Goal: Task Accomplishment & Management: Use online tool/utility

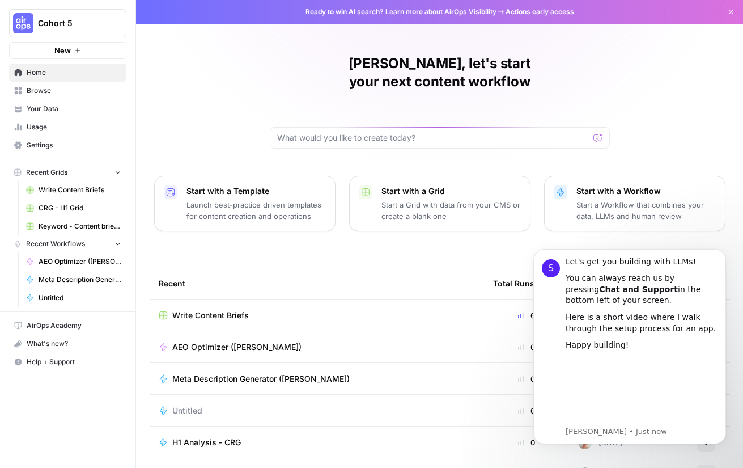
click at [71, 111] on span "Your Data" at bounding box center [74, 109] width 95 height 10
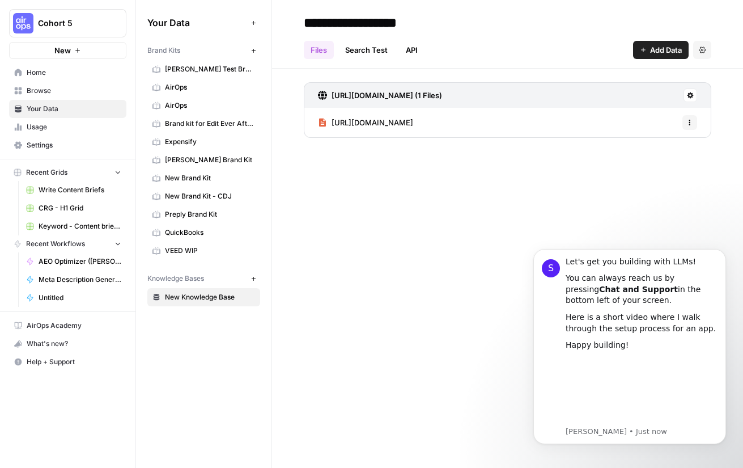
click at [69, 70] on span "Home" at bounding box center [74, 72] width 95 height 10
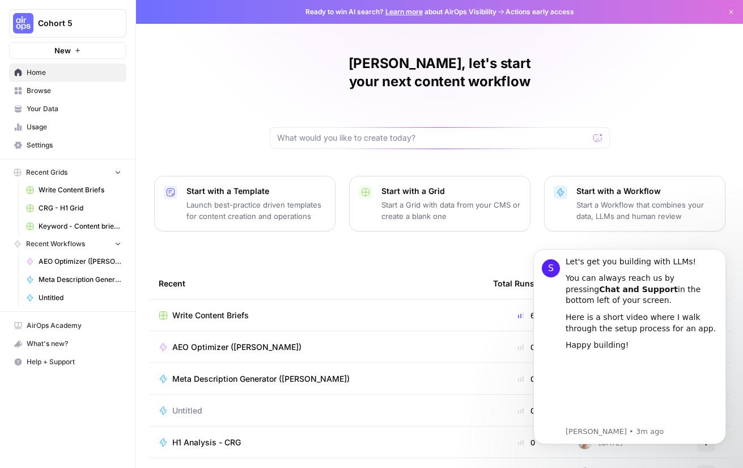
click at [50, 68] on span "Home" at bounding box center [74, 72] width 95 height 10
click at [49, 108] on span "Your Data" at bounding box center [74, 109] width 95 height 10
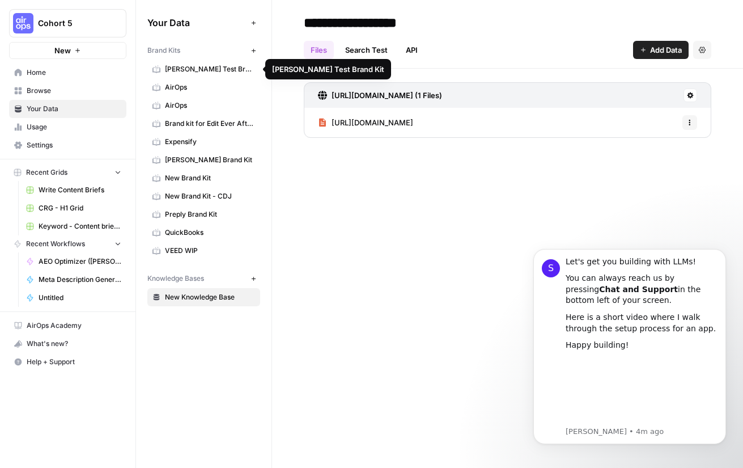
click at [186, 70] on span "[PERSON_NAME] Test Brand Kit" at bounding box center [210, 69] width 90 height 10
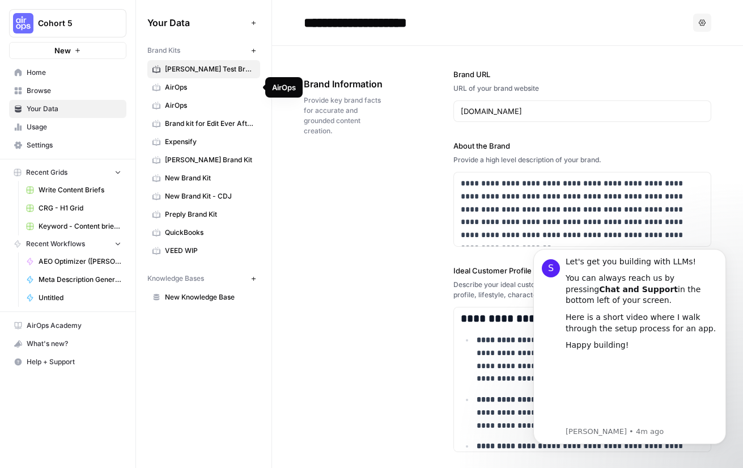
click at [188, 88] on span "AirOps" at bounding box center [210, 87] width 90 height 10
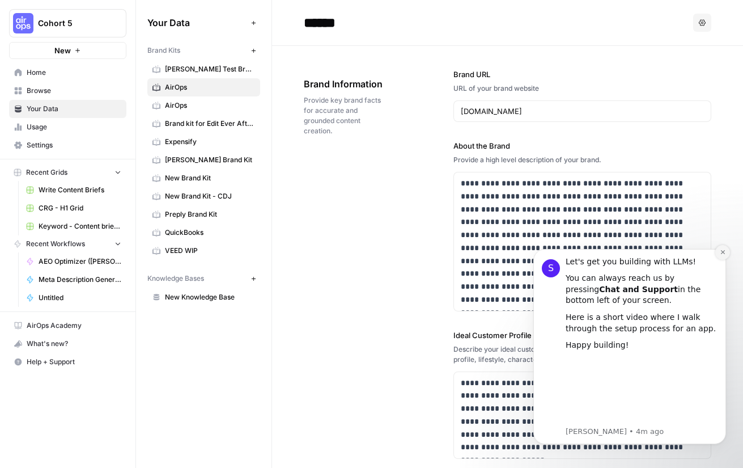
click at [720, 253] on icon "Dismiss notification" at bounding box center [723, 252] width 6 height 6
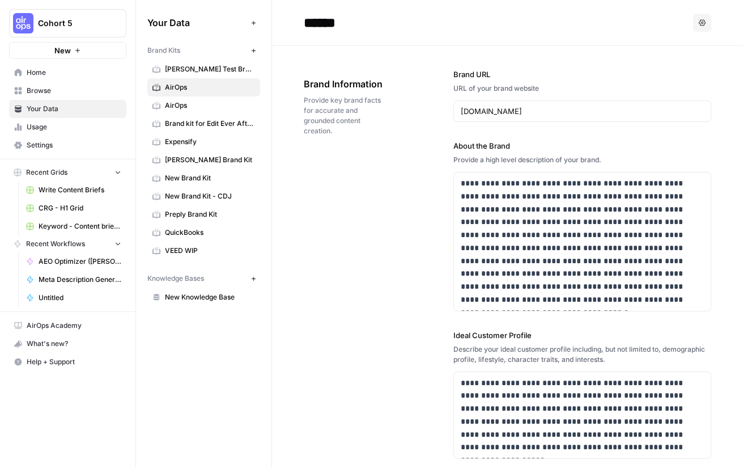
click at [179, 250] on span "VEED WIP" at bounding box center [210, 251] width 90 height 10
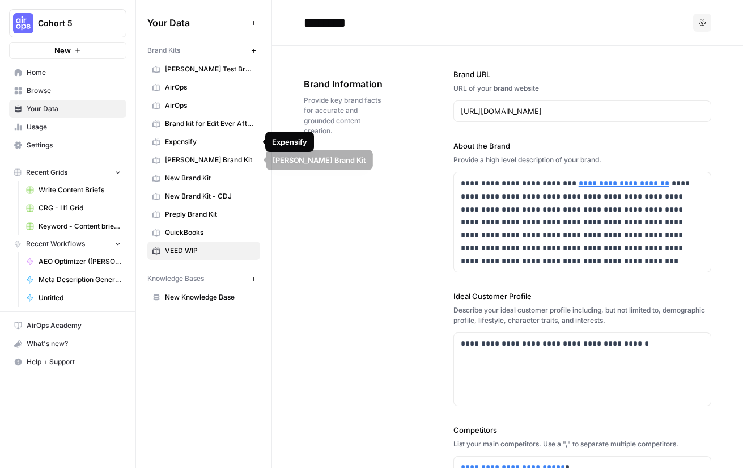
click at [186, 153] on link "[PERSON_NAME] Brand Kit" at bounding box center [203, 160] width 113 height 18
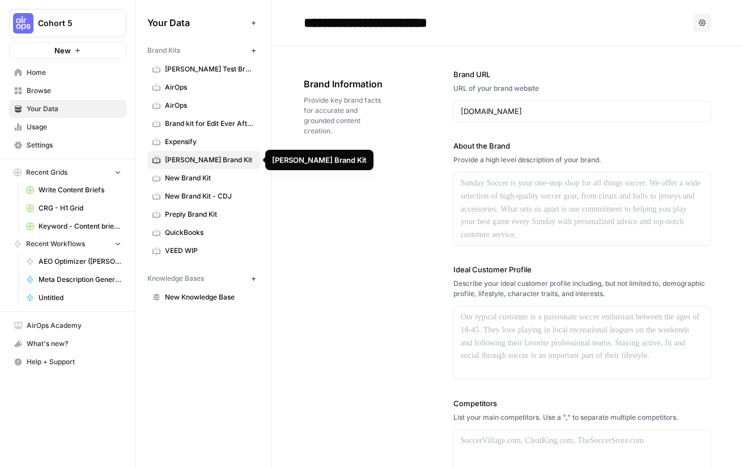
click at [181, 175] on span "New Brand Kit" at bounding box center [210, 178] width 90 height 10
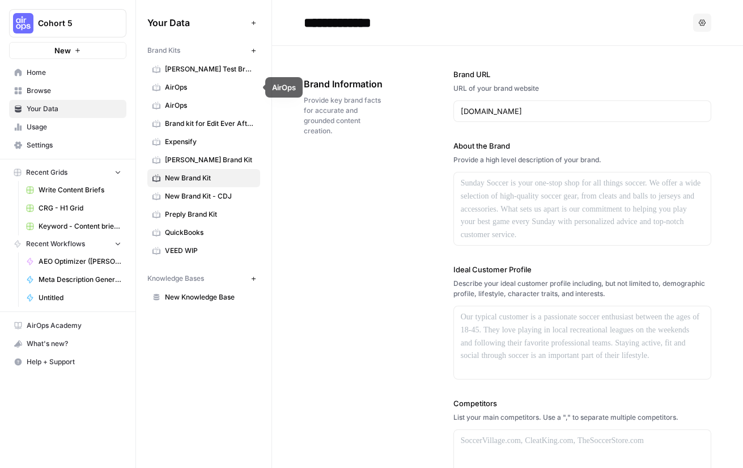
click at [182, 68] on span "[PERSON_NAME] Test Brand Kit" at bounding box center [210, 69] width 90 height 10
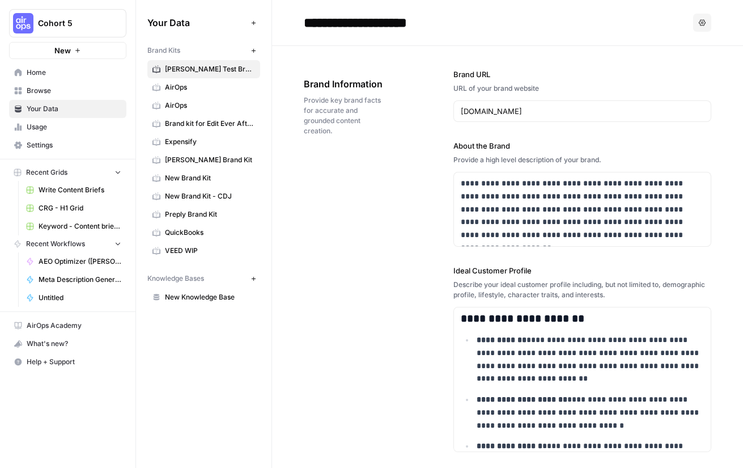
drag, startPoint x: 80, startPoint y: 66, endPoint x: 32, endPoint y: 74, distance: 48.9
click at [80, 65] on link "Home" at bounding box center [67, 73] width 117 height 18
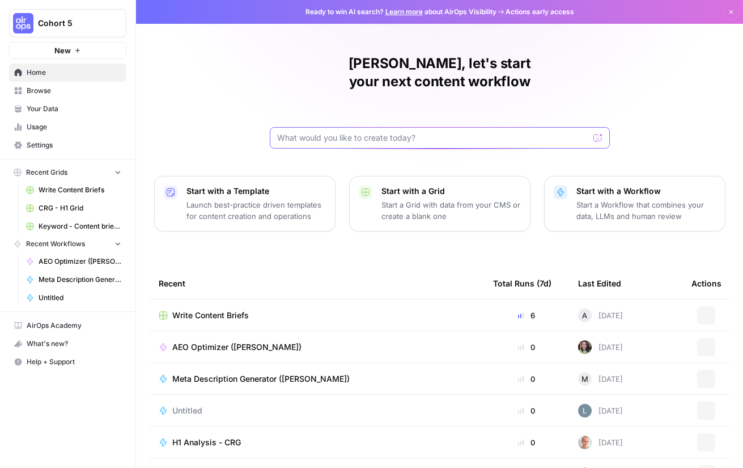
click at [309, 132] on input "text" at bounding box center [433, 137] width 312 height 11
type input "Given a brand kit input, create 5 FAQs that are based on my brand's information…"
click button "Send" at bounding box center [598, 137] width 15 height 15
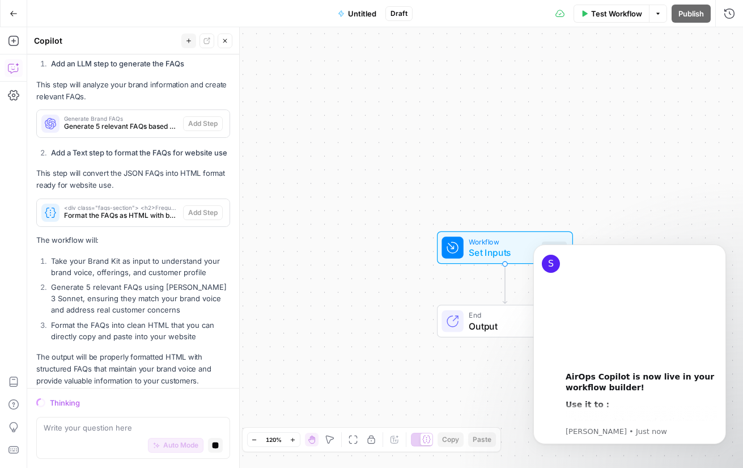
scroll to position [392, 0]
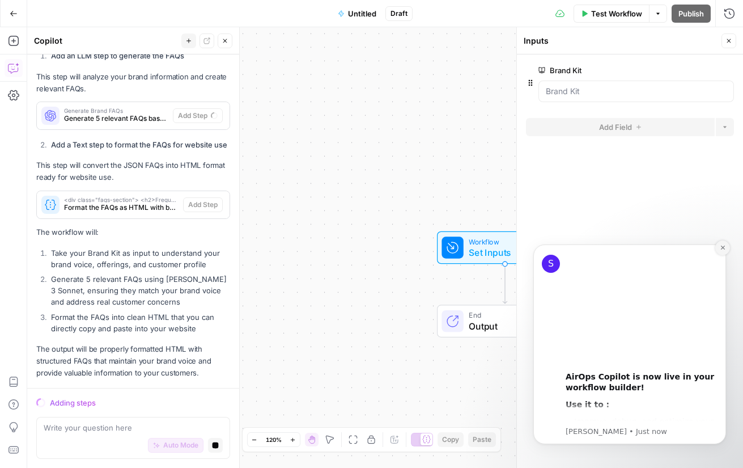
click at [722, 248] on icon "Dismiss notification" at bounding box center [723, 247] width 6 height 6
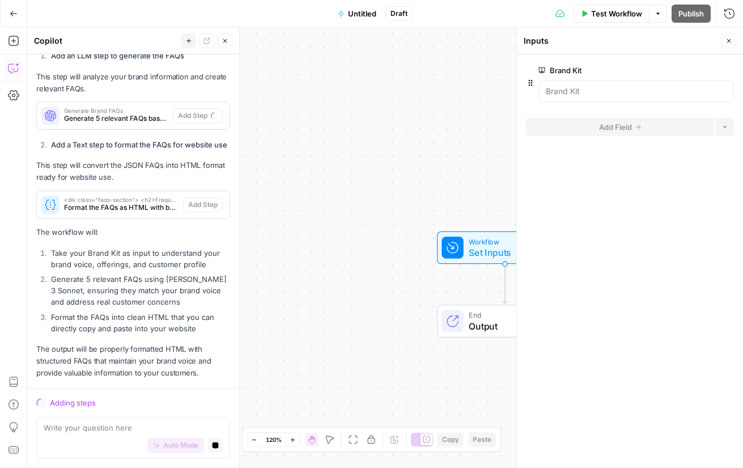
click at [729, 43] on icon "button" at bounding box center [729, 40] width 7 height 7
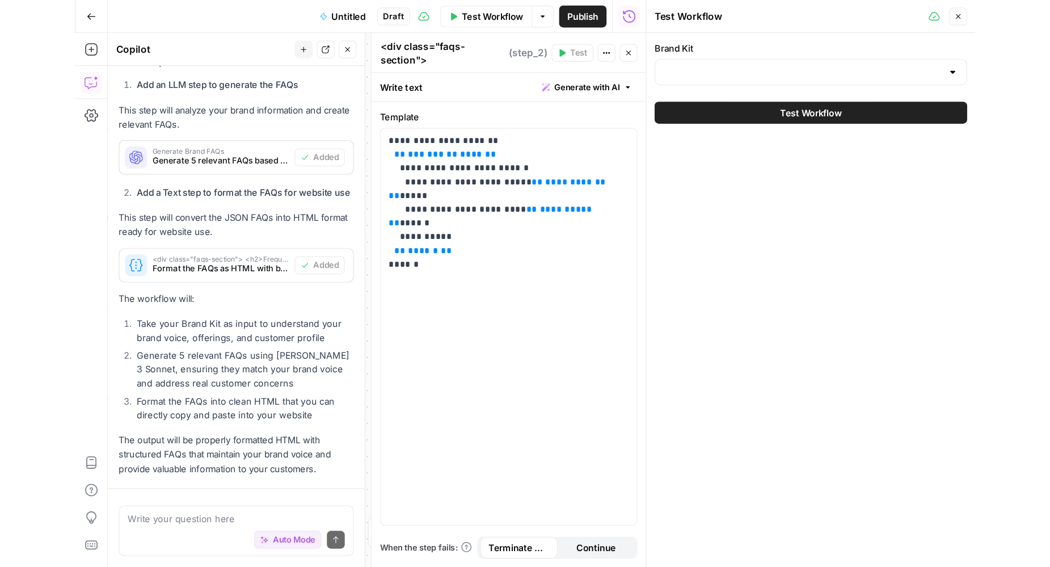
scroll to position [415, 0]
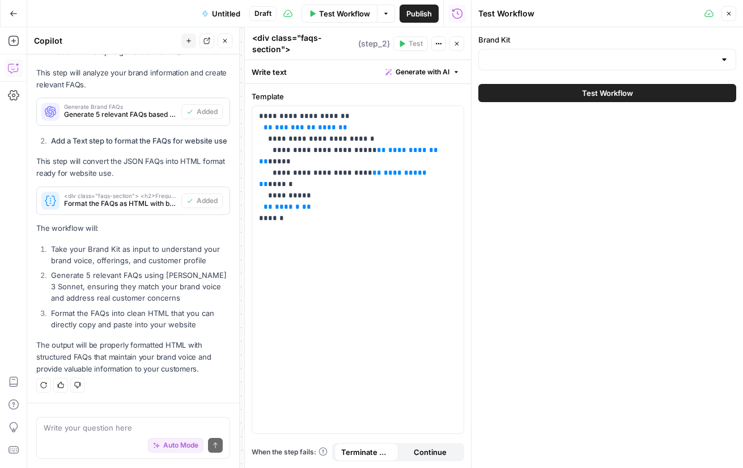
click at [11, 18] on button "Go Back" at bounding box center [13, 13] width 20 height 20
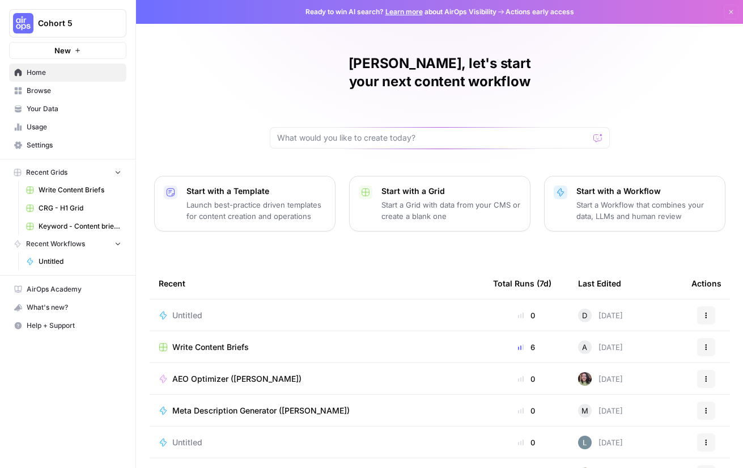
click at [83, 168] on button "Recent Grids" at bounding box center [67, 172] width 117 height 17
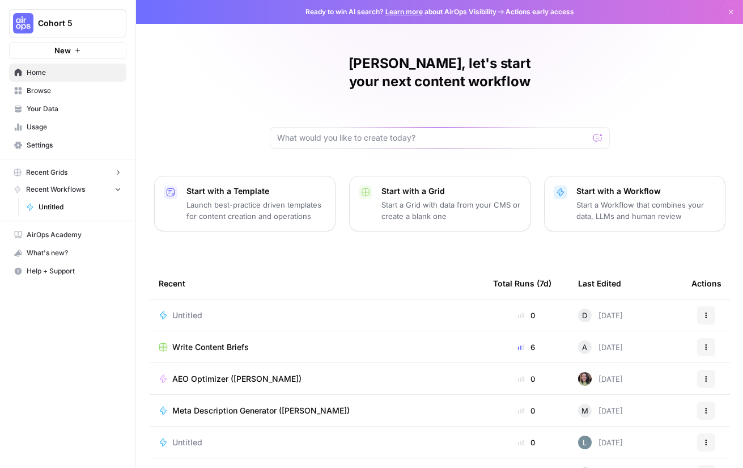
click at [83, 168] on button "Recent Grids" at bounding box center [67, 172] width 117 height 17
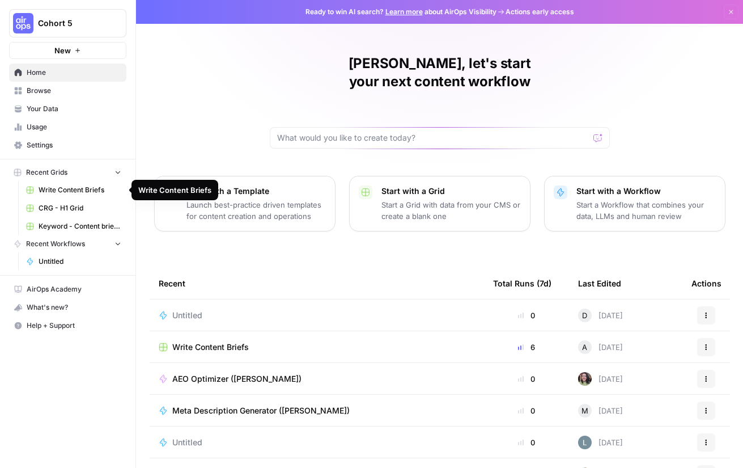
click at [86, 225] on span "Keyword - Content brief - Article (Airops builders)" at bounding box center [80, 226] width 83 height 10
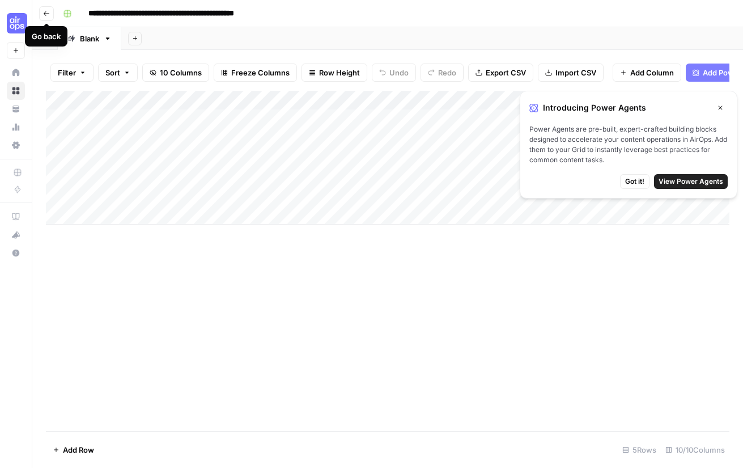
click at [52, 11] on button "Go back" at bounding box center [46, 13] width 15 height 15
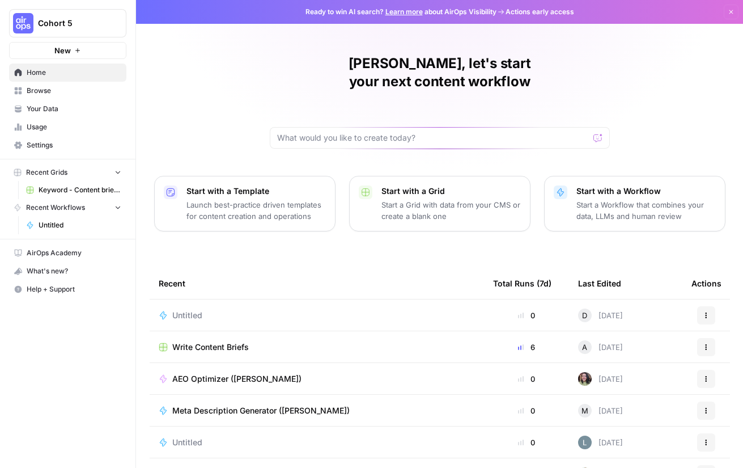
click at [53, 88] on span "Browse" at bounding box center [74, 91] width 95 height 10
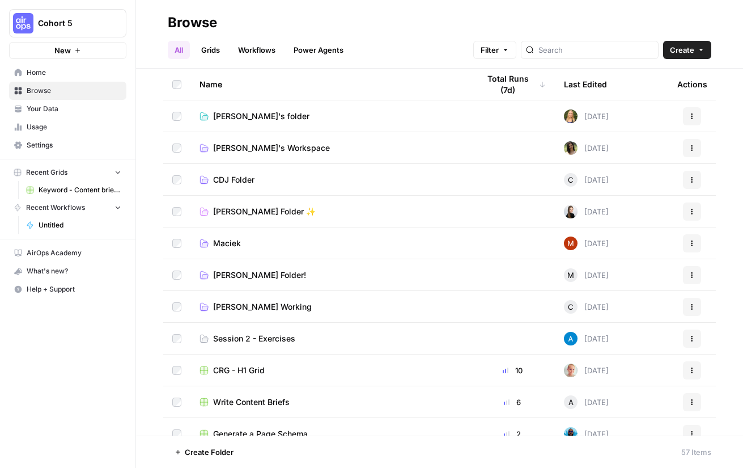
click at [247, 47] on link "Workflows" at bounding box center [256, 50] width 51 height 18
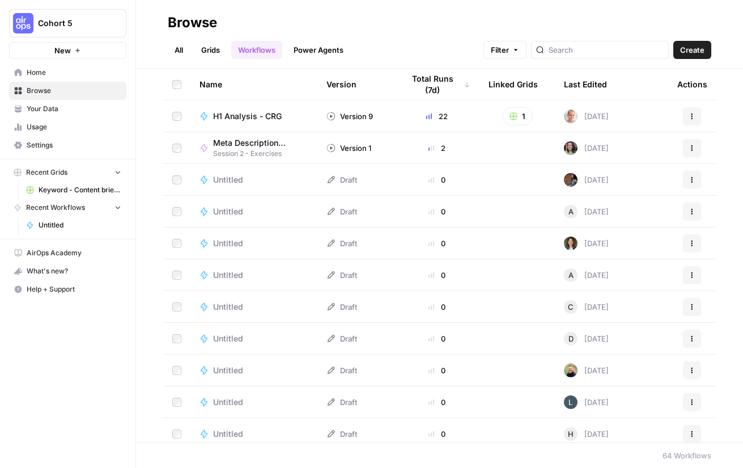
click at [214, 52] on link "Grids" at bounding box center [211, 50] width 32 height 18
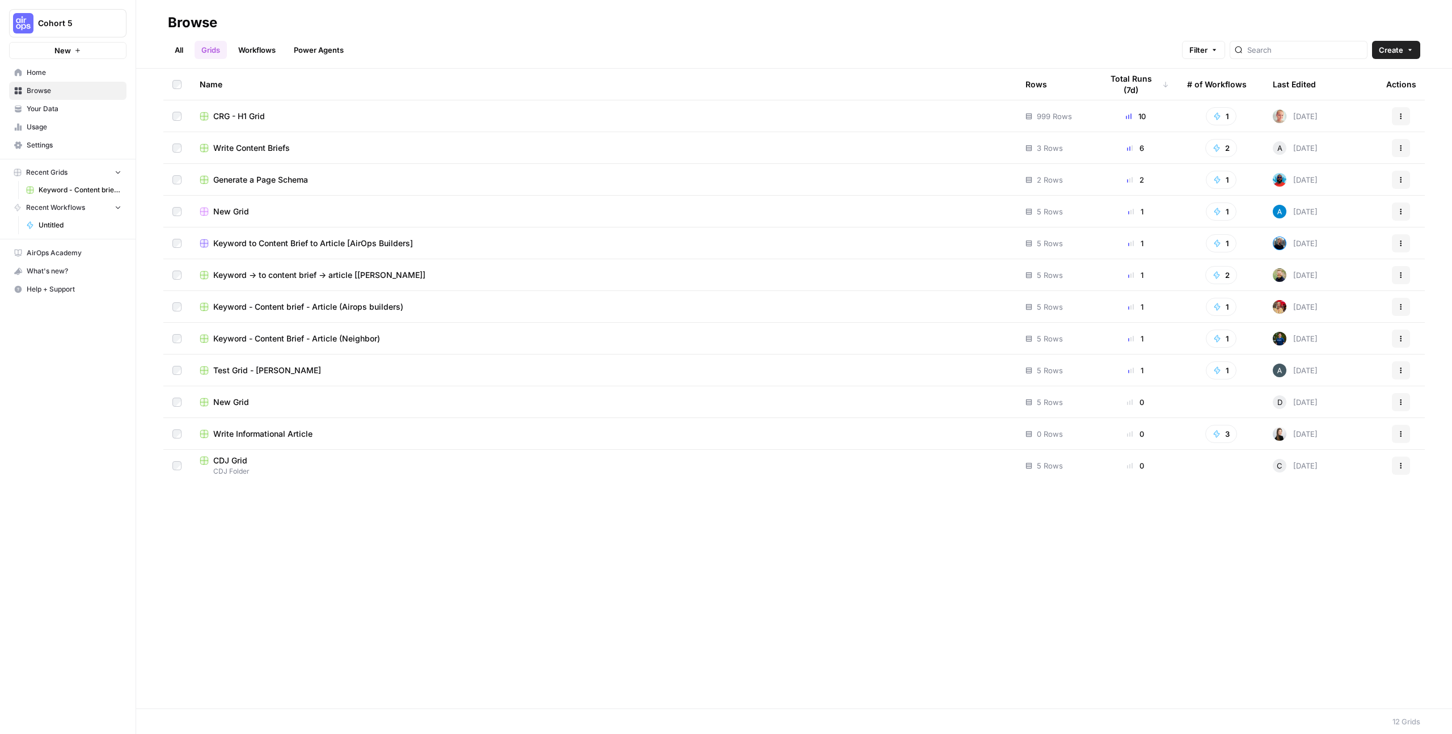
click at [251, 243] on span "Keyword to Content Brief to Article [AirOps Builders]" at bounding box center [313, 243] width 200 height 11
click at [743, 52] on input "search" at bounding box center [1304, 49] width 115 height 11
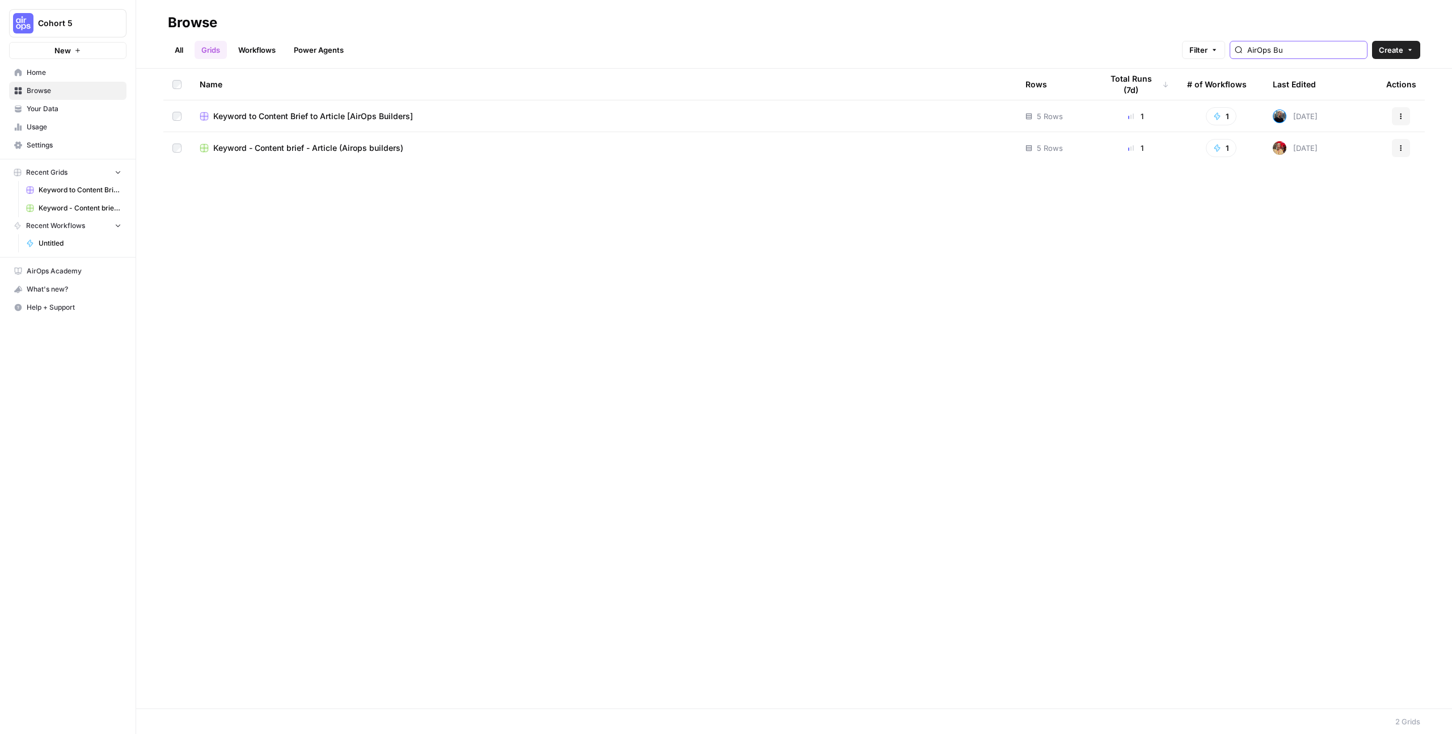
type input "AirOps Bu"
click at [306, 148] on span "Keyword - Content brief - Article (Airops builders)" at bounding box center [308, 147] width 190 height 11
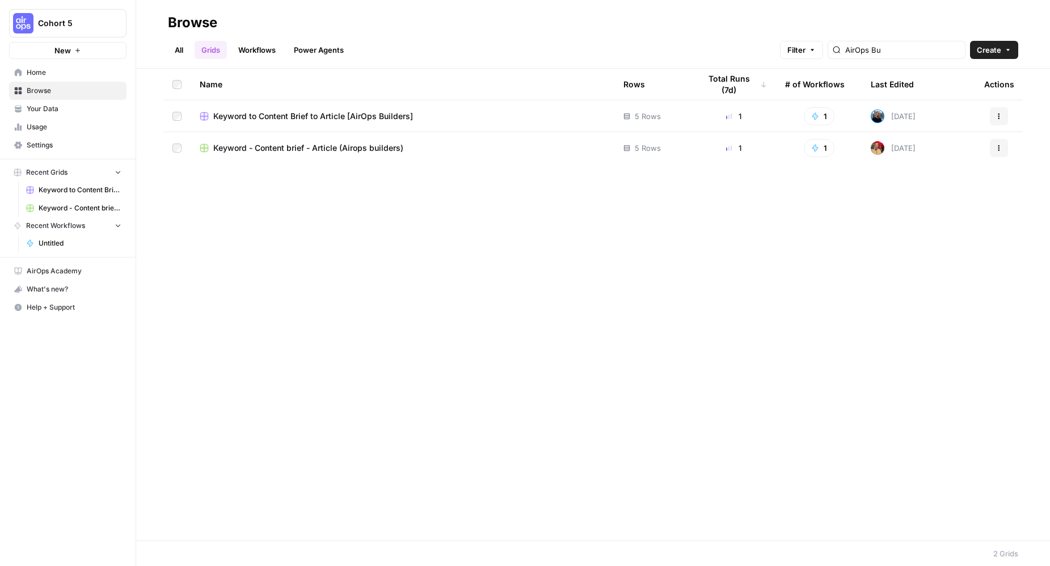
click at [326, 48] on link "Power Agents" at bounding box center [319, 50] width 64 height 18
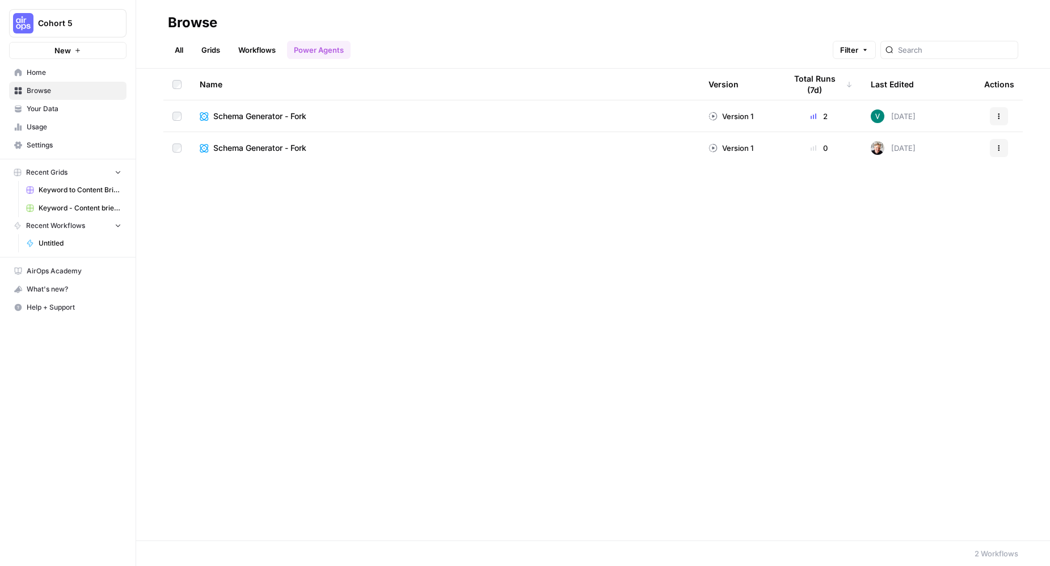
click at [261, 46] on link "Workflows" at bounding box center [256, 50] width 51 height 18
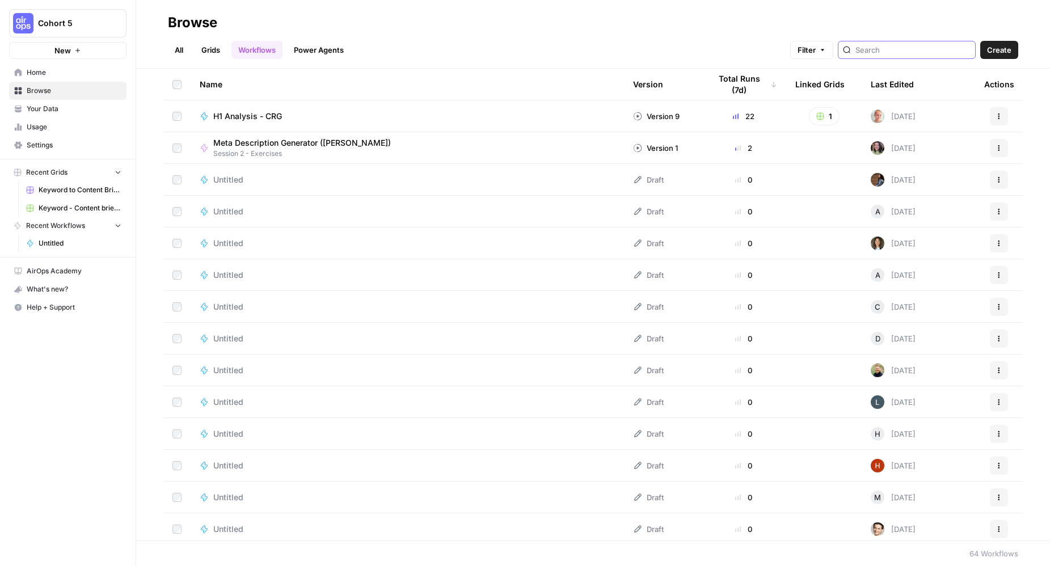
click at [743, 47] on input "search" at bounding box center [912, 49] width 115 height 11
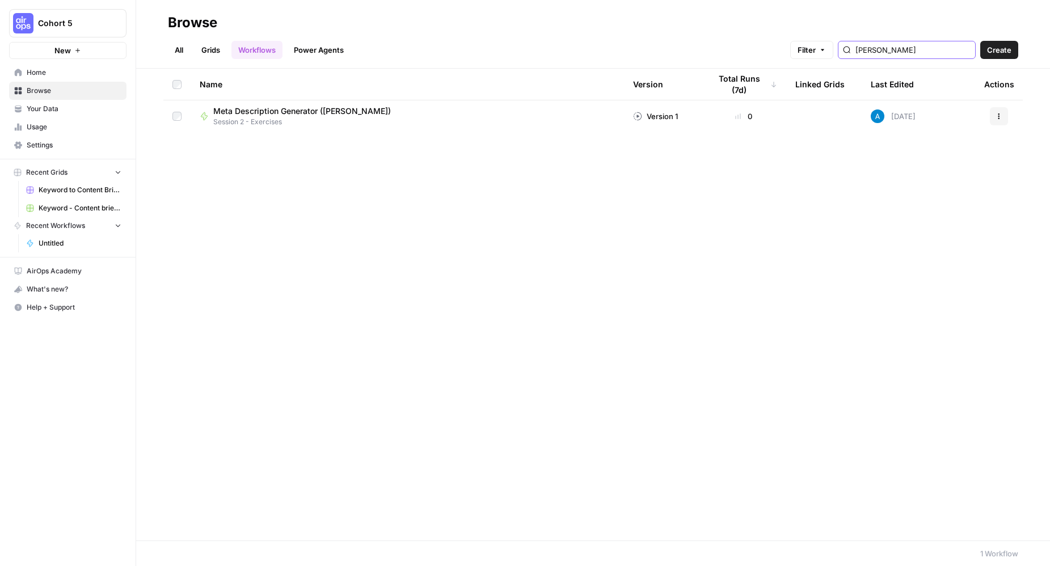
type input "andrea"
click at [743, 115] on img at bounding box center [878, 116] width 14 height 14
click at [743, 117] on img at bounding box center [878, 116] width 14 height 14
click at [214, 50] on link "Grids" at bounding box center [211, 50] width 32 height 18
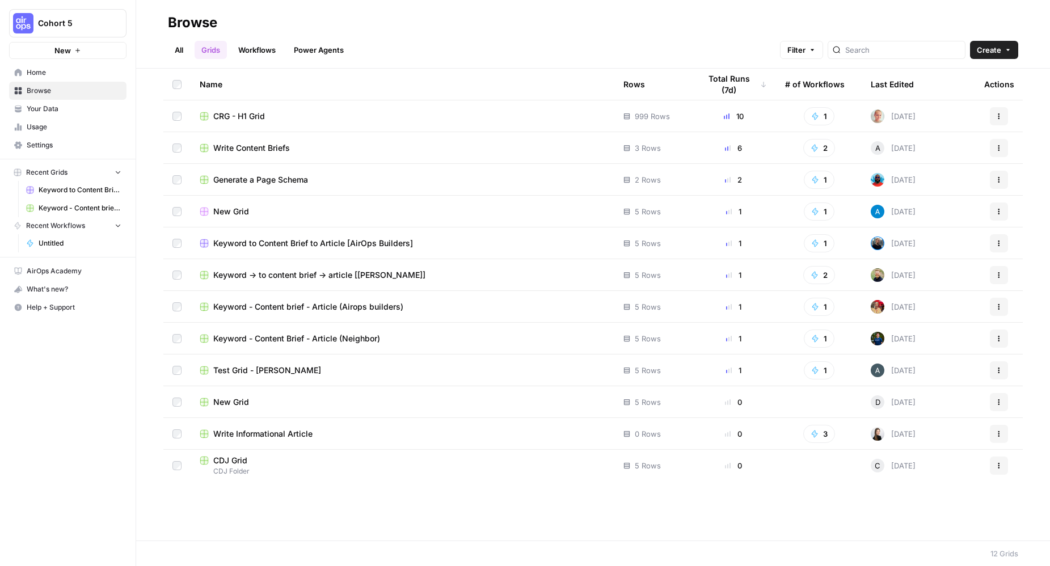
click at [245, 368] on span "Test Grid - Alex Bryden" at bounding box center [267, 370] width 108 height 11
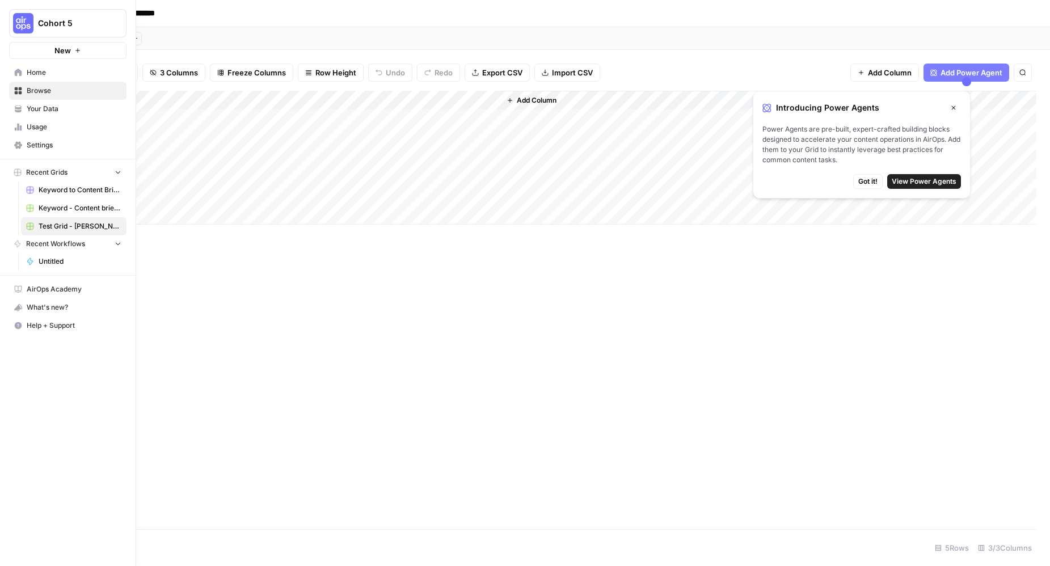
click at [48, 174] on span "Recent Grids" at bounding box center [46, 172] width 41 height 10
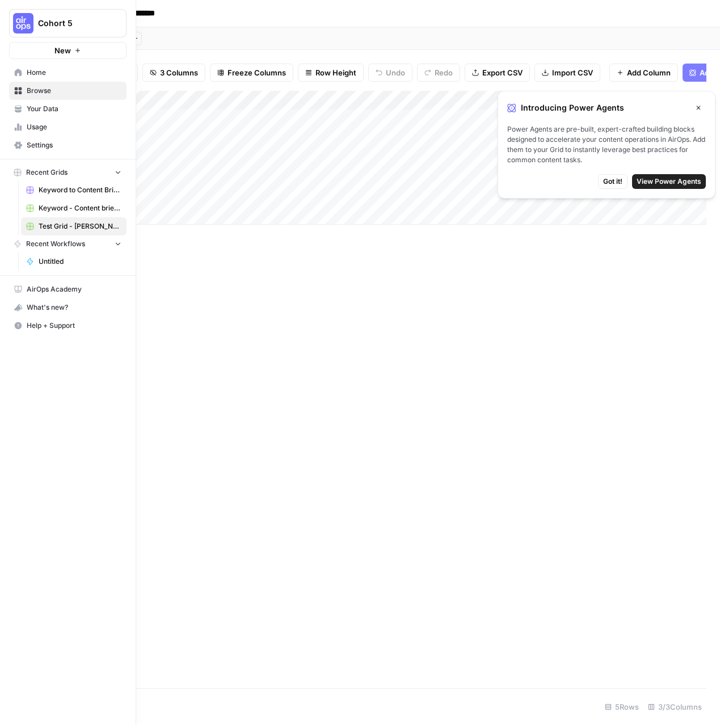
click at [18, 69] on icon at bounding box center [18, 72] width 7 height 7
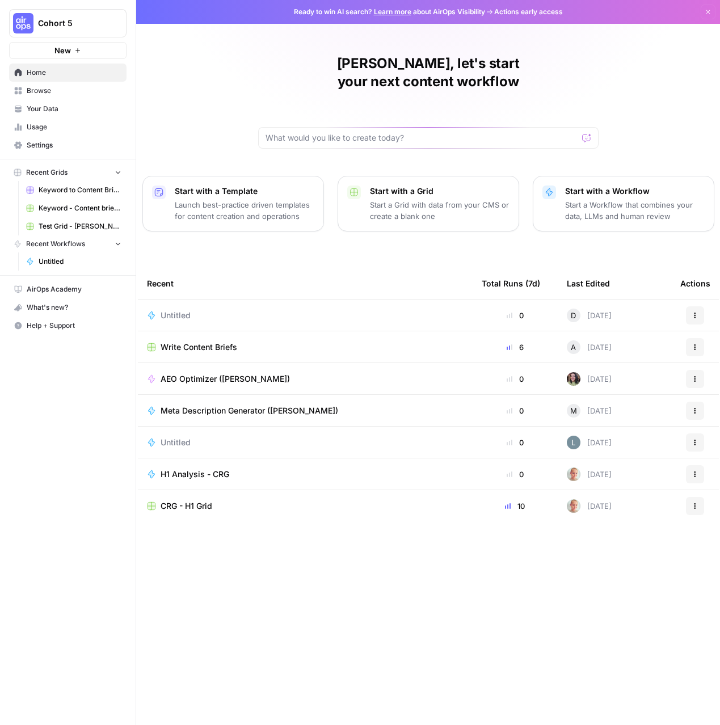
click at [406, 185] on div "Start with a Grid Start a Grid with data from your CMS or create a blank one" at bounding box center [440, 203] width 140 height 36
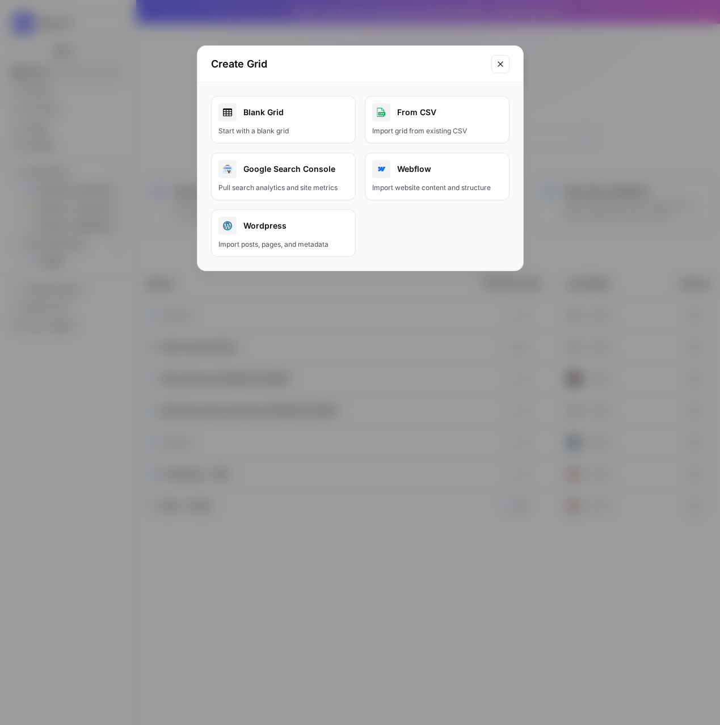
click at [293, 120] on div "Blank Grid" at bounding box center [283, 112] width 130 height 18
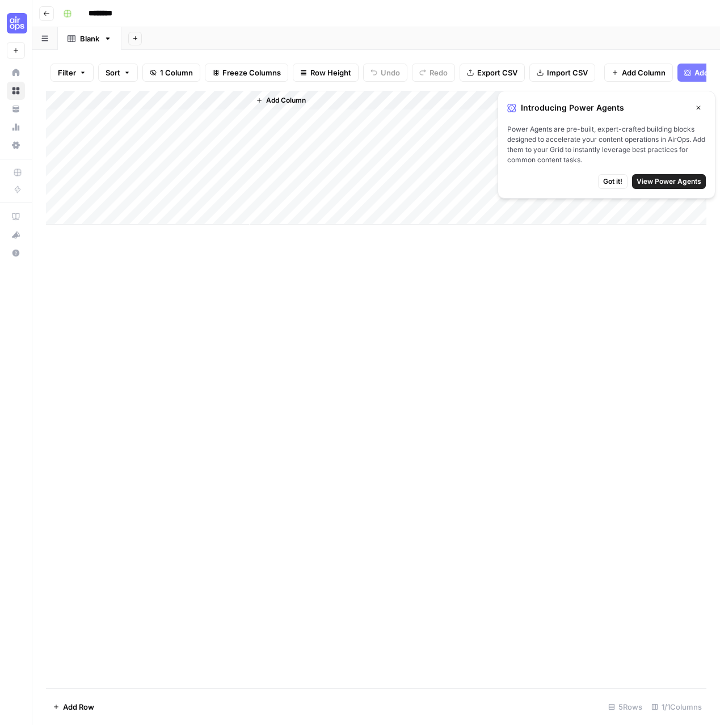
click at [103, 11] on input "********" at bounding box center [115, 14] width 64 height 18
drag, startPoint x: 134, startPoint y: 14, endPoint x: 66, endPoint y: 14, distance: 68.6
click at [66, 14] on div "********" at bounding box center [383, 14] width 650 height 18
type input "**********"
click at [66, 12] on rect "button" at bounding box center [67, 13] width 7 height 7
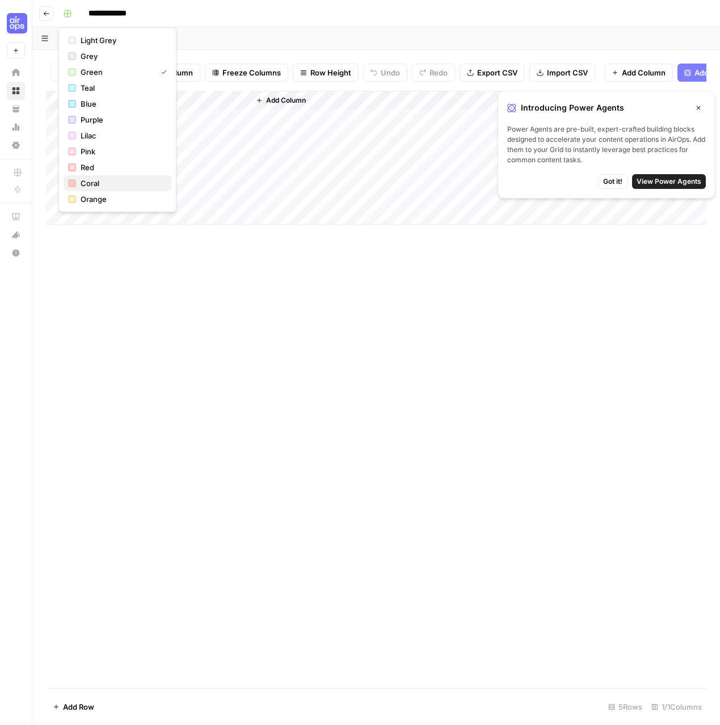
click at [73, 184] on div "button" at bounding box center [72, 183] width 8 height 8
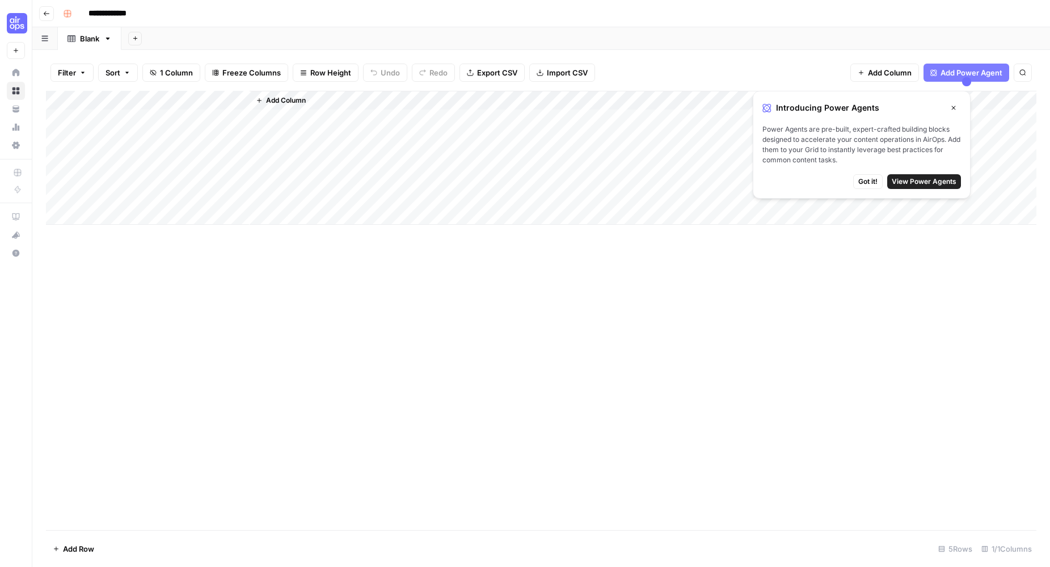
click at [129, 96] on div "Add Column" at bounding box center [541, 158] width 990 height 134
drag, startPoint x: 116, startPoint y: 130, endPoint x: 95, endPoint y: 129, distance: 21.6
click at [95, 129] on div "Title" at bounding box center [153, 128] width 125 height 18
type input "Keyword"
drag, startPoint x: 247, startPoint y: 95, endPoint x: 189, endPoint y: 95, distance: 57.8
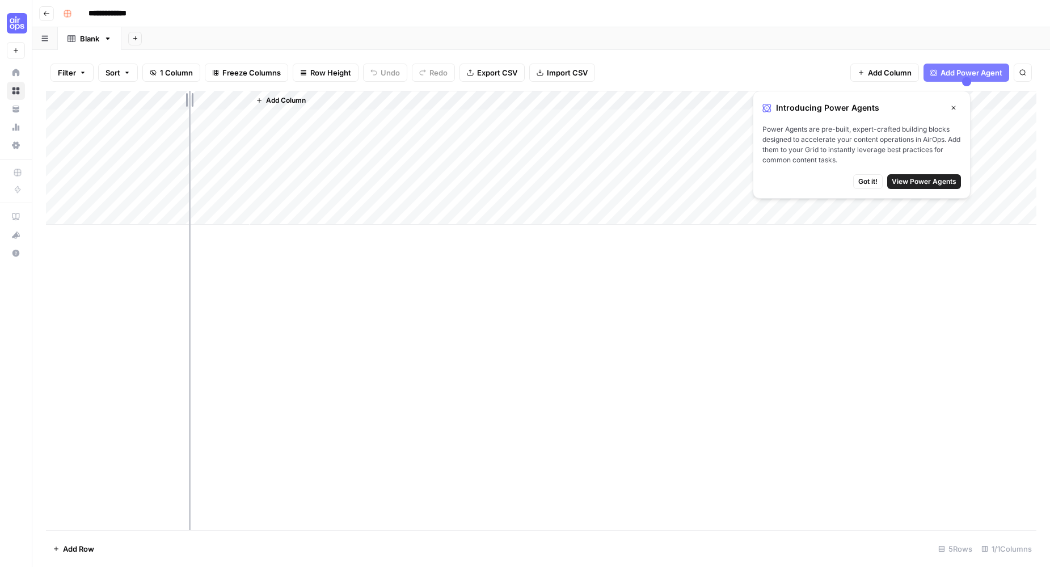
click at [189, 95] on div "Add Column" at bounding box center [541, 158] width 990 height 134
click at [279, 103] on div "Add Column" at bounding box center [612, 158] width 847 height 134
click at [142, 115] on div "Add Column" at bounding box center [541, 158] width 990 height 134
click at [103, 116] on div "Add Column" at bounding box center [541, 158] width 990 height 134
type textarea "*"
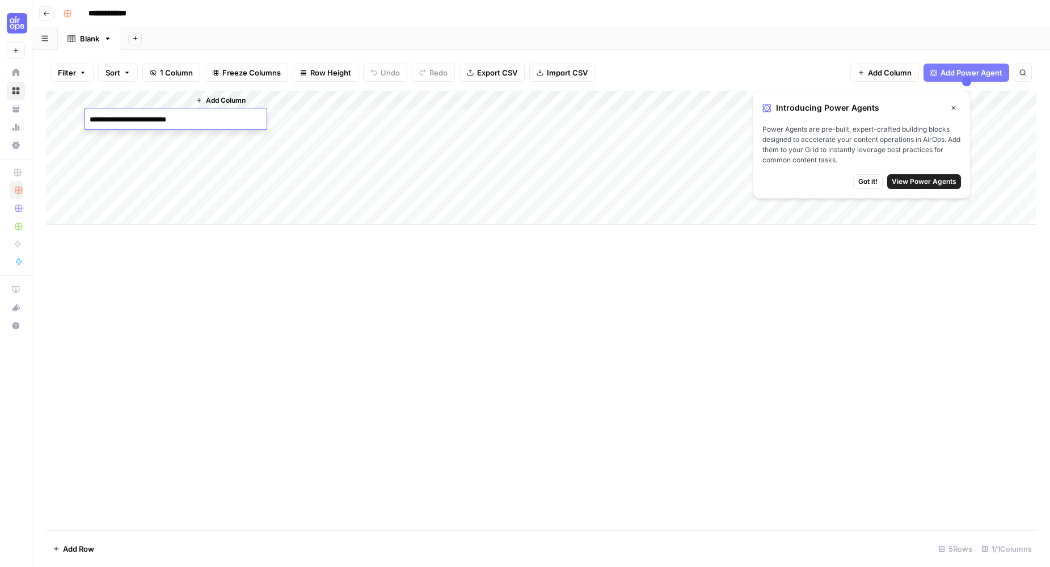
type textarea "**********"
click at [235, 101] on span "Add Column" at bounding box center [226, 100] width 40 height 10
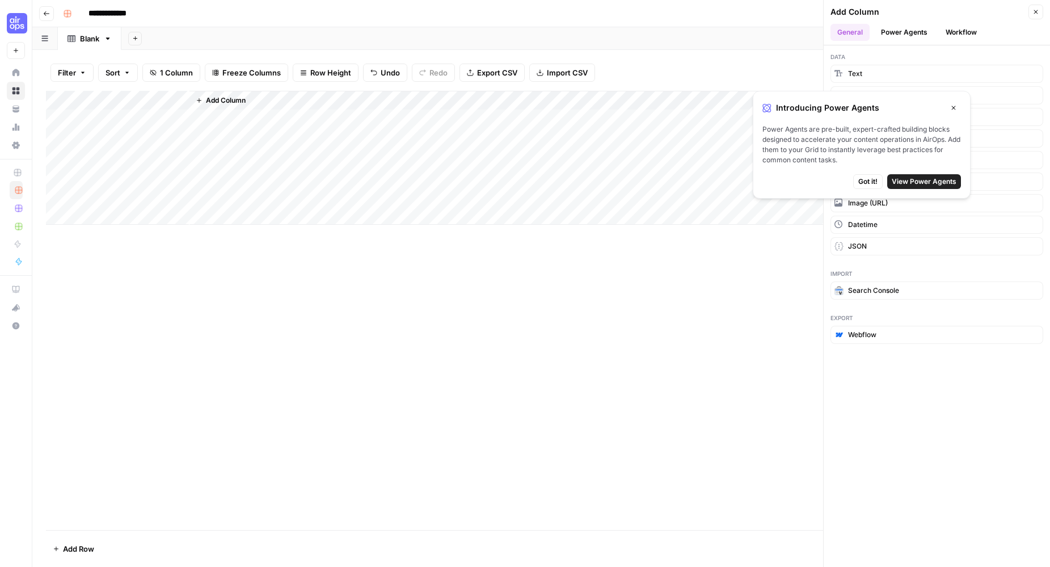
click at [743, 183] on span "Got it!" at bounding box center [867, 181] width 19 height 10
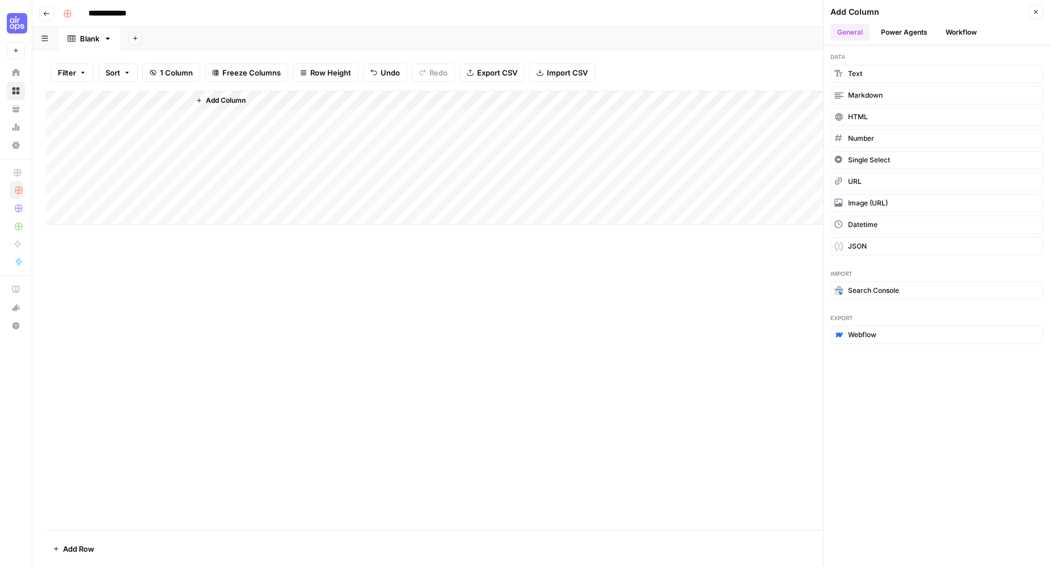
drag, startPoint x: 893, startPoint y: 31, endPoint x: 883, endPoint y: 29, distance: 10.3
click at [743, 31] on button "Power Agents" at bounding box center [904, 32] width 60 height 17
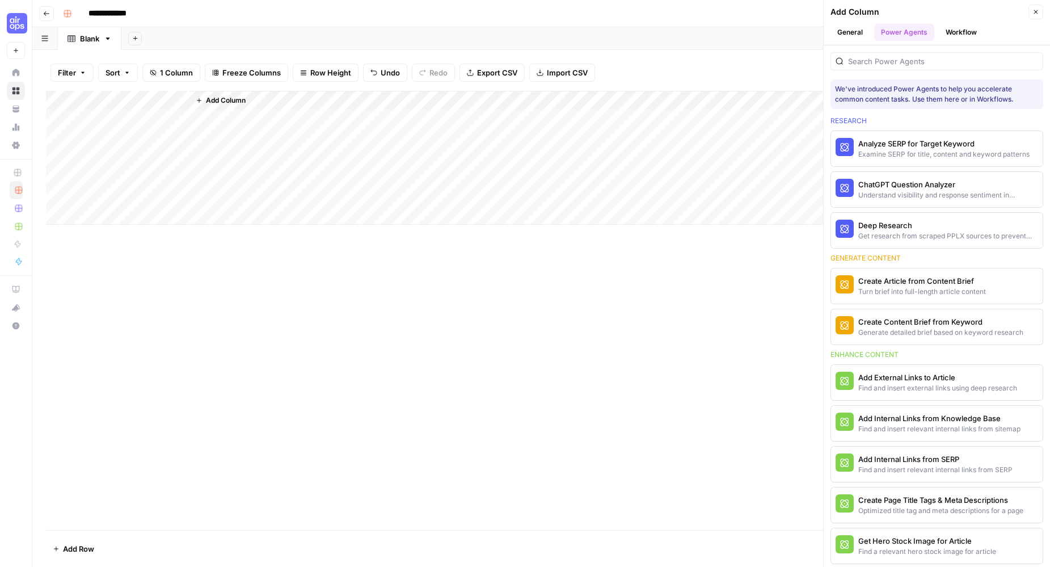
click at [743, 37] on button "General" at bounding box center [849, 32] width 39 height 17
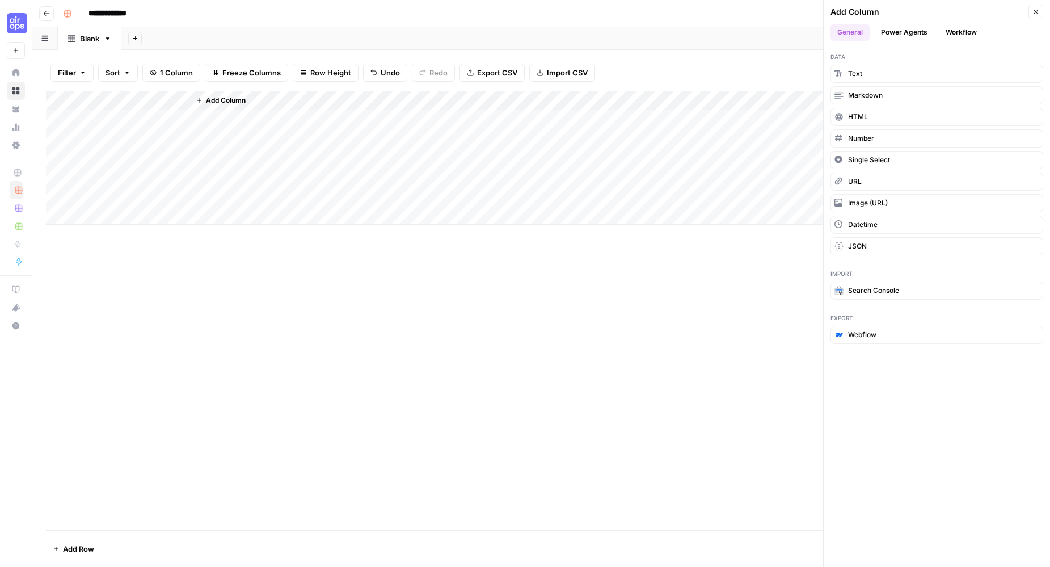
click at [110, 16] on input "**********" at bounding box center [115, 14] width 64 height 18
click at [136, 12] on input "**********" at bounding box center [115, 14] width 64 height 18
type input "**********"
drag, startPoint x: 893, startPoint y: 33, endPoint x: 901, endPoint y: 32, distance: 8.0
click at [743, 33] on button "Power Agents" at bounding box center [904, 32] width 60 height 17
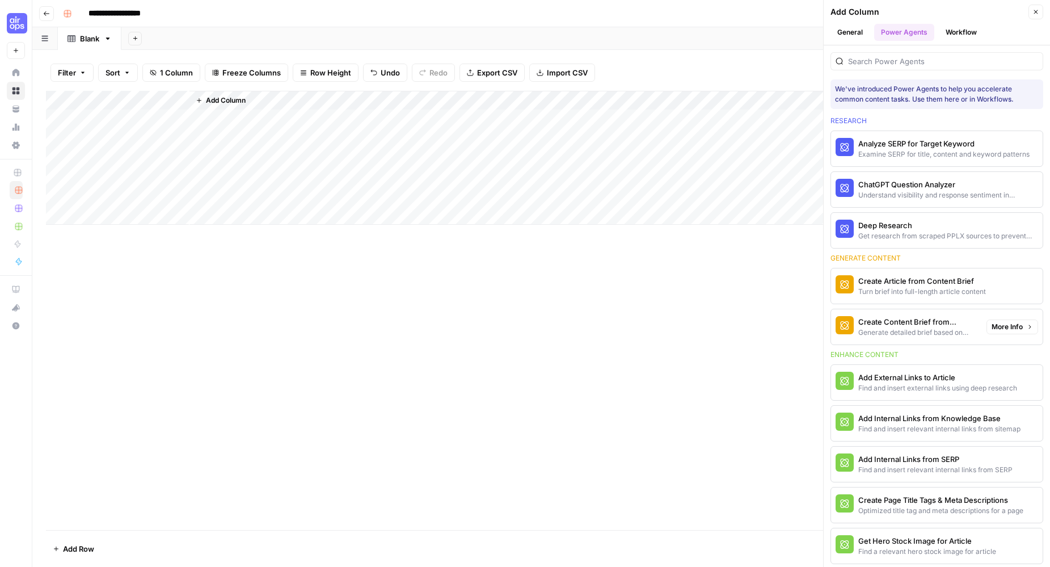
click at [743, 327] on div "Generate detailed brief based on keyword research" at bounding box center [917, 332] width 119 height 10
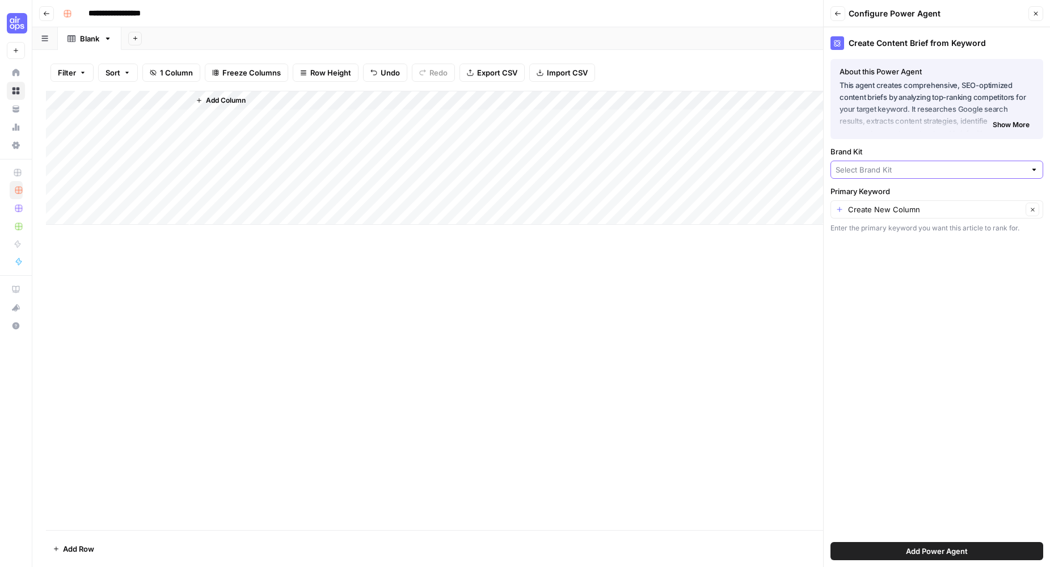
click at [743, 173] on input "Brand Kit" at bounding box center [930, 169] width 190 height 11
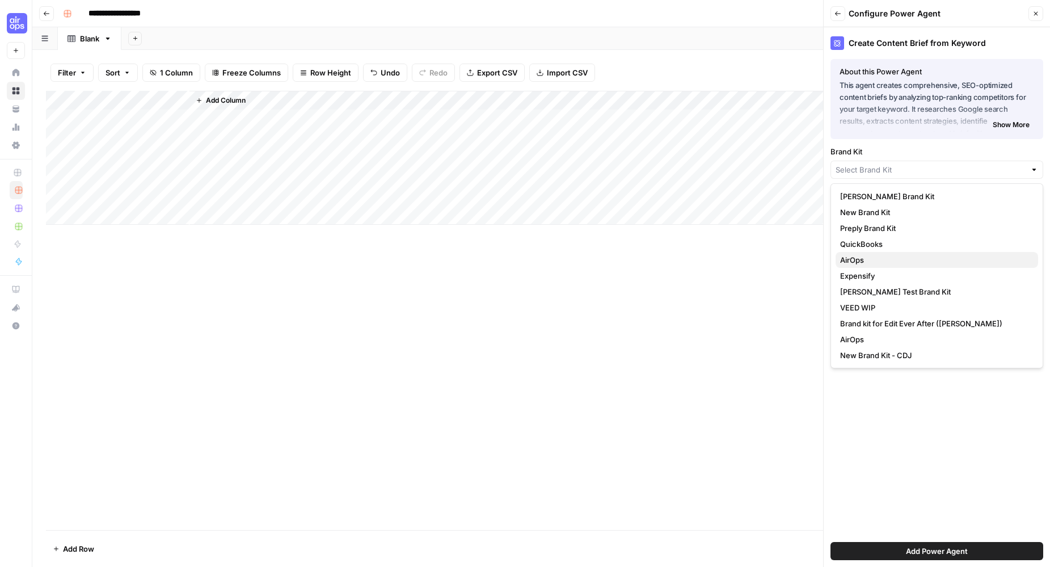
click at [743, 260] on span "AirOps" at bounding box center [934, 259] width 189 height 11
type input "AirOps"
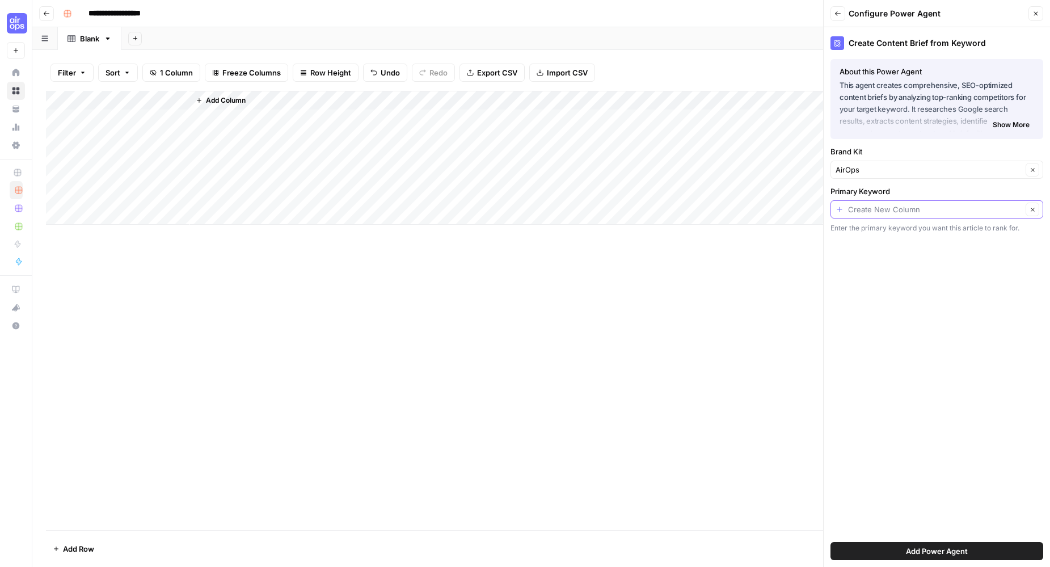
click at [743, 209] on input "Primary Keyword" at bounding box center [935, 209] width 174 height 11
click at [743, 274] on span "Keyword" at bounding box center [927, 272] width 175 height 11
type input "Keyword"
click at [178, 119] on div "Add Column" at bounding box center [541, 158] width 990 height 134
click at [187, 120] on textarea "**********" at bounding box center [175, 120] width 181 height 16
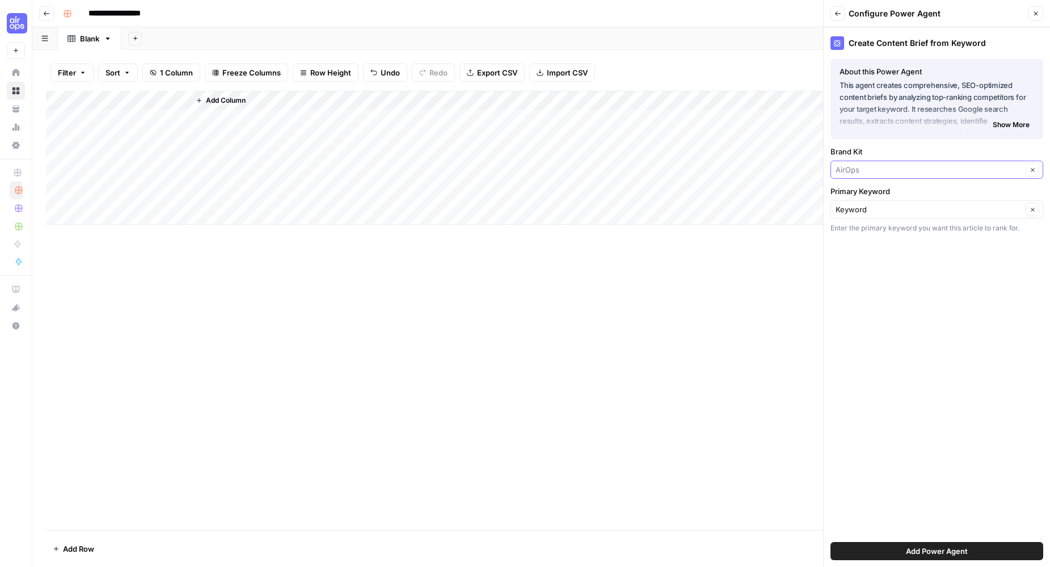
click at [743, 169] on input "Brand Kit" at bounding box center [928, 169] width 187 height 11
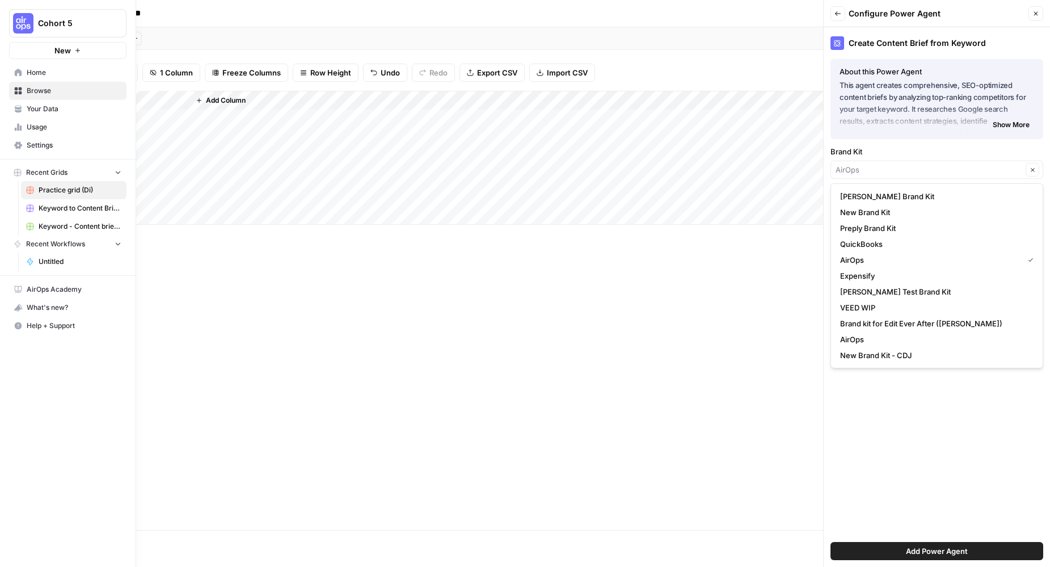
type input "AirOps"
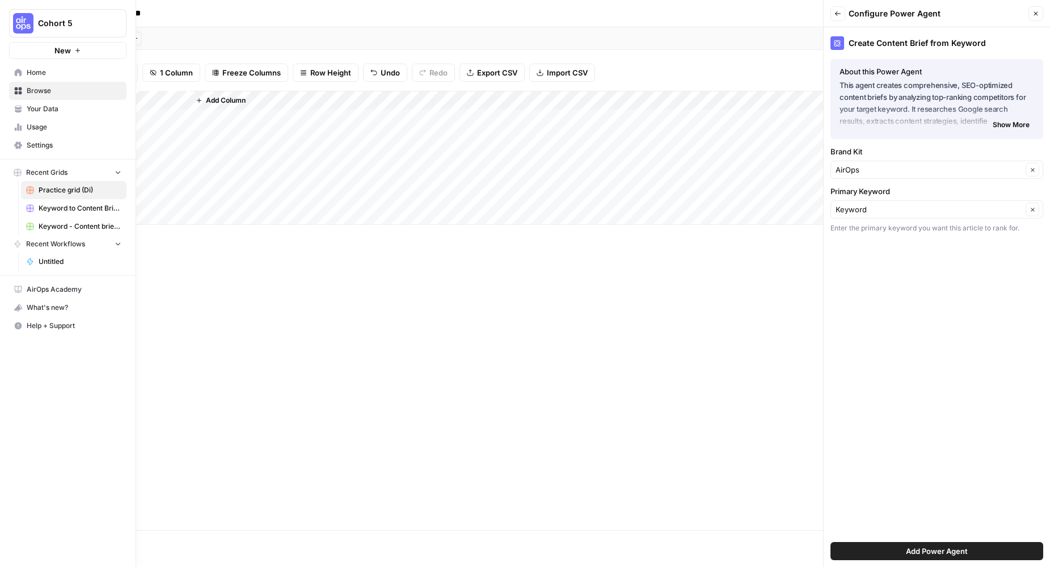
click at [35, 108] on span "Your Data" at bounding box center [74, 109] width 95 height 10
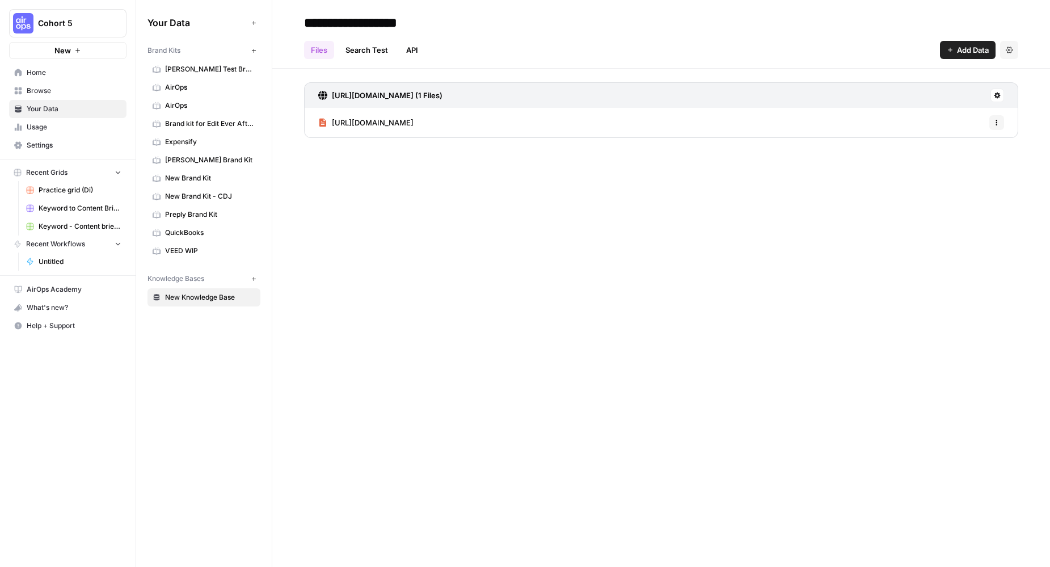
click at [254, 52] on icon "button" at bounding box center [254, 51] width 6 height 6
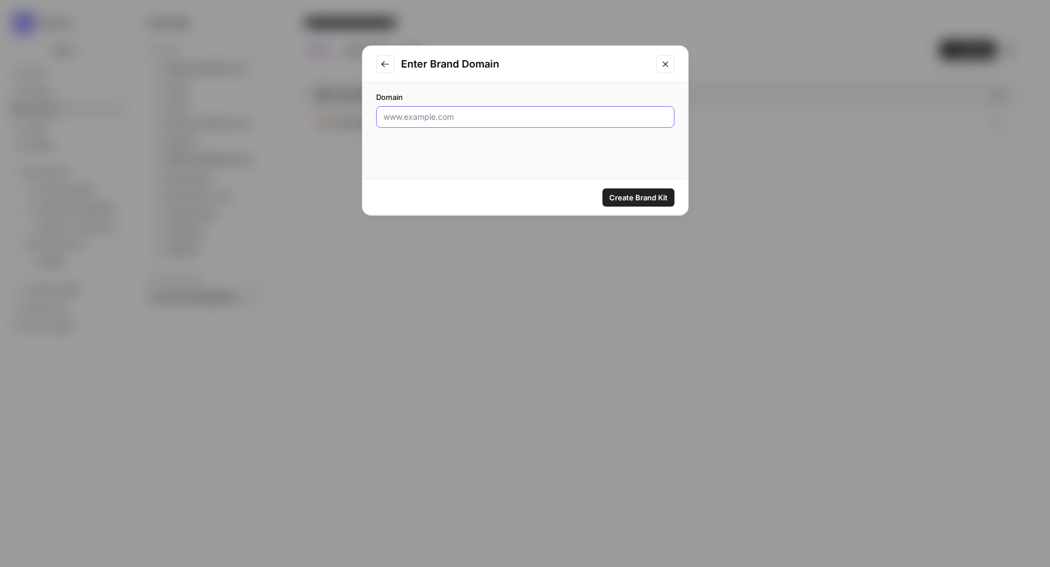
click at [417, 116] on input "Domain" at bounding box center [525, 116] width 284 height 11
type input "[DOMAIN_NAME]"
click at [627, 200] on span "Create Brand Kit" at bounding box center [638, 197] width 58 height 11
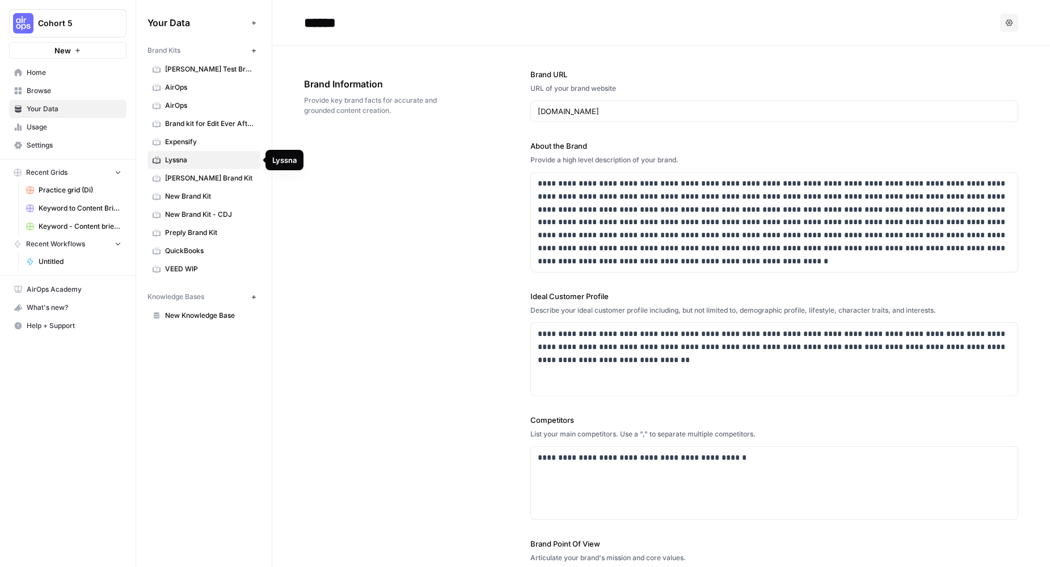
click at [178, 158] on span "Lyssna" at bounding box center [210, 160] width 90 height 10
click at [163, 159] on link "Lyssna" at bounding box center [203, 160] width 113 height 18
click at [154, 160] on icon at bounding box center [157, 160] width 8 height 8
click at [194, 70] on span "[PERSON_NAME] Test Brand Kit" at bounding box center [210, 69] width 90 height 10
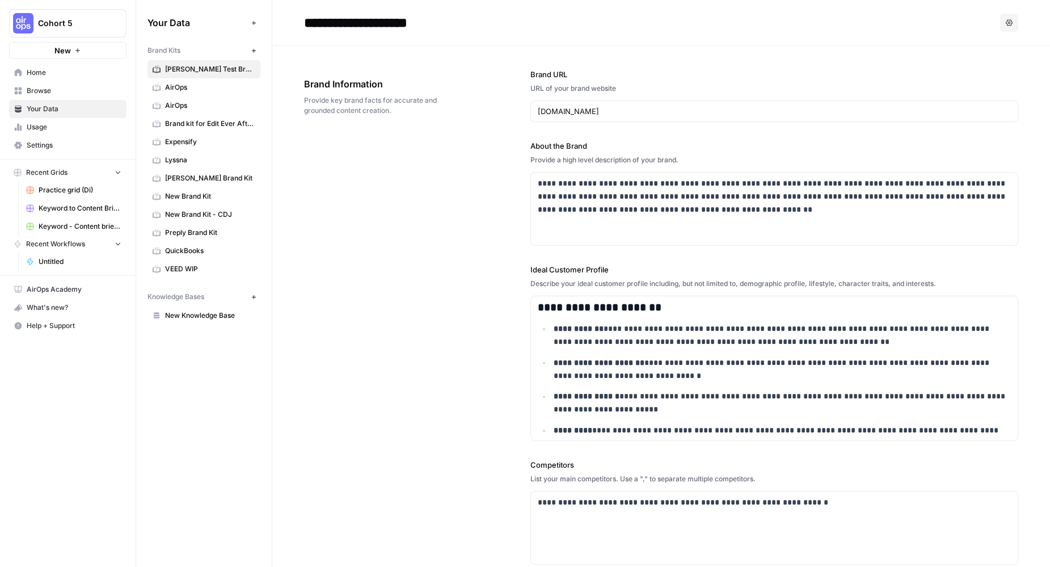
click at [185, 161] on span "Lyssna" at bounding box center [210, 160] width 90 height 10
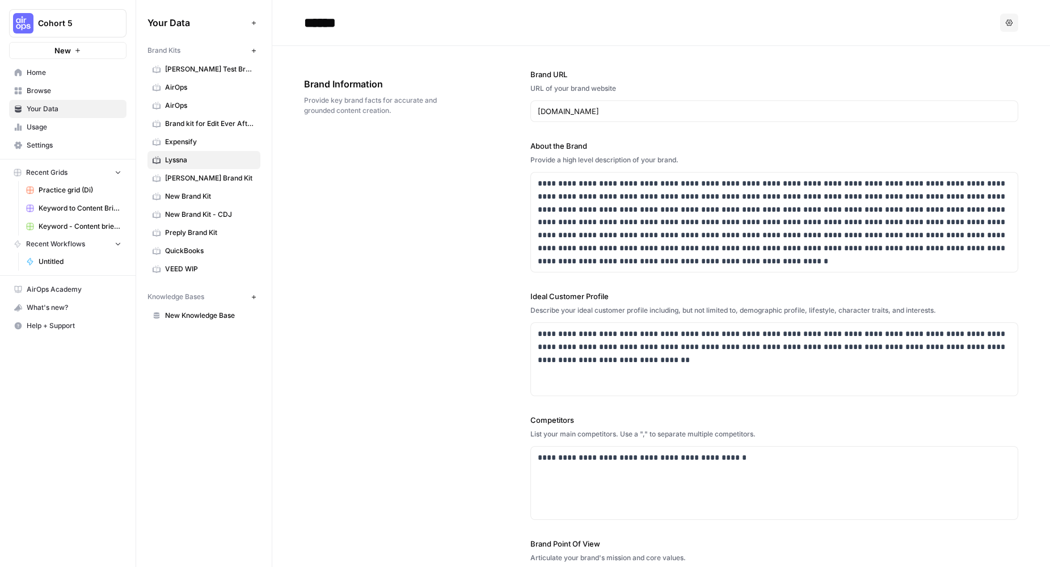
click at [341, 19] on input "******" at bounding box center [389, 22] width 181 height 23
drag, startPoint x: 354, startPoint y: 20, endPoint x: 282, endPoint y: 15, distance: 71.6
click at [282, 15] on header "****** Options" at bounding box center [660, 23] width 777 height 46
type input "**********"
click at [458, 154] on div "**********" at bounding box center [661, 356] width 714 height 620
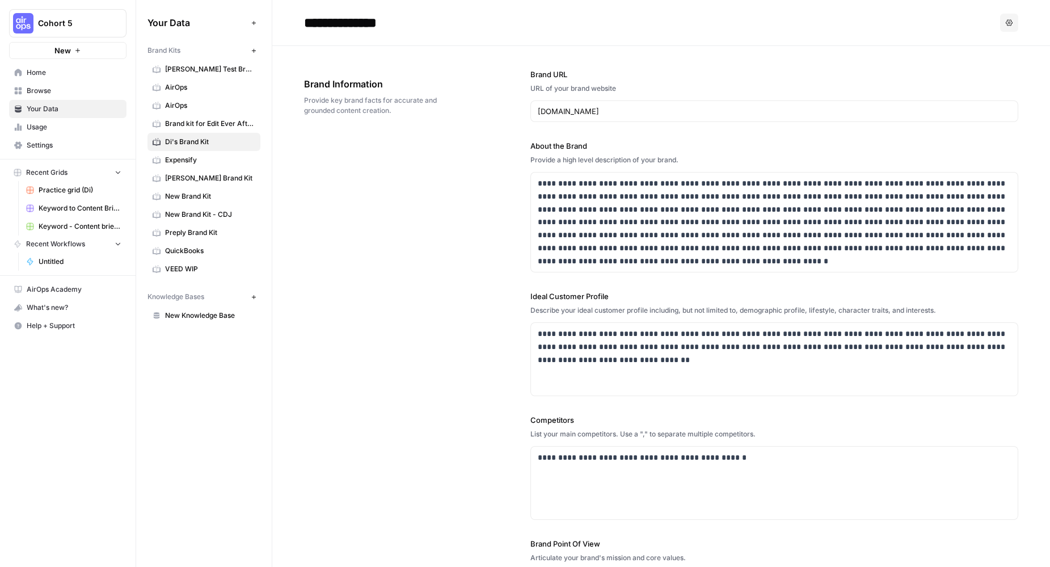
click at [52, 185] on span "Practice grid (Di)" at bounding box center [80, 190] width 83 height 10
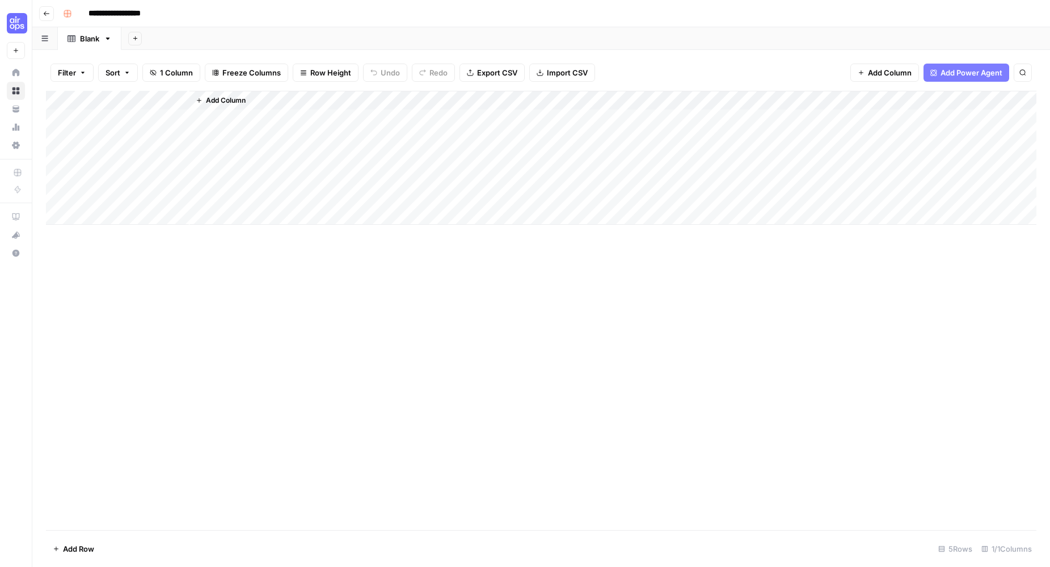
click at [216, 102] on span "Add Column" at bounding box center [226, 100] width 40 height 10
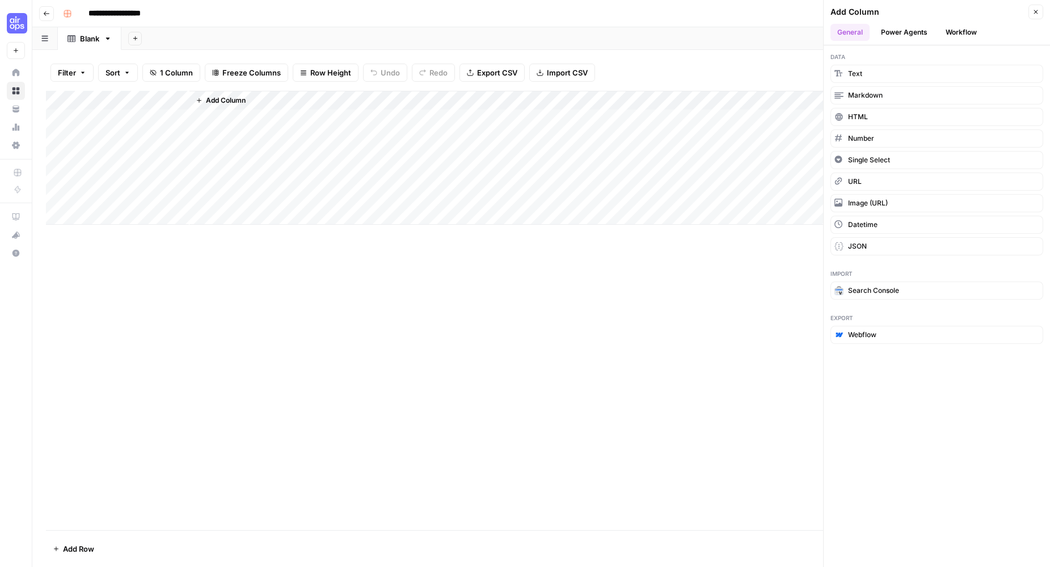
click at [743, 33] on button "Power Agents" at bounding box center [904, 32] width 60 height 17
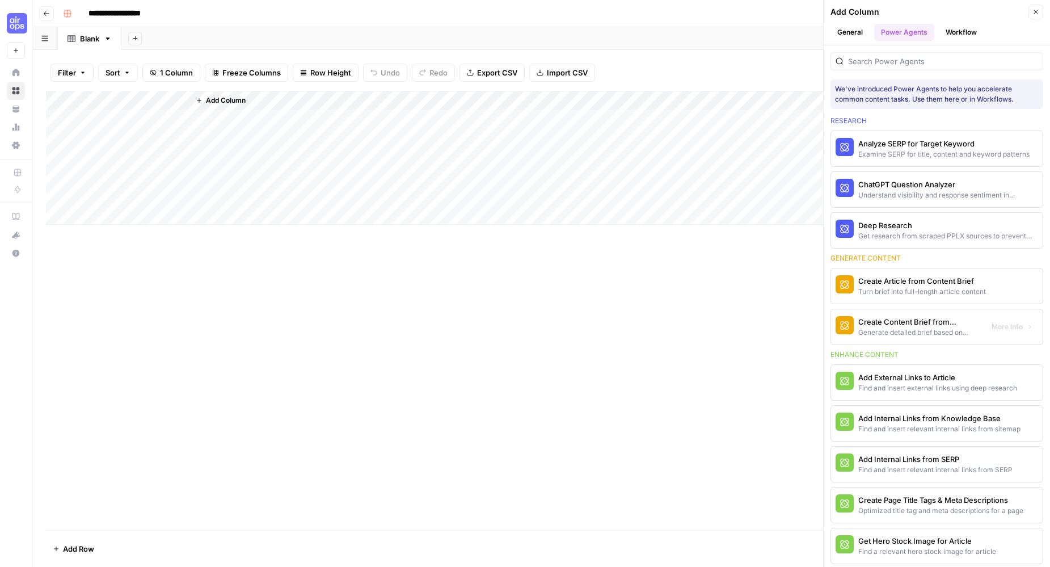
click at [743, 328] on div "Generate detailed brief based on keyword research" at bounding box center [917, 332] width 119 height 10
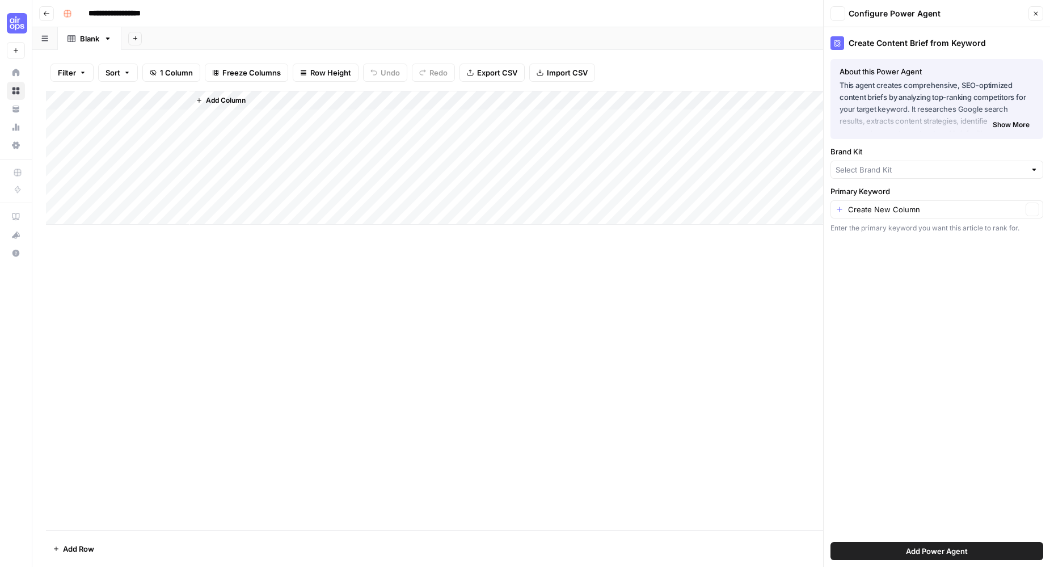
type input "AirOps"
click at [743, 169] on input "Brand Kit" at bounding box center [928, 169] width 187 height 11
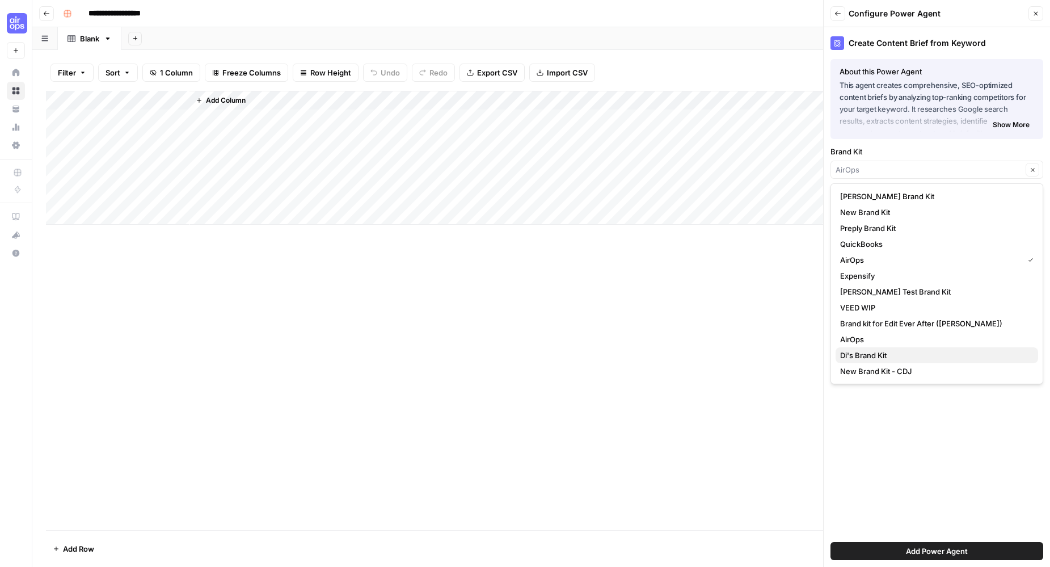
click at [743, 350] on span "Di's Brand Kit" at bounding box center [934, 354] width 189 height 11
type input "Di's Brand Kit"
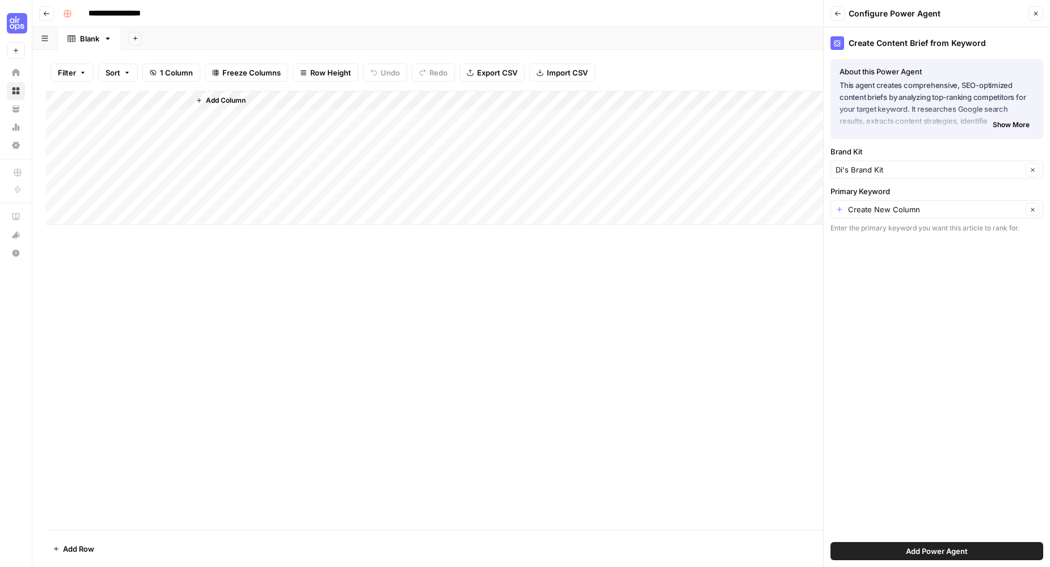
click at [743, 215] on div "Create New Column Clear" at bounding box center [936, 209] width 213 height 18
click at [743, 270] on span "Keyword" at bounding box center [927, 272] width 175 height 11
type input "Keyword"
click at [743, 467] on span "Add Power Agent" at bounding box center [937, 550] width 62 height 11
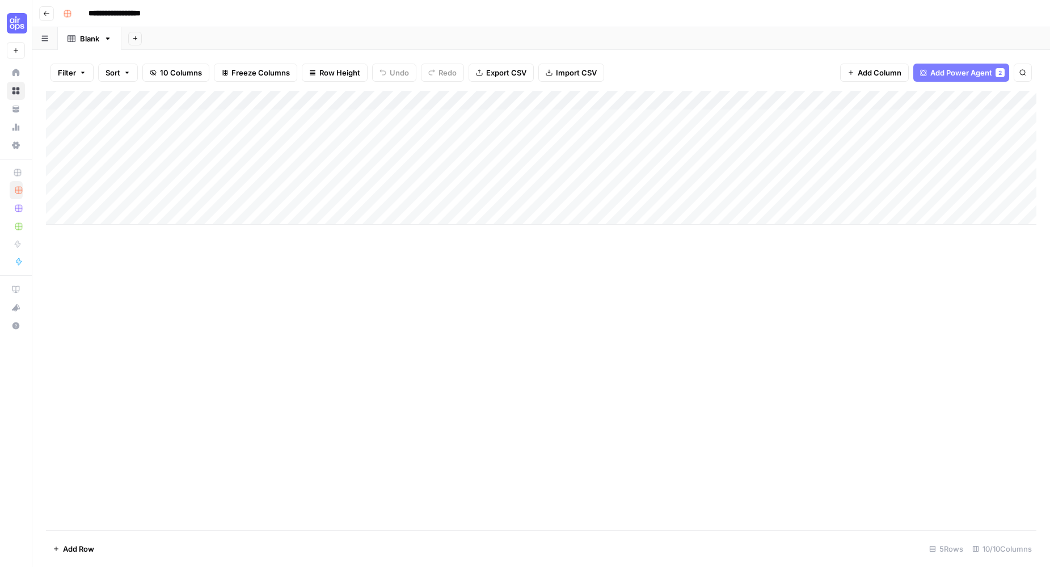
click at [277, 117] on div "Add Column" at bounding box center [541, 158] width 990 height 134
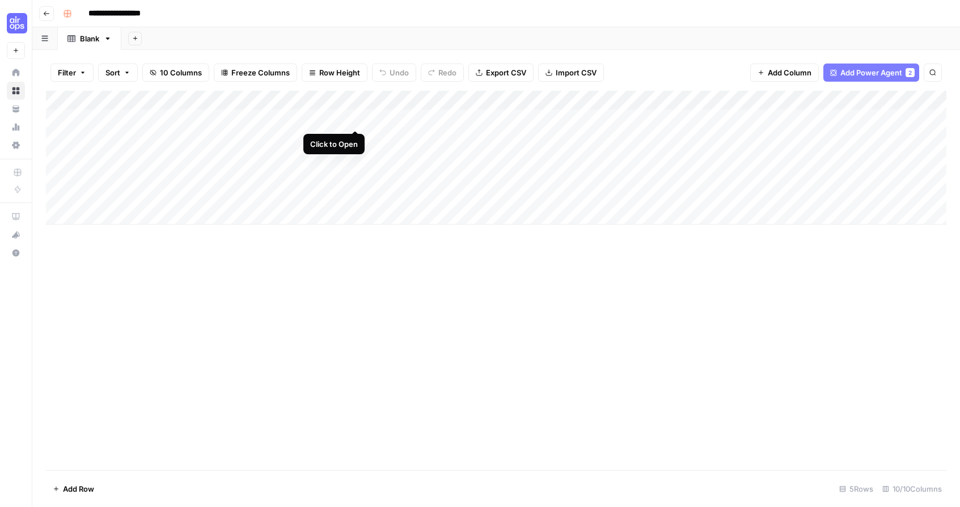
click at [353, 119] on div "Add Column" at bounding box center [496, 158] width 901 height 134
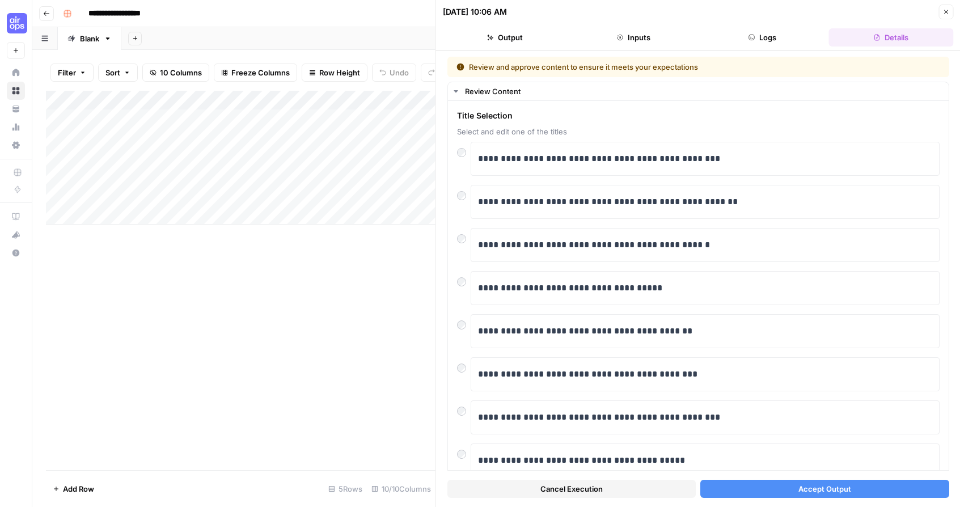
click at [404, 295] on div "Add Column" at bounding box center [241, 280] width 390 height 379
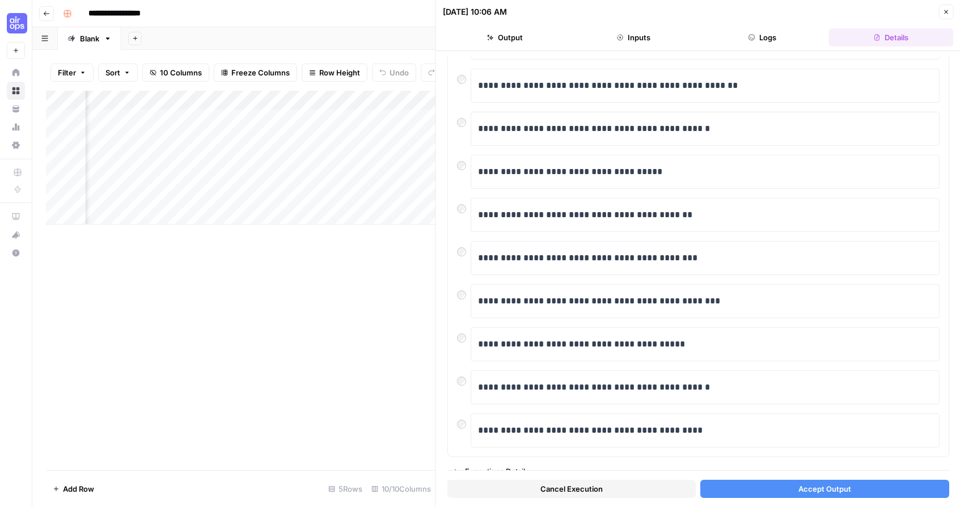
scroll to position [127, 0]
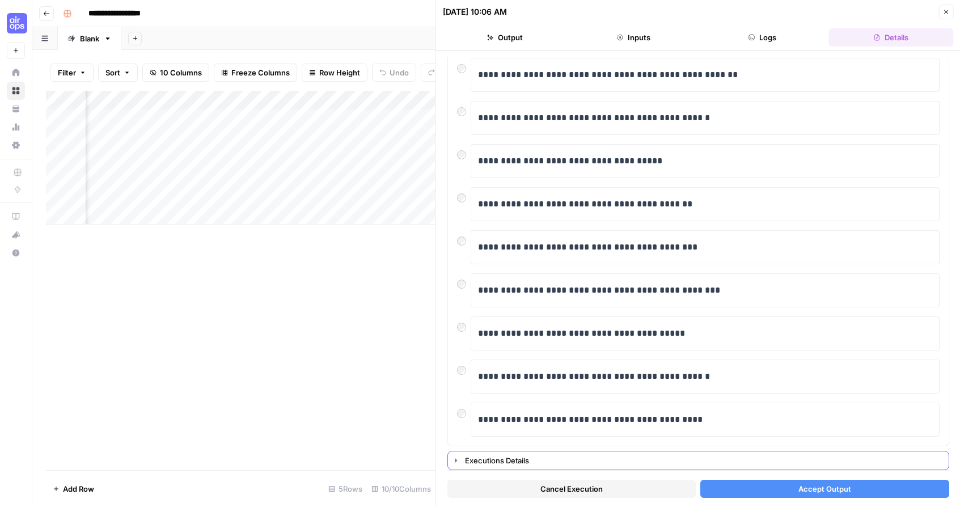
click at [457, 462] on icon "button" at bounding box center [455, 460] width 9 height 9
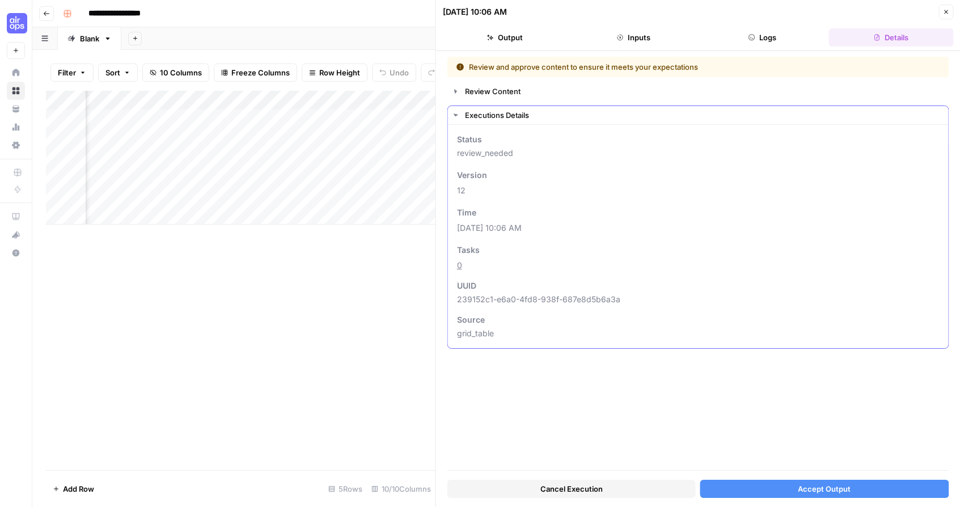
scroll to position [0, 0]
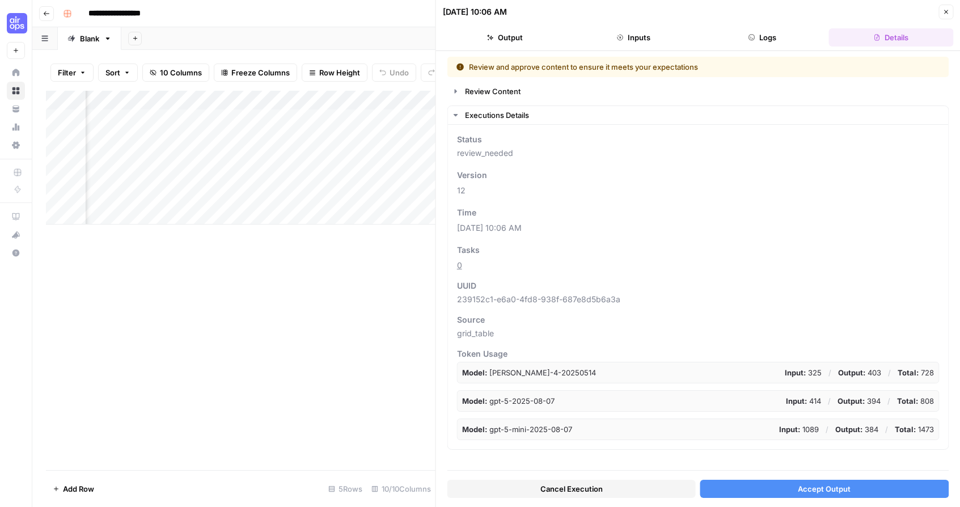
click at [495, 36] on button "Output" at bounding box center [505, 37] width 124 height 18
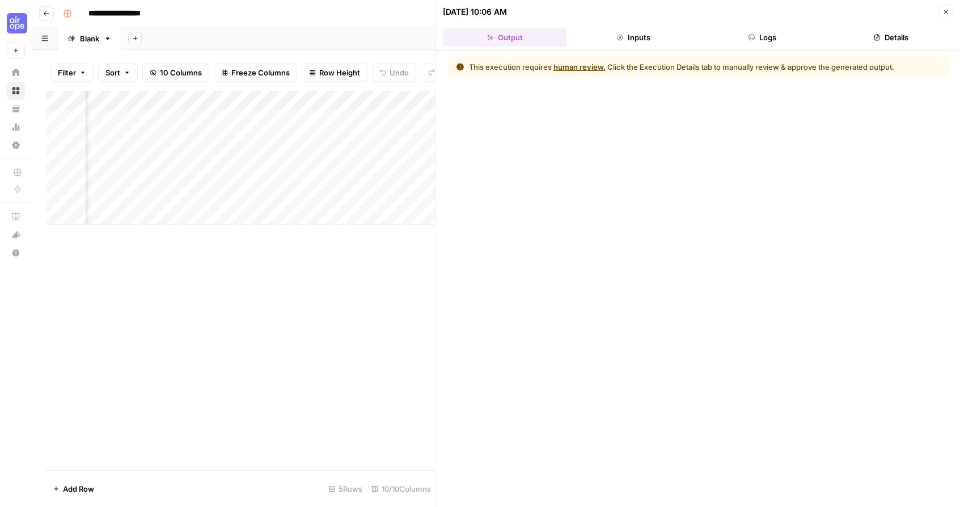
drag, startPoint x: 751, startPoint y: 35, endPoint x: 780, endPoint y: 35, distance: 29.5
click at [743, 35] on icon "button" at bounding box center [751, 37] width 7 height 7
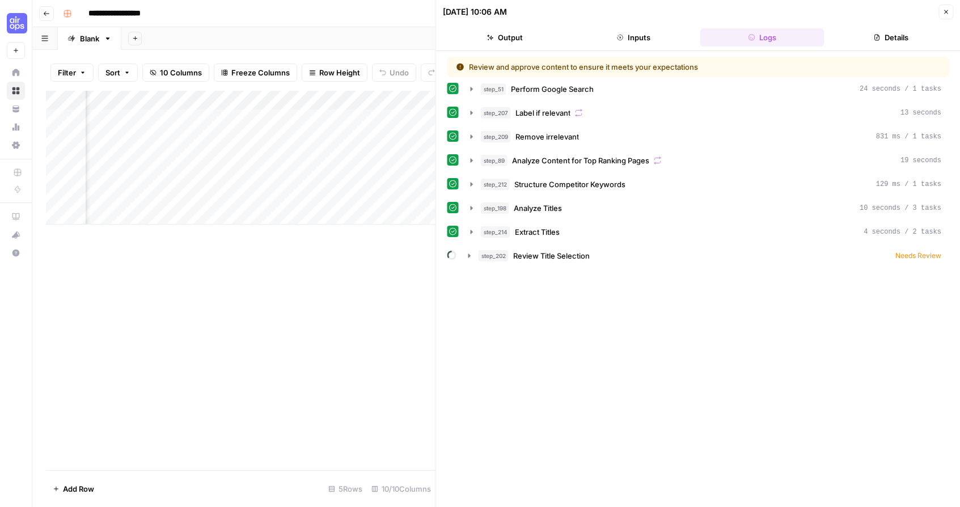
click at [743, 31] on button "Details" at bounding box center [891, 37] width 124 height 18
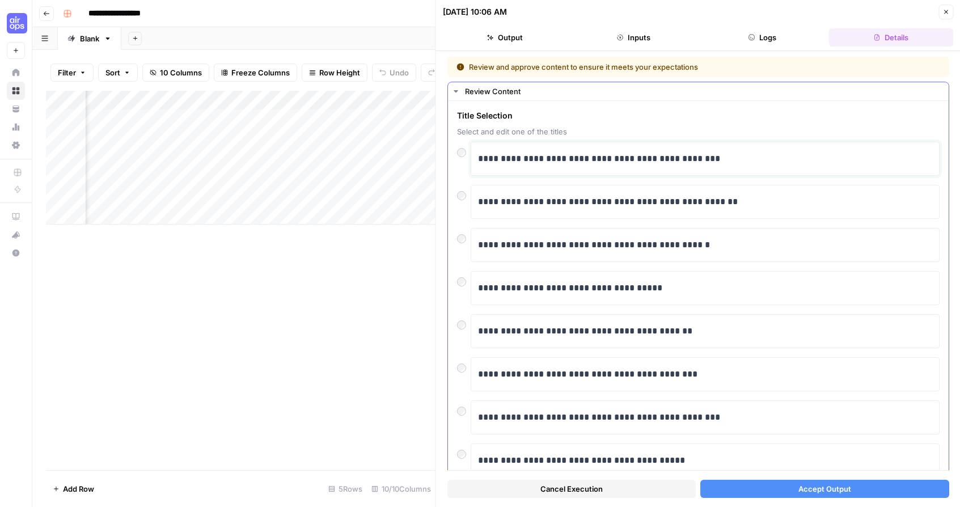
click at [688, 167] on div "**********" at bounding box center [705, 159] width 454 height 24
click at [743, 467] on span "Accept Output" at bounding box center [824, 488] width 53 height 11
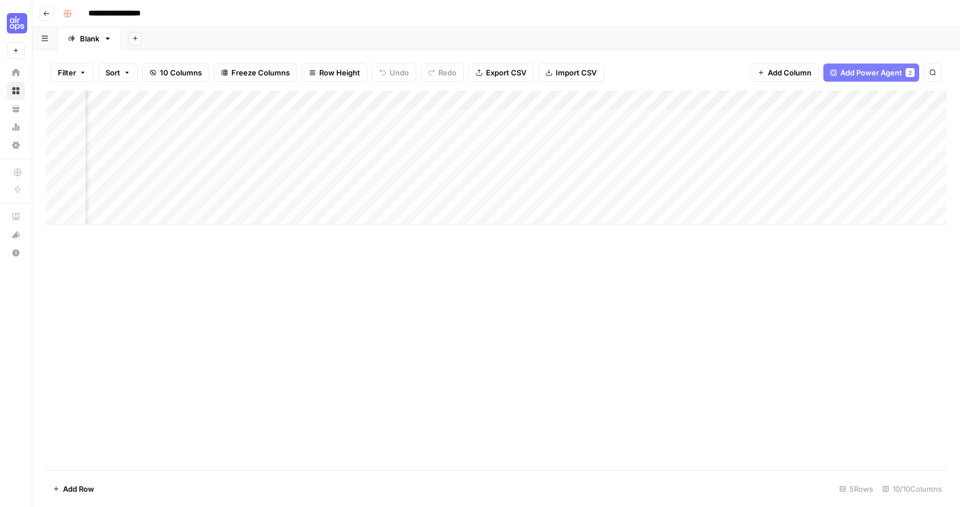
click at [356, 302] on div "Add Column" at bounding box center [496, 280] width 901 height 379
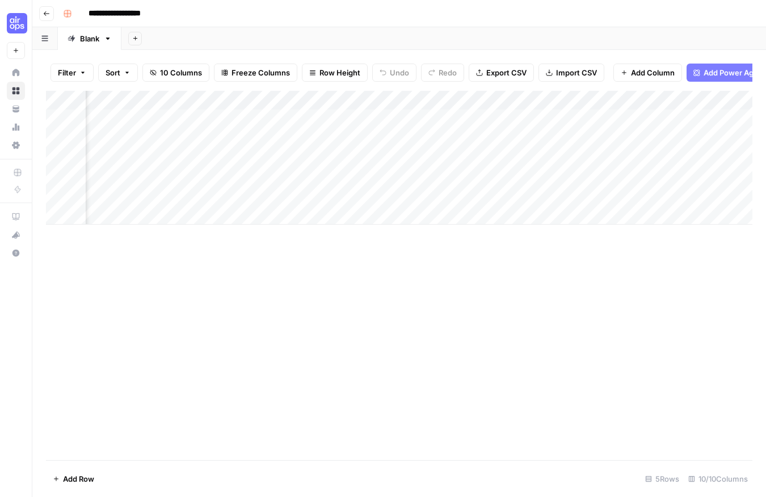
scroll to position [0, 231]
click at [226, 118] on div "Add Column" at bounding box center [399, 158] width 706 height 134
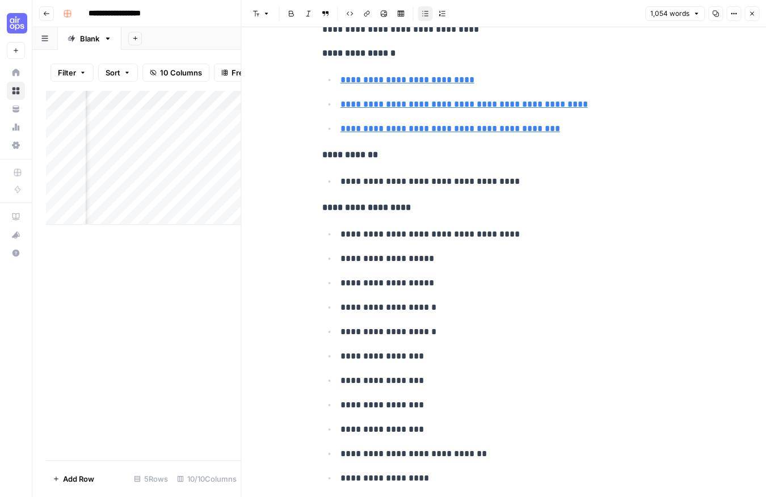
scroll to position [3092, 0]
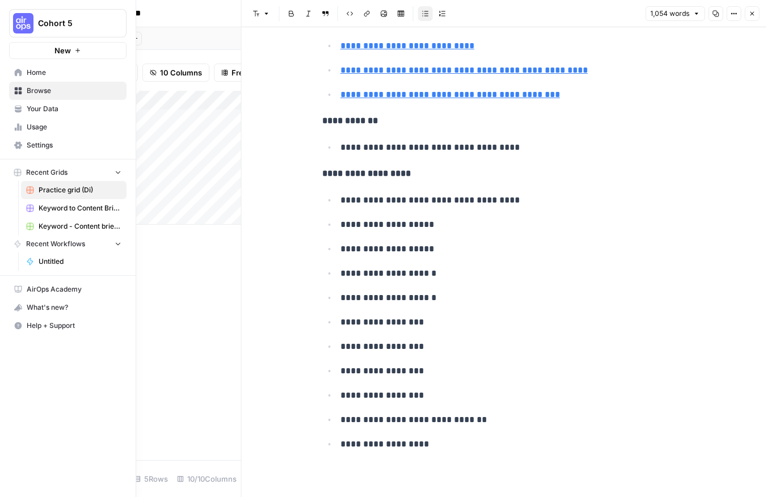
click at [42, 75] on span "Home" at bounding box center [74, 72] width 95 height 10
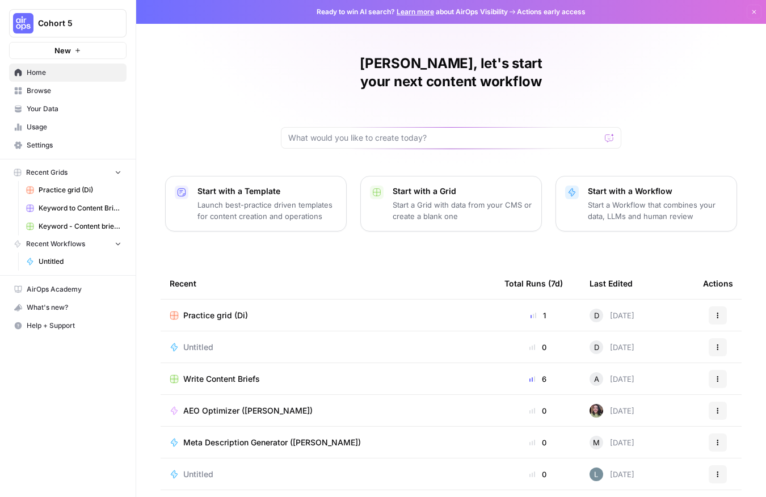
click at [45, 91] on span "Browse" at bounding box center [74, 91] width 95 height 10
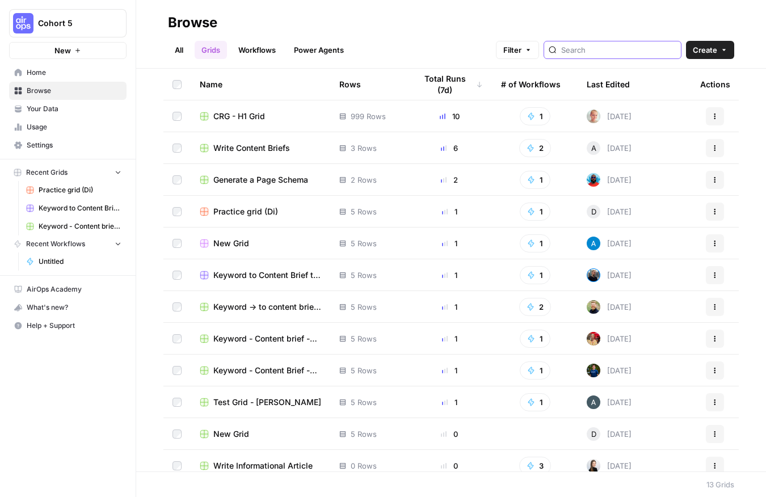
click at [610, 48] on input "search" at bounding box center [618, 49] width 115 height 11
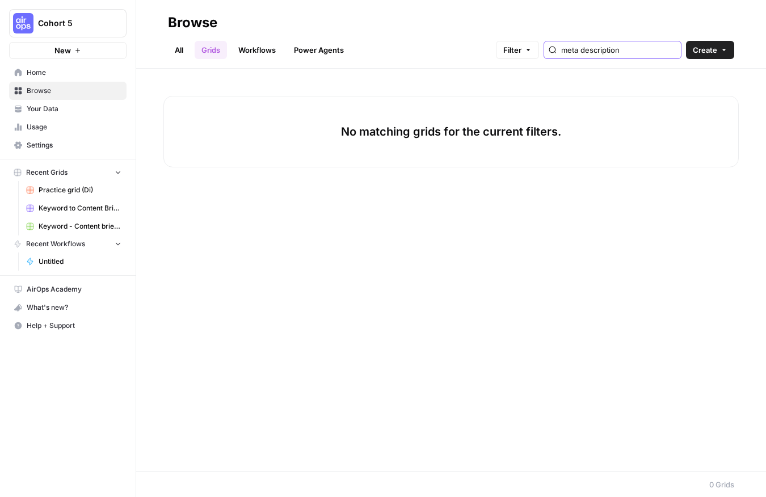
type input "meta description"
click at [268, 47] on link "Workflows" at bounding box center [256, 50] width 51 height 18
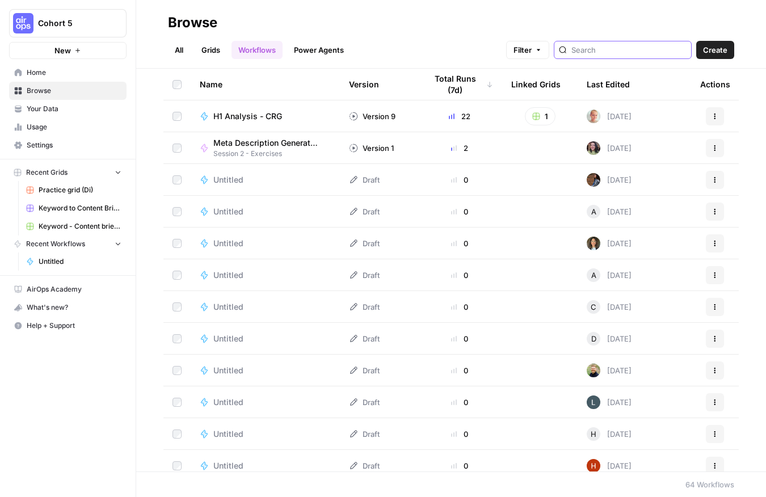
click at [615, 49] on input "search" at bounding box center [628, 49] width 115 height 11
type input "meta description writer"
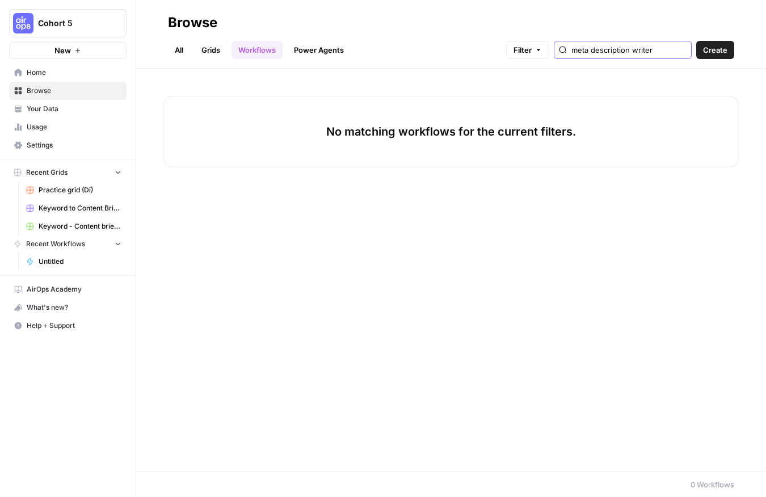
click at [531, 47] on span "Filter" at bounding box center [522, 49] width 18 height 11
click at [681, 50] on input "meta description writer" at bounding box center [628, 49] width 115 height 11
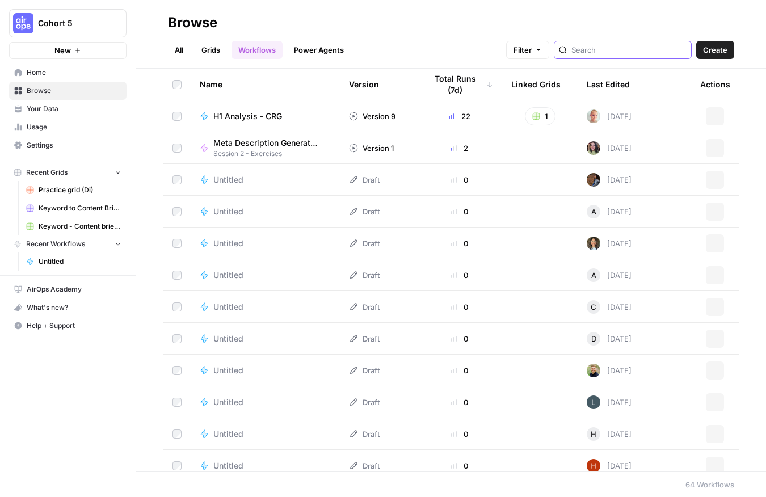
click at [637, 49] on input "search" at bounding box center [628, 49] width 115 height 11
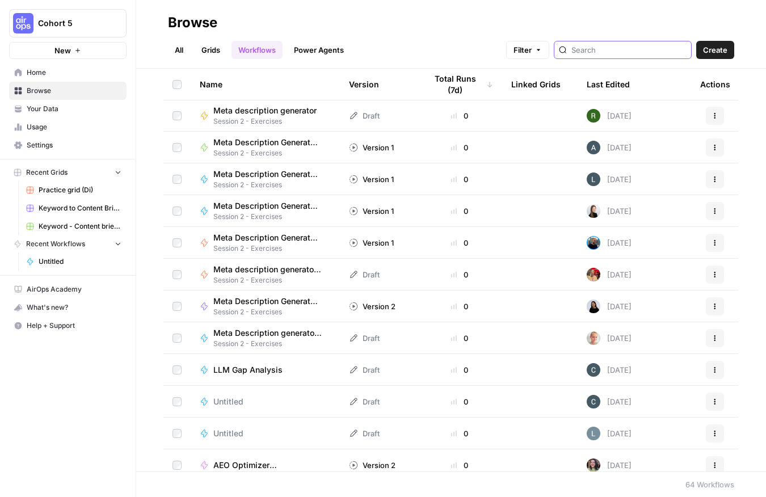
scroll to position [1662, 0]
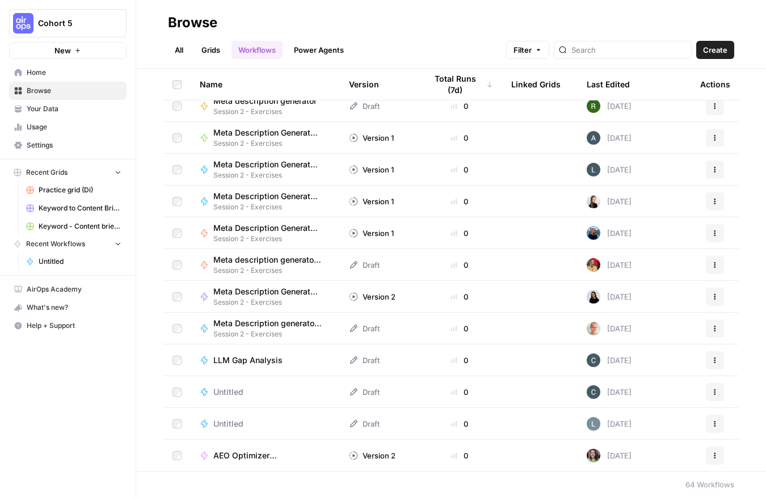
click at [692, 467] on div "64 Workflows" at bounding box center [709, 484] width 49 height 11
drag, startPoint x: 178, startPoint y: 48, endPoint x: 192, endPoint y: 44, distance: 14.6
click at [178, 48] on link "All" at bounding box center [179, 50] width 22 height 18
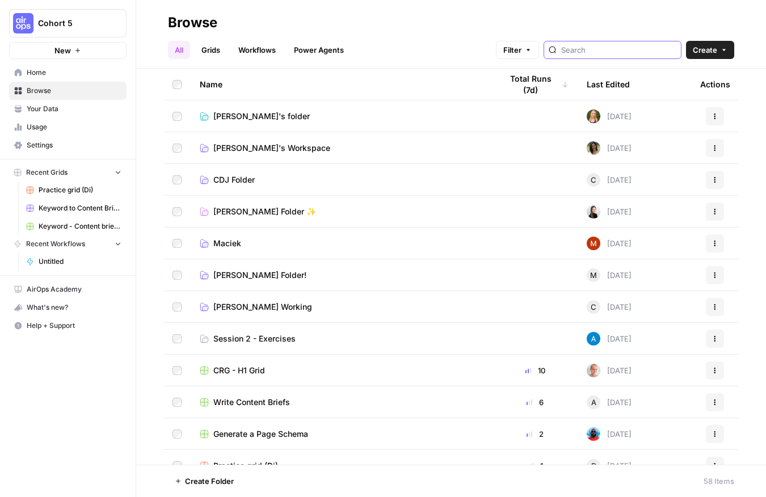
click at [627, 55] on input "search" at bounding box center [618, 49] width 115 height 11
type input "meta"
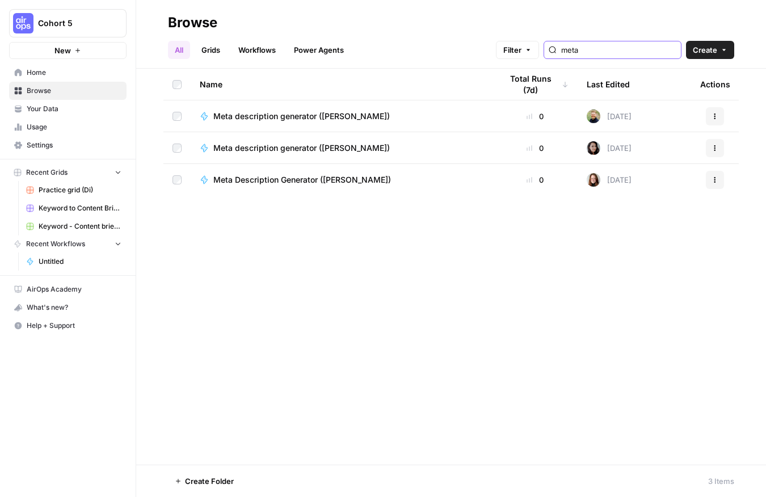
drag, startPoint x: 669, startPoint y: 48, endPoint x: 663, endPoint y: 50, distance: 6.5
click at [669, 48] on input "meta" at bounding box center [618, 49] width 115 height 11
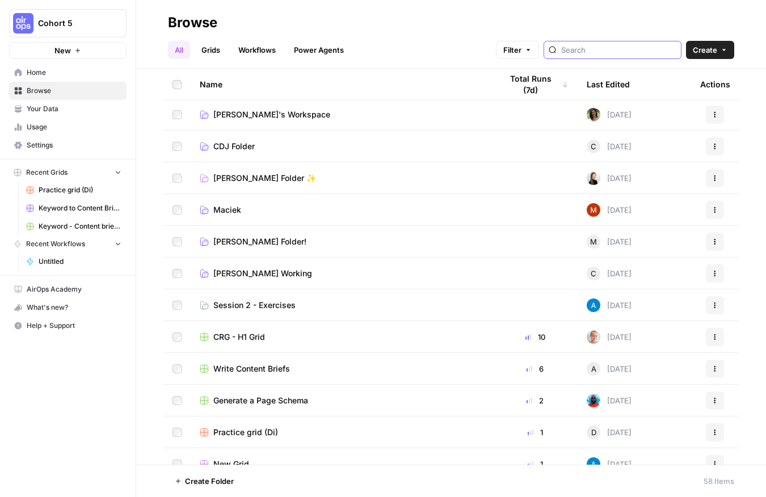
scroll to position [39, 0]
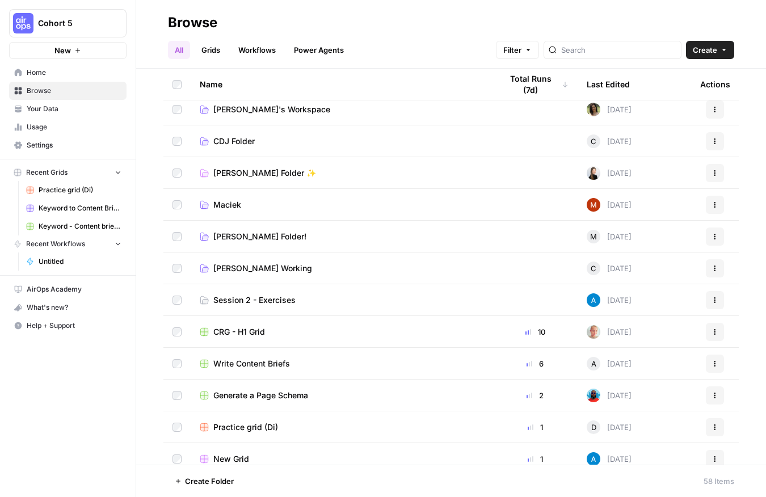
click at [261, 300] on span "Session 2 - Exercises" at bounding box center [254, 299] width 82 height 11
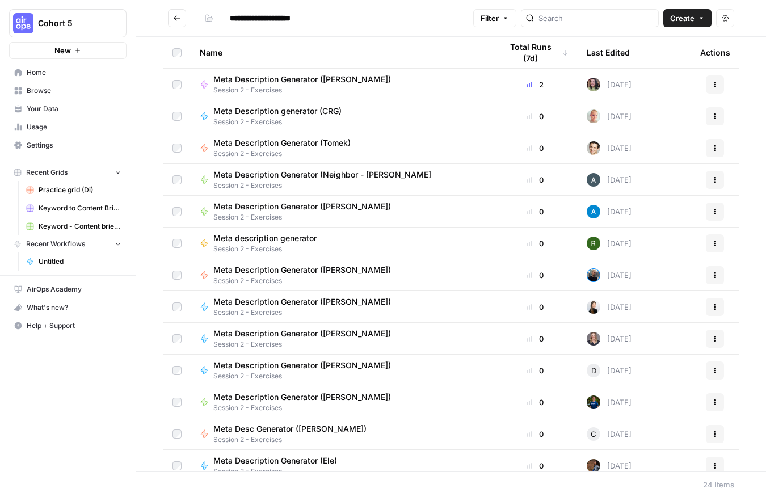
click at [178, 14] on icon "Go back" at bounding box center [177, 18] width 8 height 8
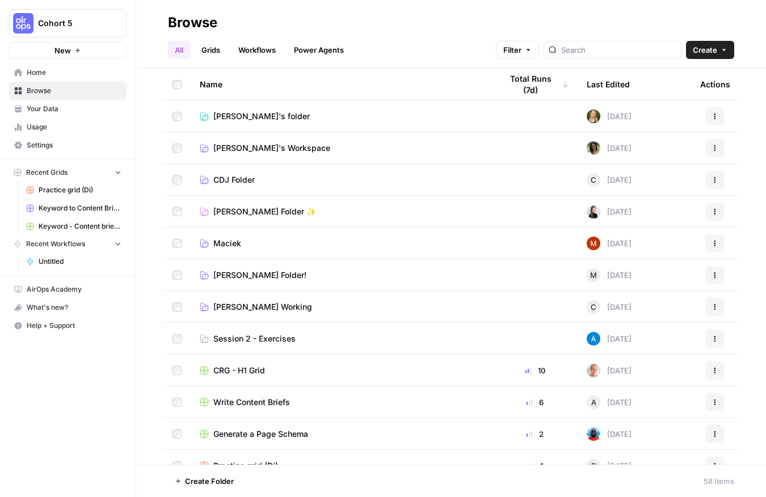
click at [54, 191] on span "Practice grid (Di)" at bounding box center [80, 190] width 83 height 10
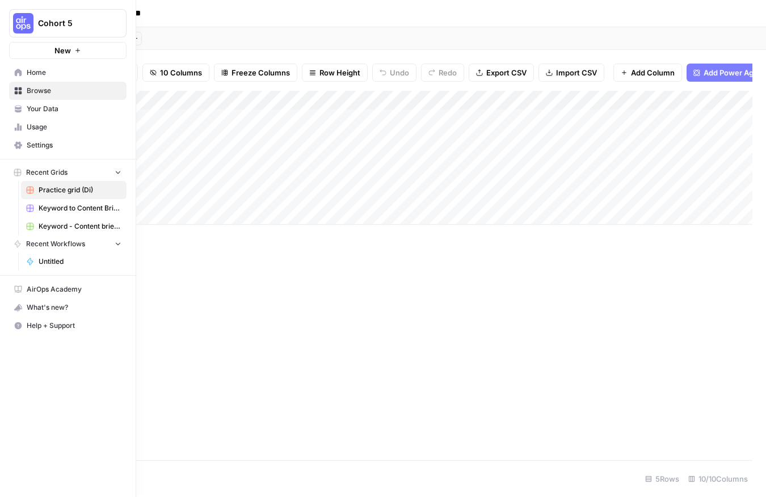
click at [15, 75] on icon at bounding box center [18, 72] width 7 height 7
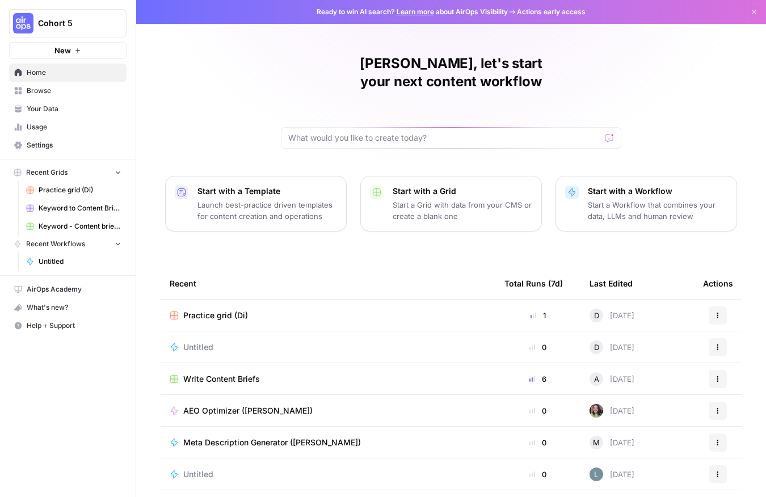
click at [46, 94] on span "Browse" at bounding box center [74, 91] width 95 height 10
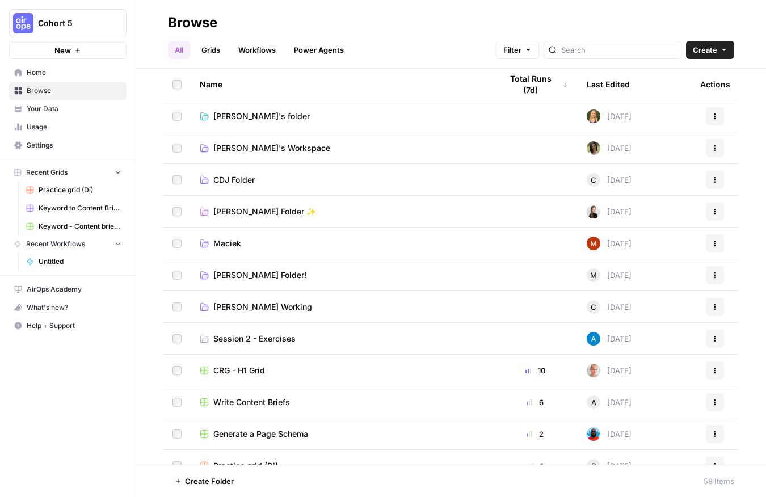
click at [278, 335] on span "Session 2 - Exercises" at bounding box center [254, 338] width 82 height 11
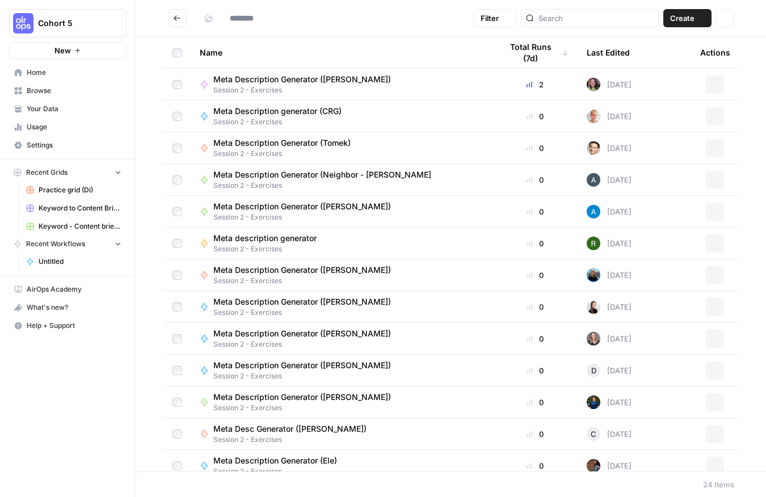
type input "**********"
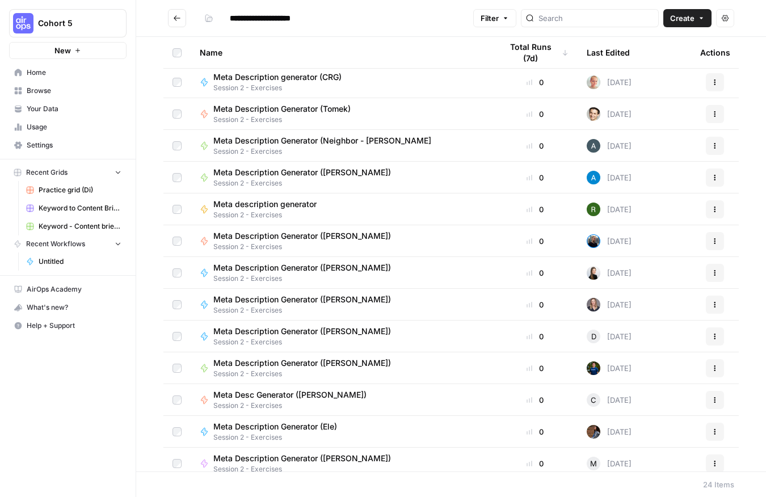
scroll to position [28, 0]
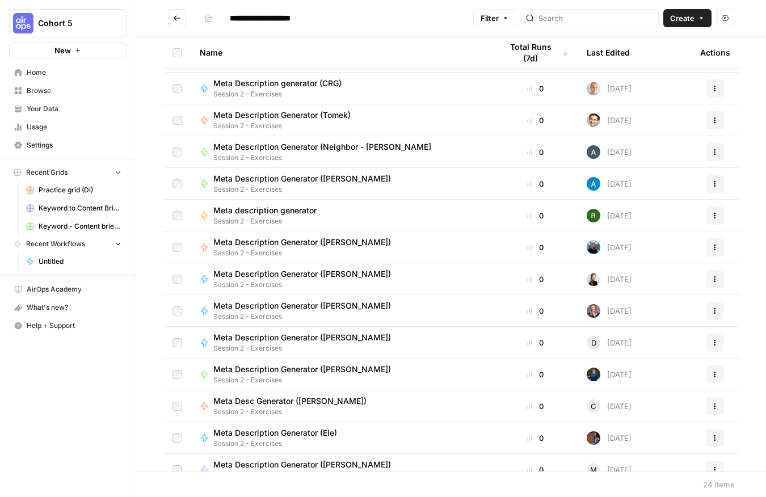
click at [675, 19] on span "Create" at bounding box center [682, 17] width 24 height 11
click at [652, 57] on span "Workflow" at bounding box center [665, 60] width 64 height 11
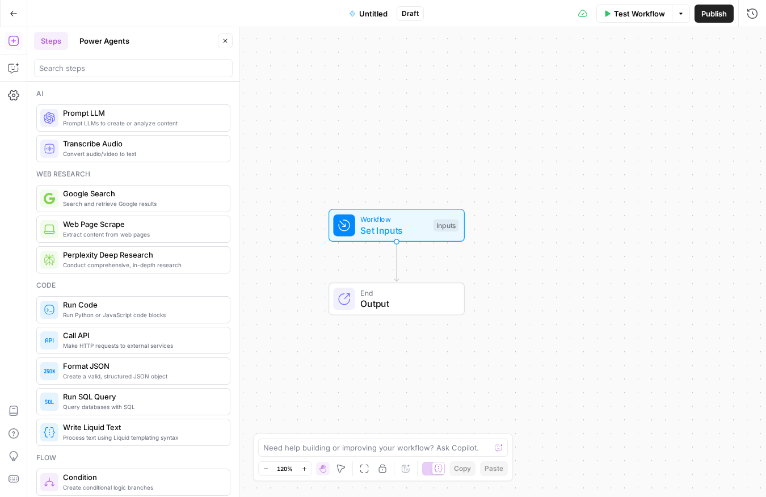
click at [375, 11] on span "Untitled" at bounding box center [373, 13] width 28 height 11
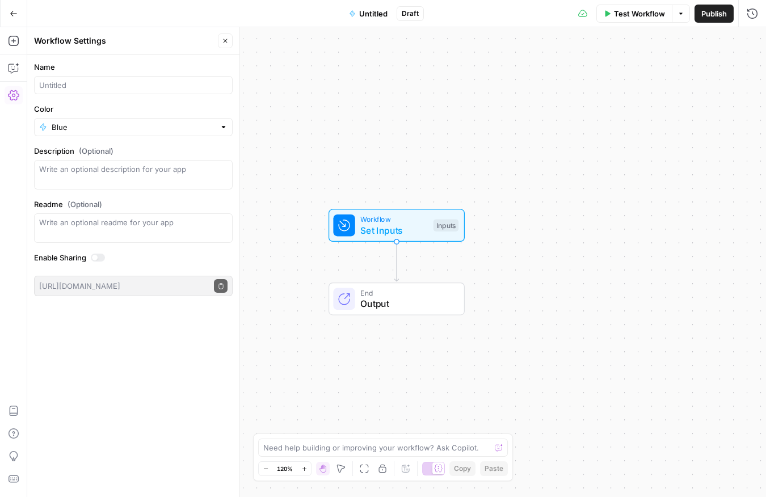
click at [104, 76] on div at bounding box center [133, 85] width 198 height 18
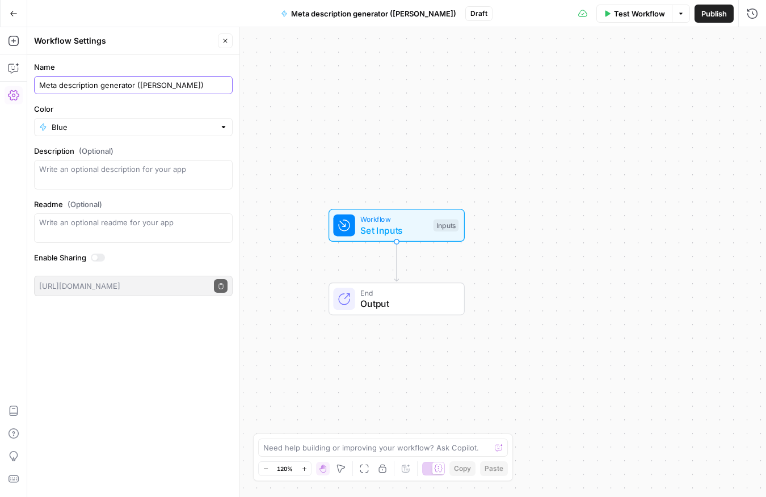
type input "Meta description generator ([PERSON_NAME])"
click at [154, 128] on input "Color" at bounding box center [133, 126] width 163 height 11
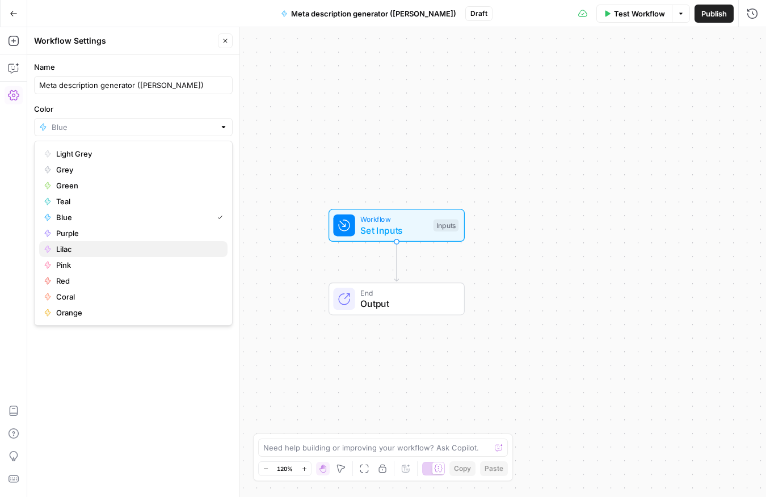
click at [70, 247] on span "Lilac" at bounding box center [137, 248] width 162 height 11
type input "Lilac"
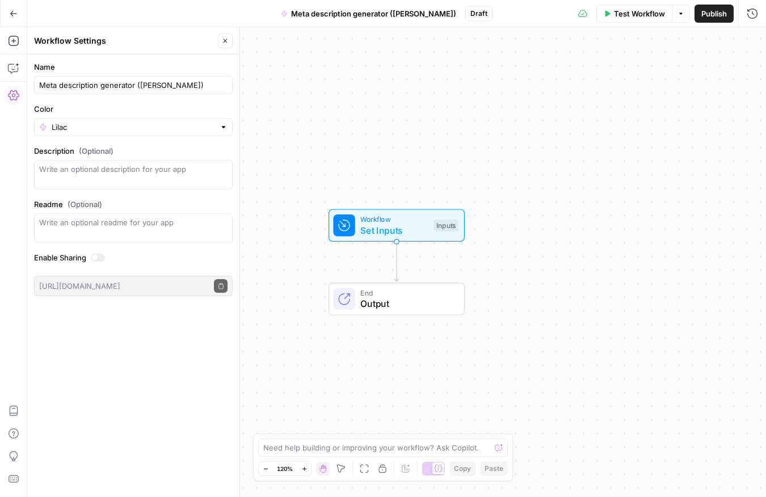
click at [11, 15] on icon "button" at bounding box center [14, 14] width 8 height 8
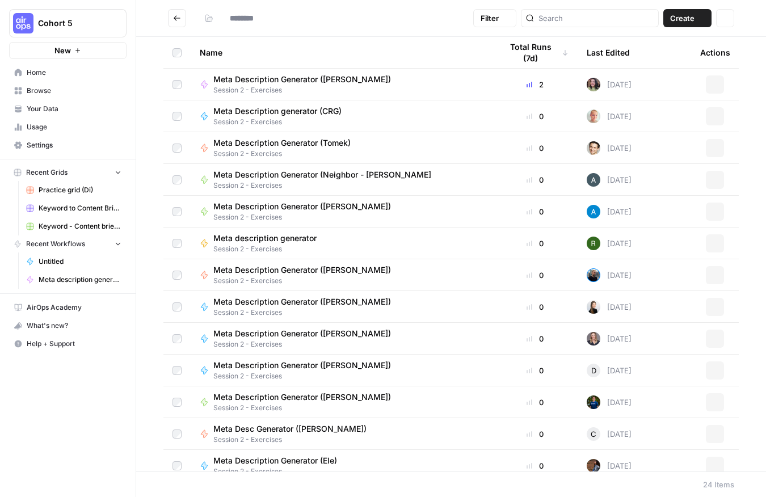
type input "**********"
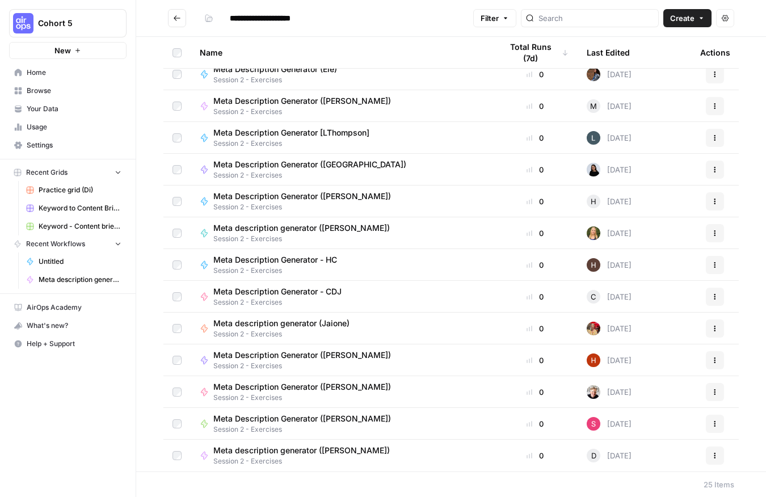
click at [264, 450] on span "Meta description generator ([PERSON_NAME])" at bounding box center [301, 450] width 176 height 11
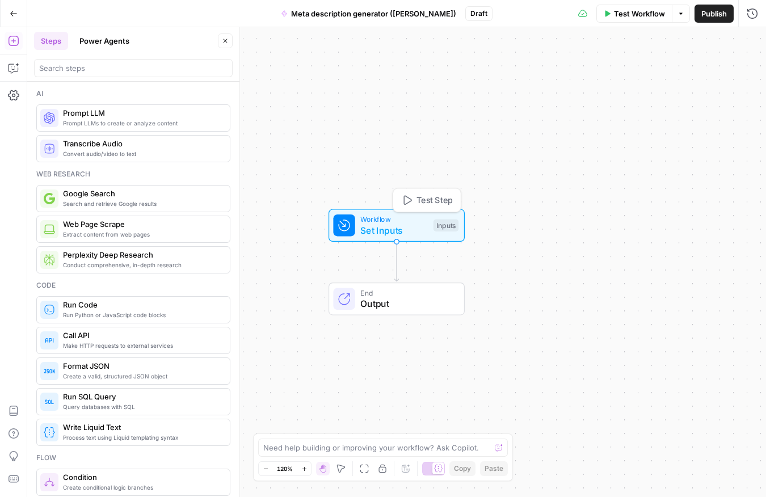
click at [398, 226] on span "Set Inputs" at bounding box center [393, 230] width 67 height 14
click at [663, 76] on icon "button" at bounding box center [661, 77] width 7 height 7
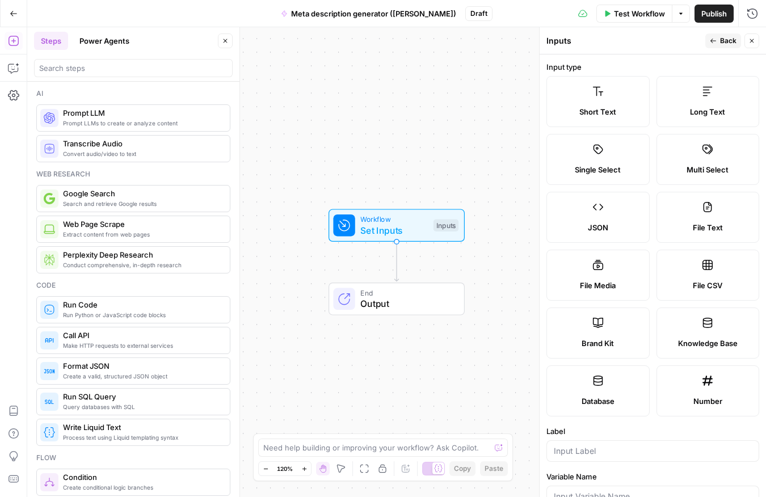
click at [624, 339] on div "Brand Kit" at bounding box center [598, 342] width 84 height 11
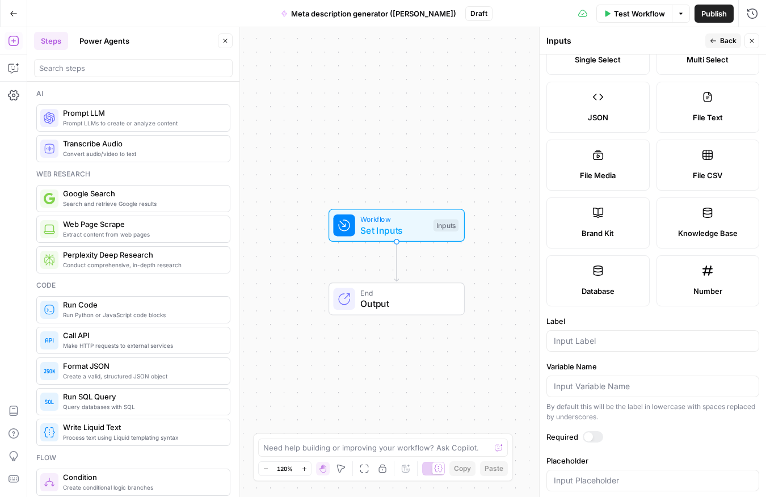
scroll to position [126, 0]
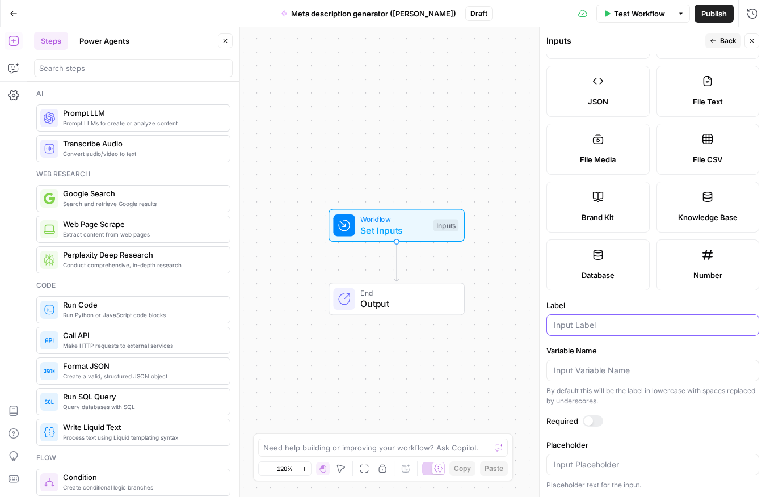
click at [619, 326] on input "Label" at bounding box center [652, 324] width 198 height 11
type input "Brand Kit"
click at [598, 422] on div at bounding box center [592, 420] width 20 height 11
click at [579, 464] on input "Placeholder" at bounding box center [652, 464] width 198 height 11
click at [589, 420] on div at bounding box center [592, 420] width 20 height 11
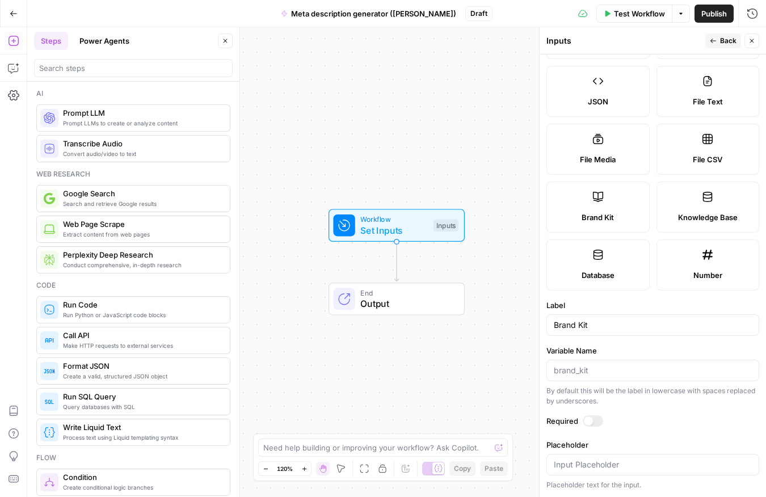
click at [726, 38] on span "Back" at bounding box center [728, 41] width 16 height 10
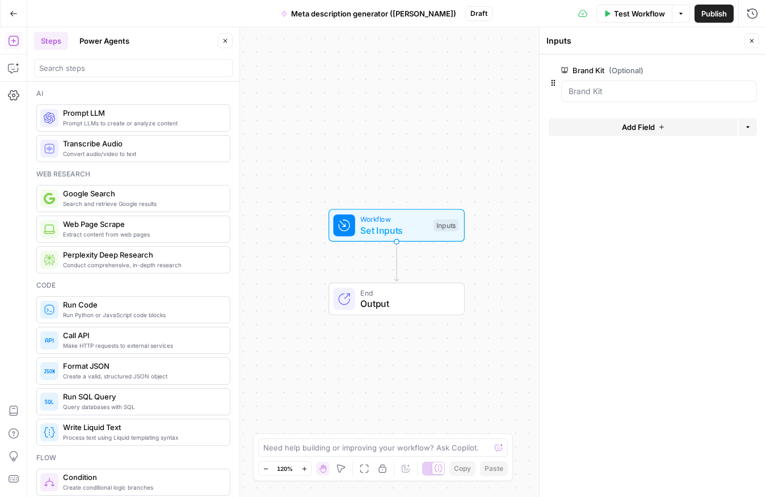
click at [611, 124] on button "Add Field" at bounding box center [642, 127] width 189 height 18
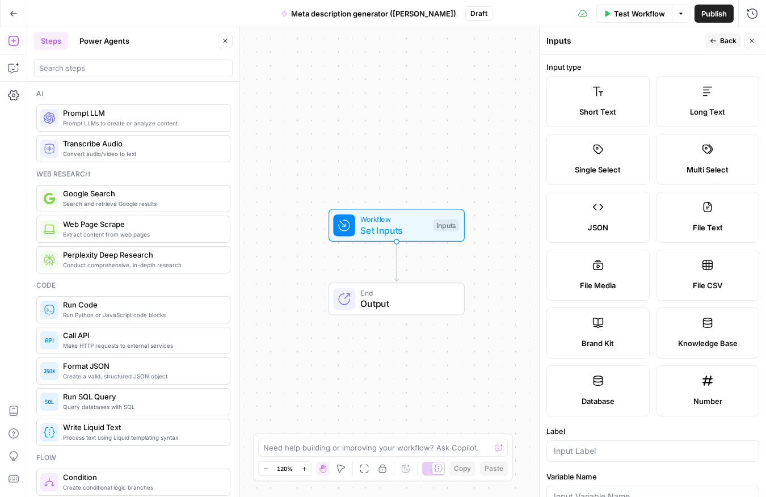
click at [595, 105] on label "Short Text" at bounding box center [597, 101] width 103 height 51
click at [582, 457] on div at bounding box center [652, 451] width 213 height 22
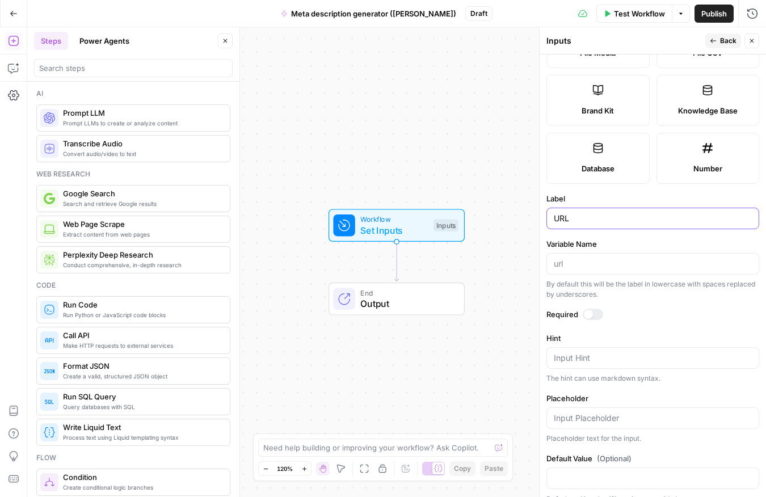
scroll to position [247, 0]
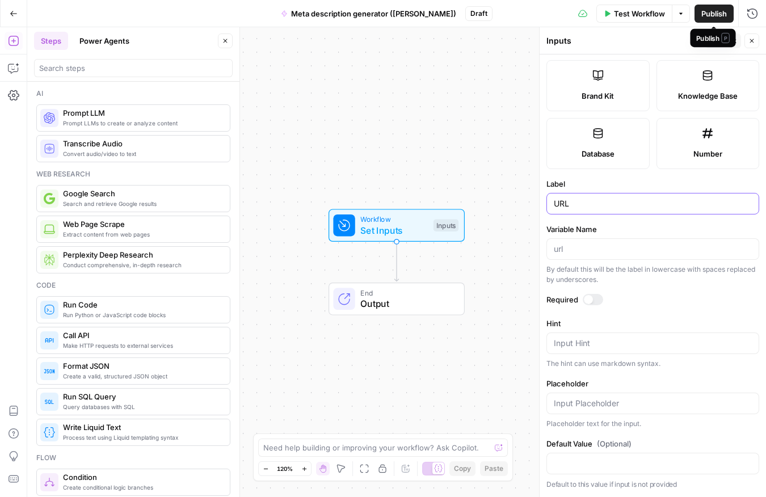
type input "URL"
click at [723, 37] on span "P" at bounding box center [725, 38] width 8 height 10
click at [730, 45] on span "Back" at bounding box center [728, 41] width 16 height 10
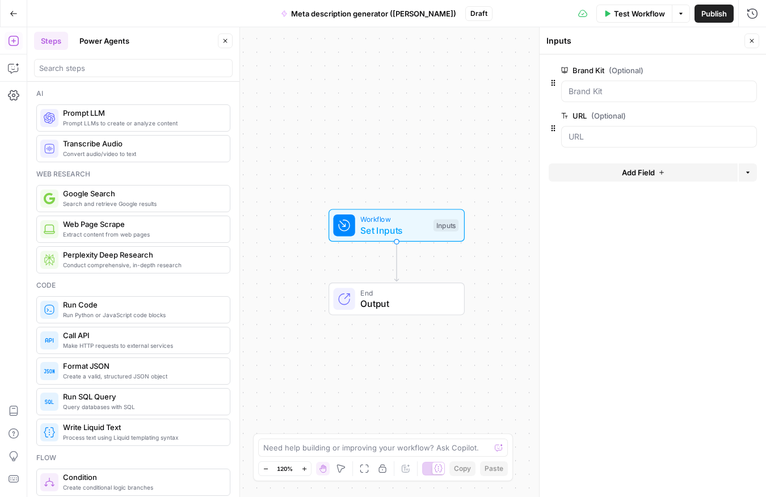
click at [627, 172] on span "Add Field" at bounding box center [638, 172] width 33 height 11
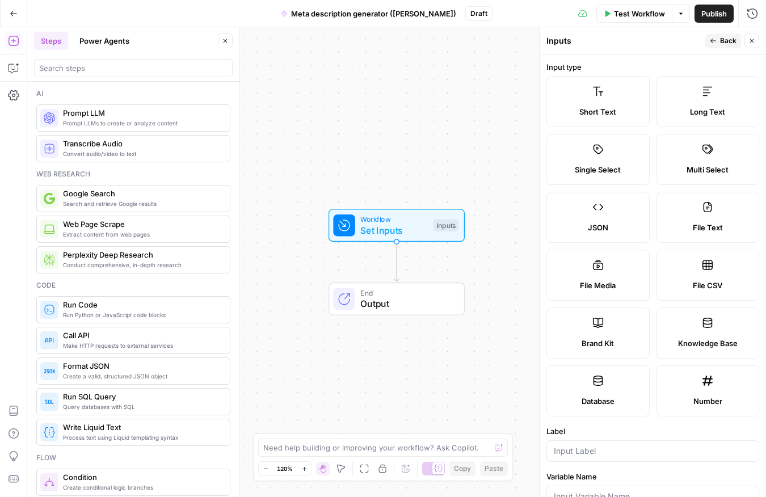
drag, startPoint x: 588, startPoint y: 103, endPoint x: 599, endPoint y: 142, distance: 41.3
click at [587, 103] on label "Short Text" at bounding box center [597, 101] width 103 height 51
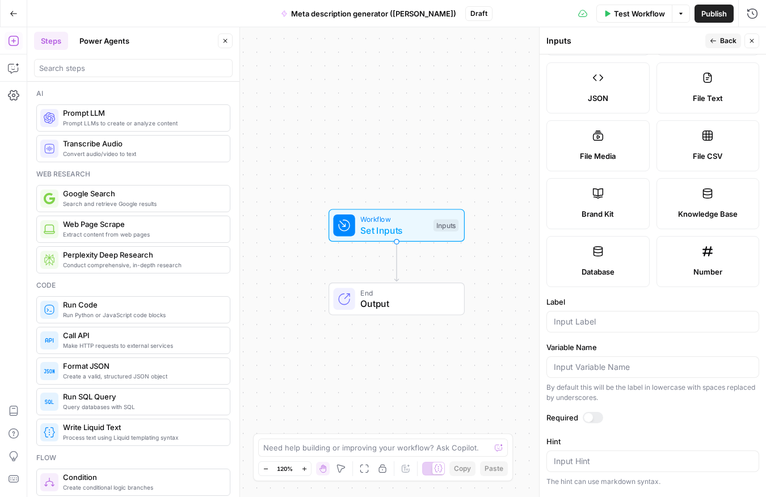
scroll to position [164, 0]
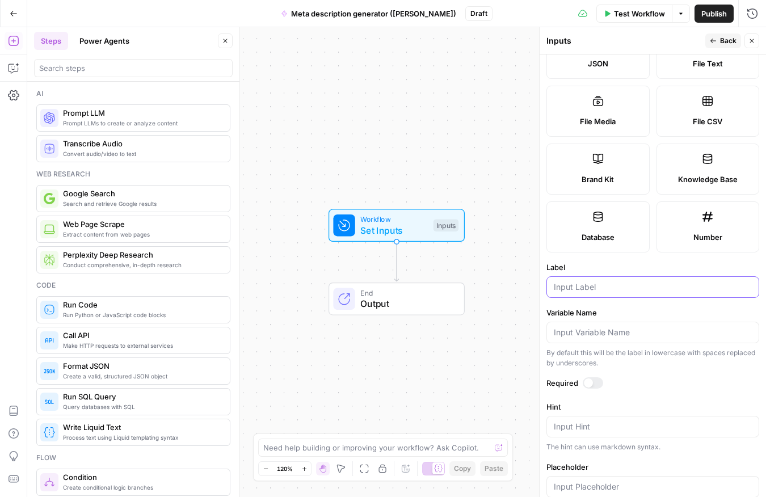
click at [588, 287] on input "Label" at bounding box center [652, 286] width 198 height 11
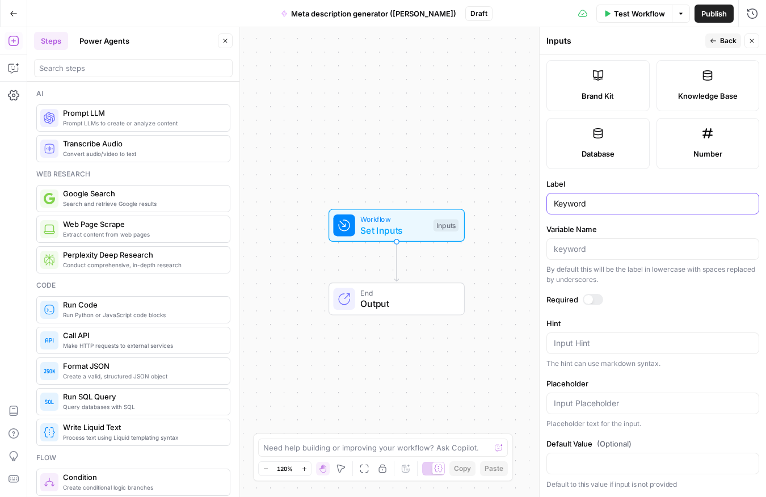
scroll to position [246, 0]
type input "Keyword"
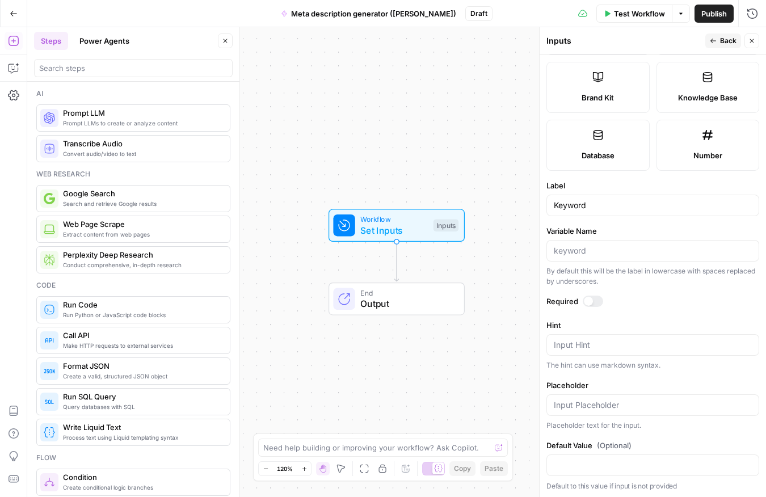
click at [723, 41] on span "Back" at bounding box center [728, 41] width 16 height 10
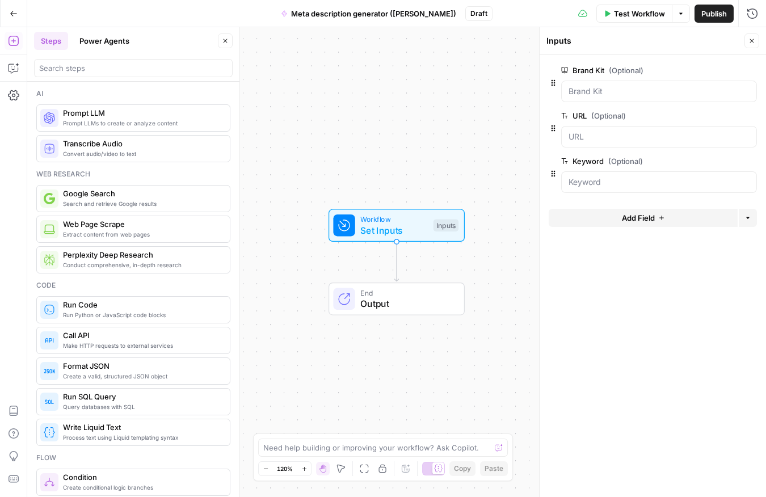
drag, startPoint x: 757, startPoint y: 41, endPoint x: 755, endPoint y: 47, distance: 5.9
click at [757, 41] on button "Close" at bounding box center [751, 40] width 15 height 15
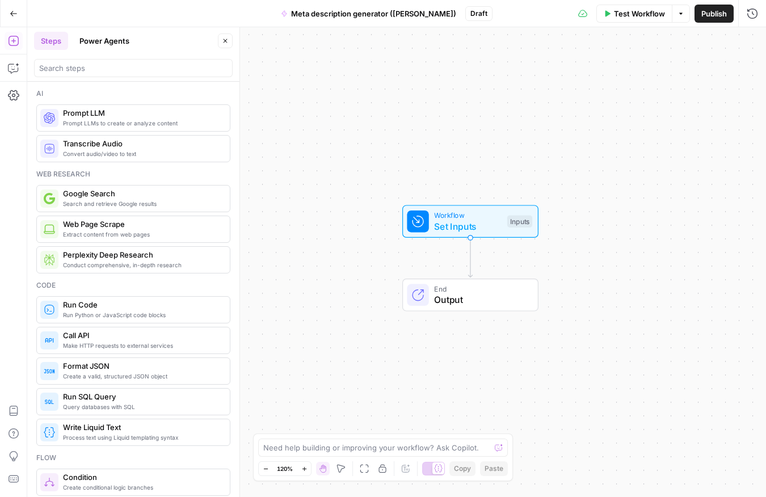
drag, startPoint x: 329, startPoint y: 346, endPoint x: 396, endPoint y: 339, distance: 67.3
click at [396, 339] on div "Workflow Set Inputs Inputs End Output" at bounding box center [396, 262] width 738 height 470
click at [13, 36] on icon "button" at bounding box center [13, 41] width 10 height 10
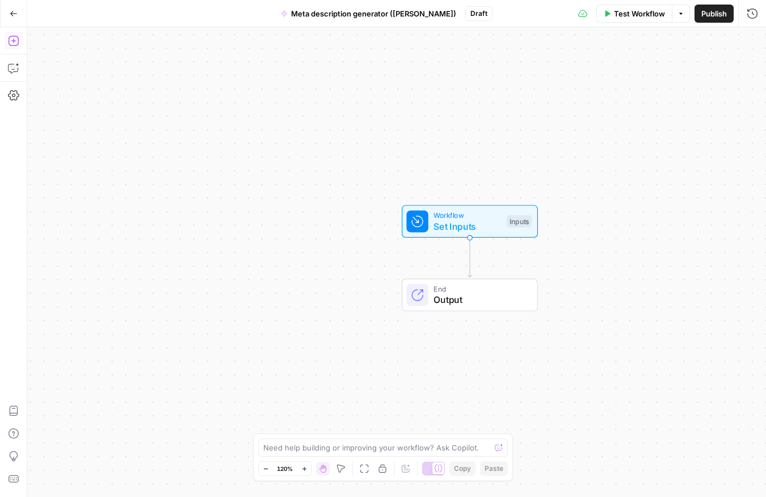
click at [15, 40] on icon "button" at bounding box center [13, 40] width 11 height 11
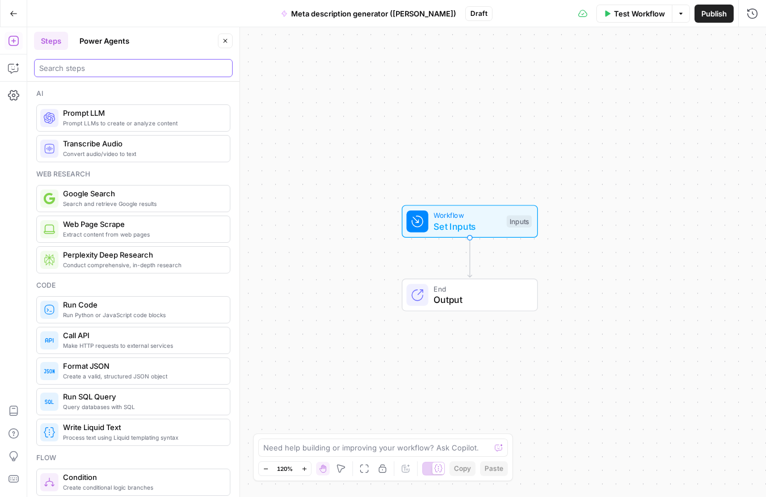
click at [66, 63] on input "search" at bounding box center [133, 67] width 188 height 11
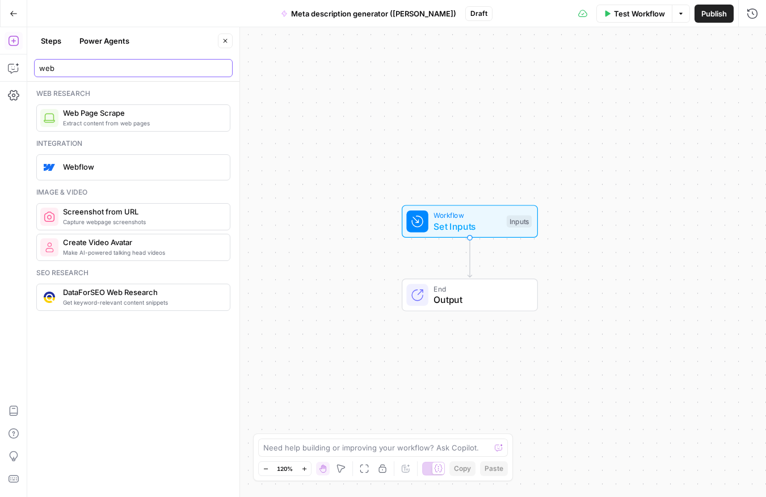
type input "web"
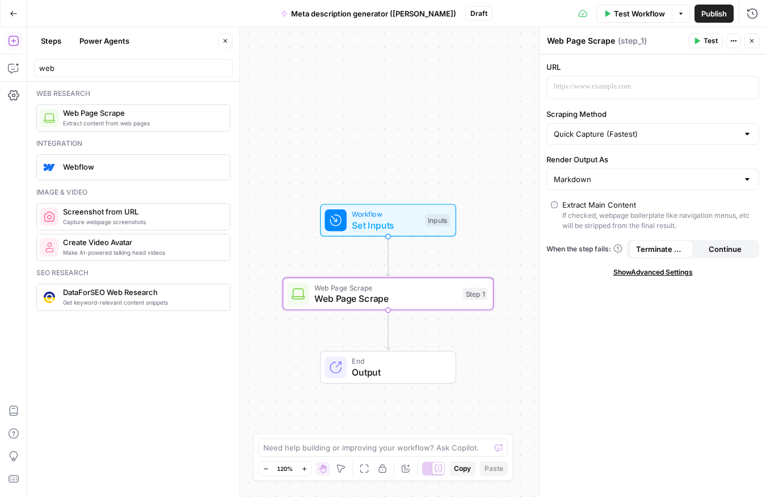
drag, startPoint x: 350, startPoint y: 155, endPoint x: 269, endPoint y: 155, distance: 81.1
click at [268, 154] on div "Workflow Set Inputs Inputs Web Page Scrape Web Page Scrape Step 1 End Output" at bounding box center [396, 262] width 738 height 470
drag, startPoint x: 664, startPoint y: 90, endPoint x: 741, endPoint y: 86, distance: 77.8
click at [664, 90] on p at bounding box center [643, 86] width 180 height 11
click at [745, 86] on icon "button" at bounding box center [748, 87] width 6 height 6
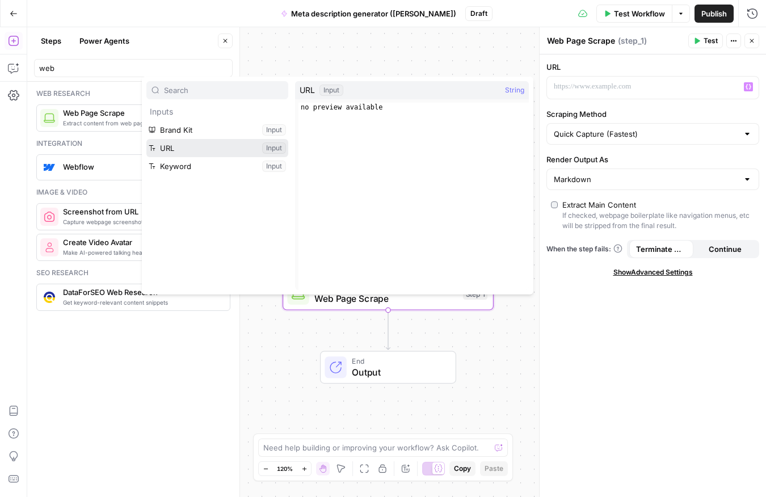
click at [168, 145] on button "Select variable URL" at bounding box center [217, 148] width 142 height 18
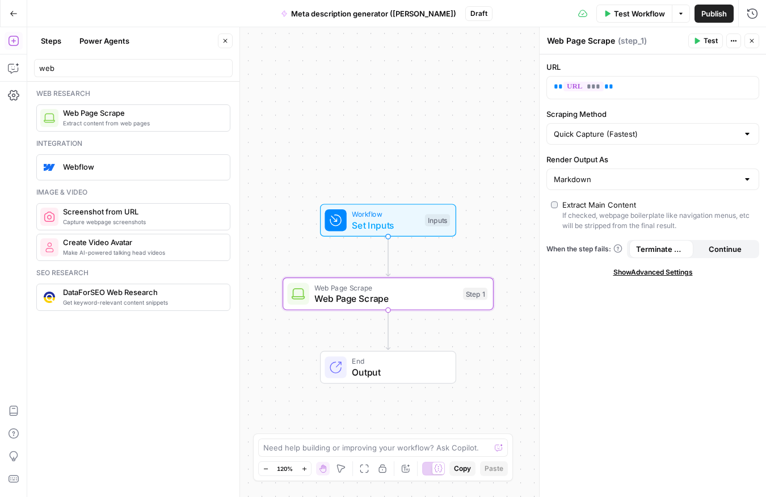
click at [600, 39] on textarea "Web Page Scrape" at bounding box center [581, 40] width 68 height 11
type textarea "Scrape Blog URL"
click at [755, 40] on button "Close" at bounding box center [751, 40] width 15 height 15
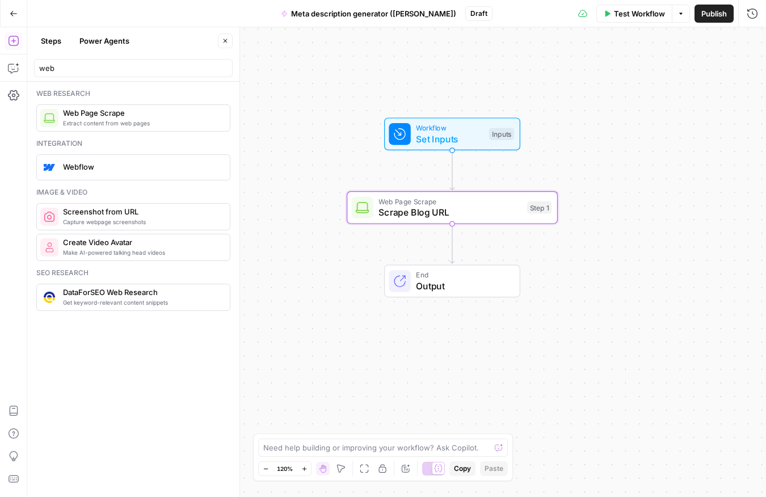
drag, startPoint x: 522, startPoint y: 181, endPoint x: 586, endPoint y: 95, distance: 107.4
click at [586, 95] on div "Workflow Set Inputs Inputs Web Page Scrape Scrape Blog URL Step 1 End Output" at bounding box center [396, 262] width 738 height 470
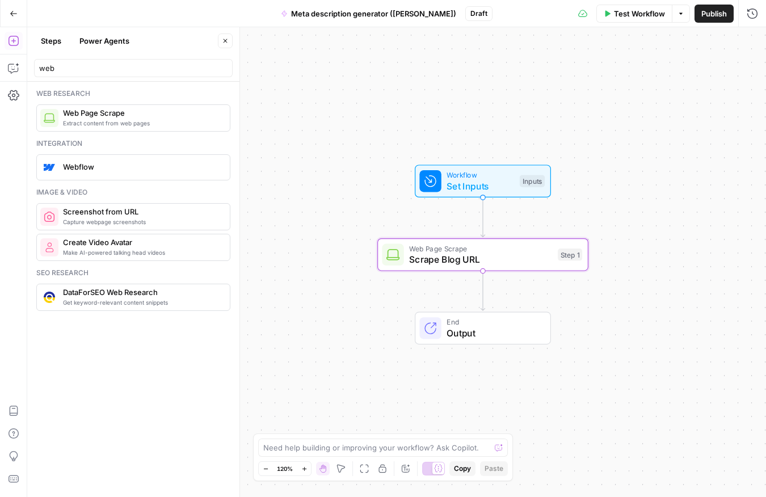
drag, startPoint x: 324, startPoint y: 281, endPoint x: 354, endPoint y: 324, distance: 53.0
click at [354, 324] on div "Workflow Set Inputs Inputs Web Page Scrape Scrape Blog URL Step 1 End Output" at bounding box center [396, 262] width 738 height 470
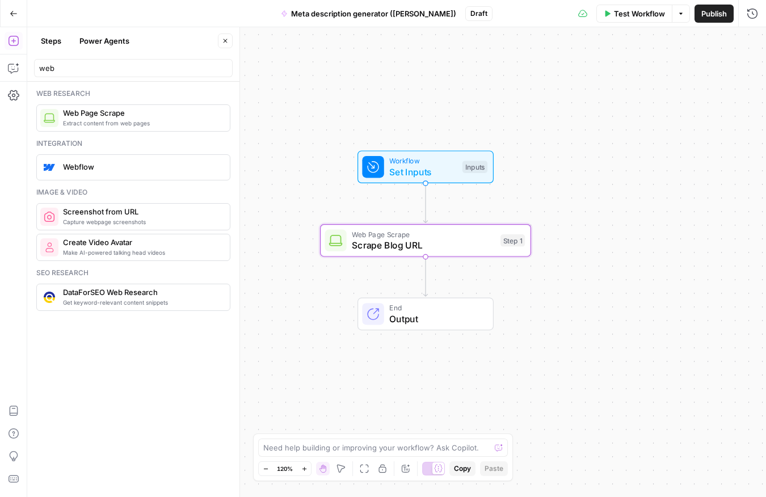
drag, startPoint x: 348, startPoint y: 328, endPoint x: 290, endPoint y: 313, distance: 59.8
click at [290, 313] on div "Workflow Set Inputs Inputs Web Page Scrape Scrape Blog URL Step 1 End Output" at bounding box center [396, 262] width 738 height 470
click at [628, 12] on span "Test Workflow" at bounding box center [639, 13] width 51 height 11
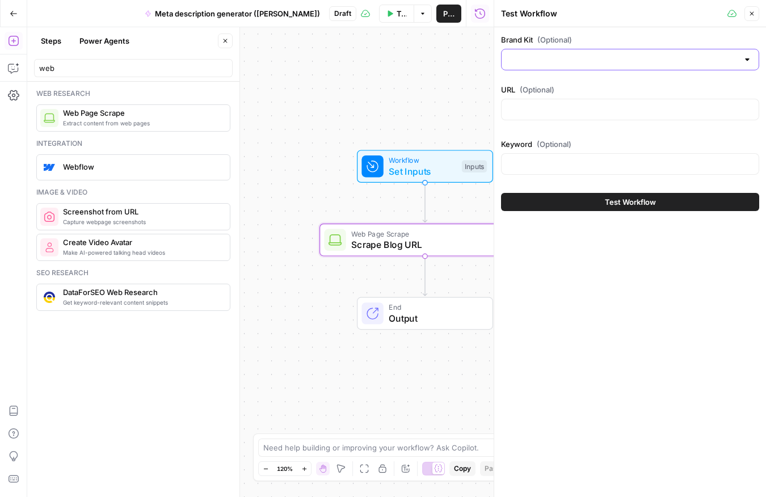
click at [607, 58] on input "Brand Kit (Optional)" at bounding box center [623, 59] width 230 height 11
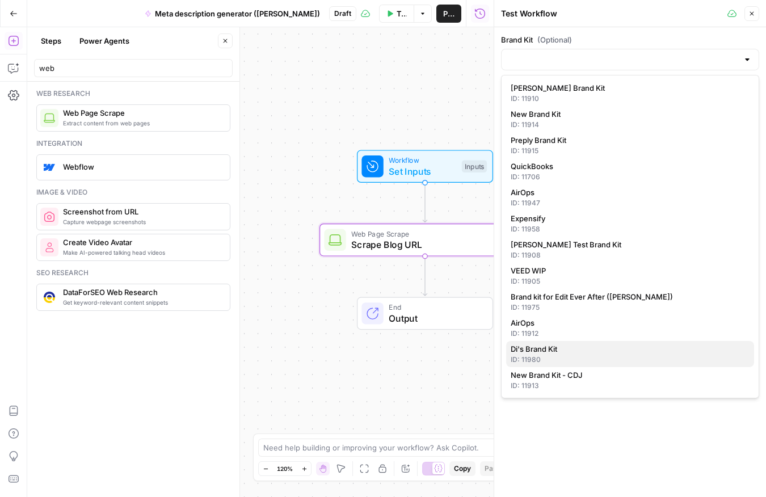
click at [545, 356] on div "ID: 11980" at bounding box center [629, 359] width 239 height 10
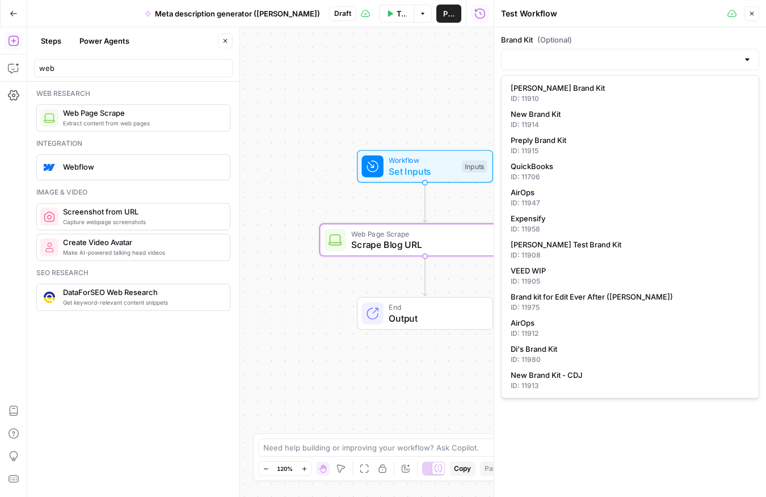
type input "Di's Brand Kit"
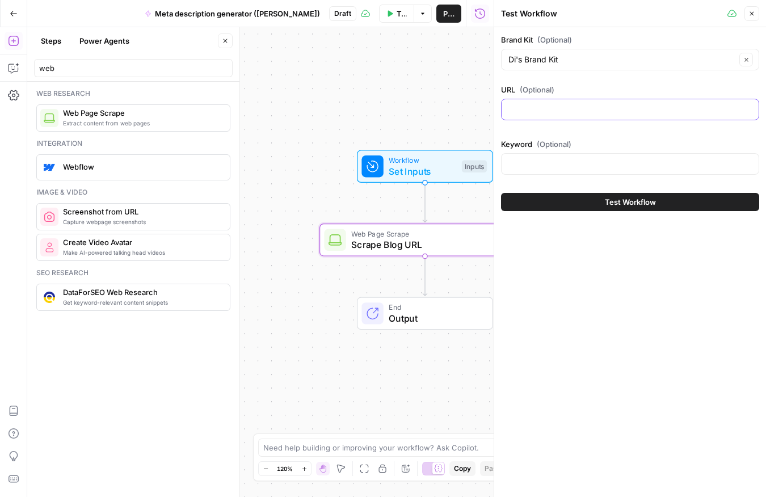
click at [520, 114] on input "URL (Optional)" at bounding box center [629, 109] width 243 height 11
type input "l"
click at [543, 166] on input "Keyword (Optional)" at bounding box center [629, 163] width 243 height 11
drag, startPoint x: 609, startPoint y: 112, endPoint x: 498, endPoint y: 100, distance: 111.7
click at [498, 101] on div "Test Workflow Close Brand Kit (Optional) Di's Brand Kit Clear URL (Optional) [D…" at bounding box center [629, 248] width 272 height 497
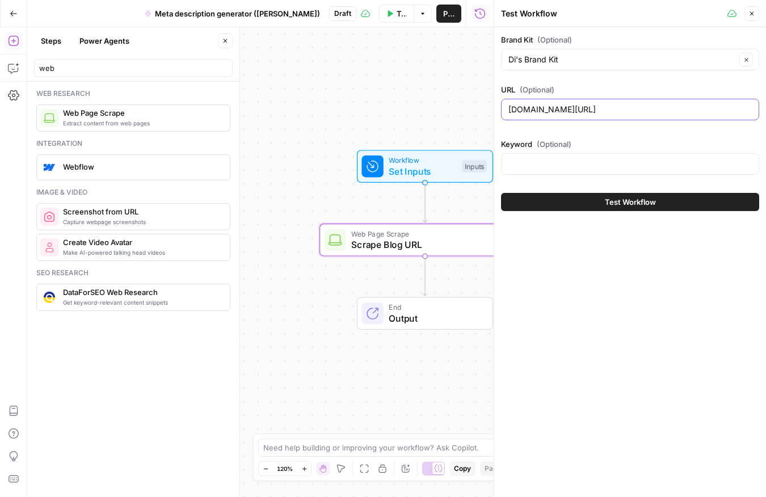
paste input "[URL][DOMAIN_NAME]"
type input "[URL][DOMAIN_NAME]"
click at [536, 155] on div at bounding box center [630, 164] width 258 height 22
type input "User research interview questions"
click at [590, 204] on button "Test Workflow" at bounding box center [630, 202] width 258 height 18
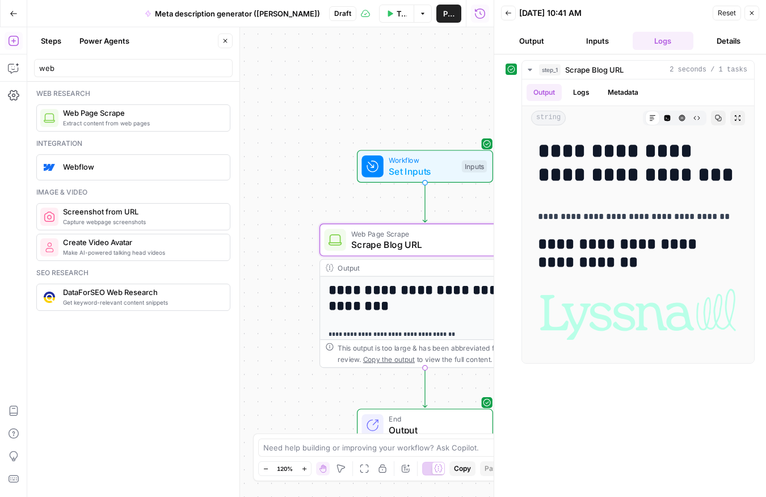
click at [724, 36] on button "Details" at bounding box center [728, 41] width 61 height 18
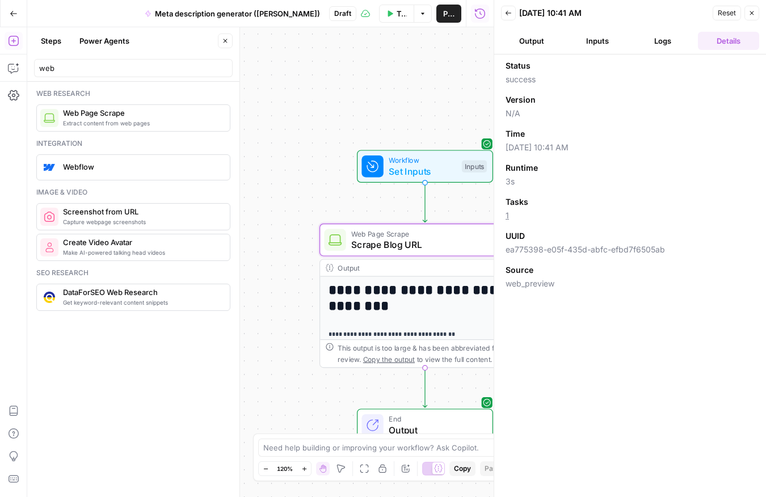
click at [545, 37] on button "Output" at bounding box center [531, 41] width 61 height 18
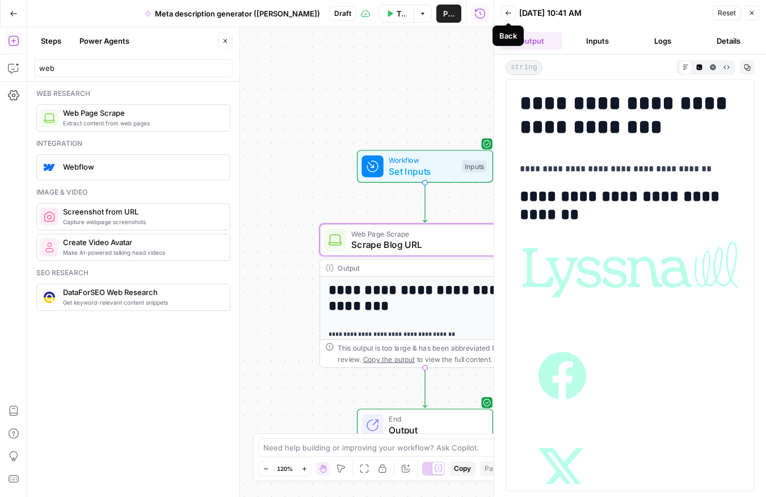
click at [509, 10] on icon "button" at bounding box center [508, 13] width 7 height 7
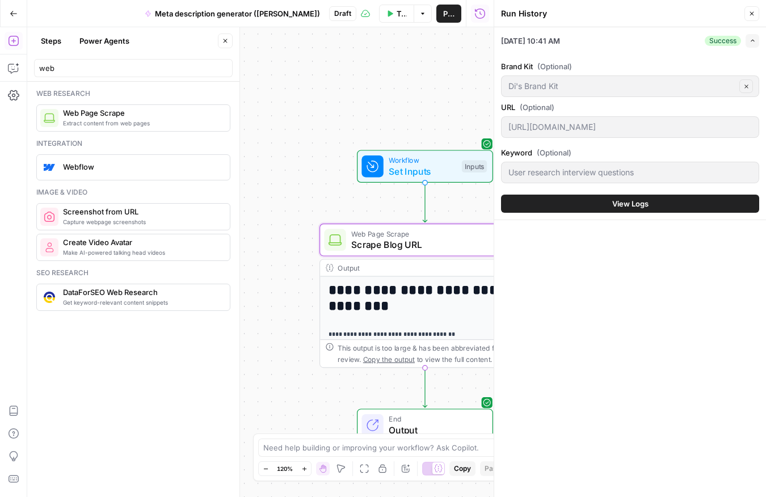
click at [597, 199] on button "View Logs" at bounding box center [630, 204] width 258 height 18
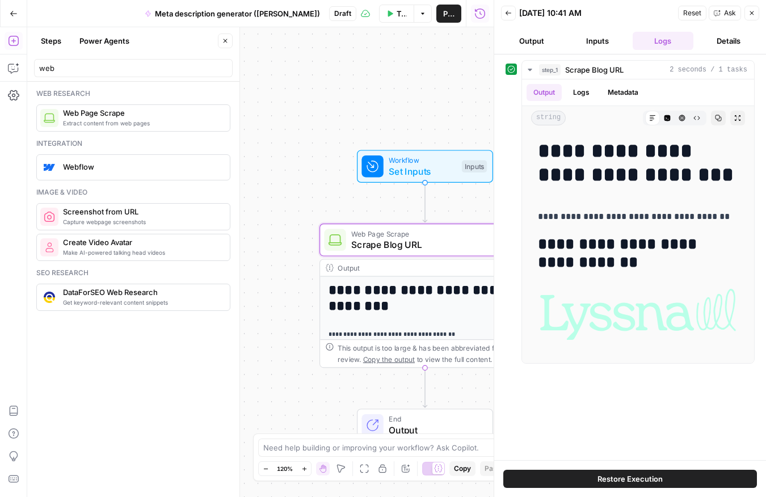
click at [542, 36] on button "Output" at bounding box center [531, 41] width 61 height 18
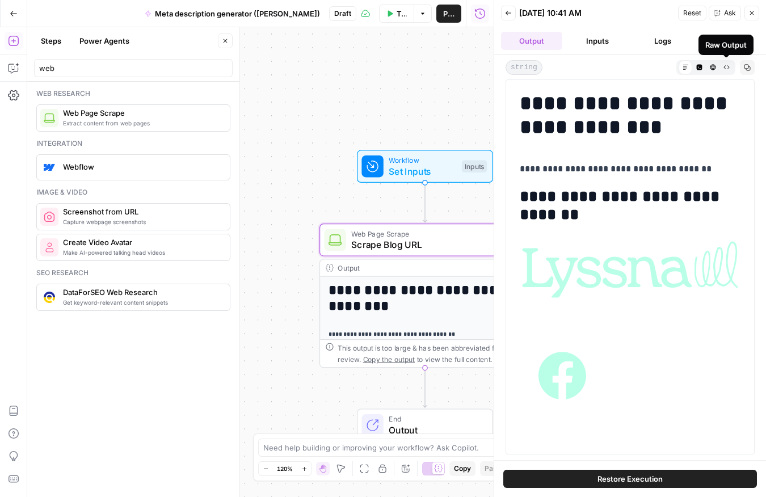
click at [724, 66] on icon "button" at bounding box center [726, 67] width 6 height 6
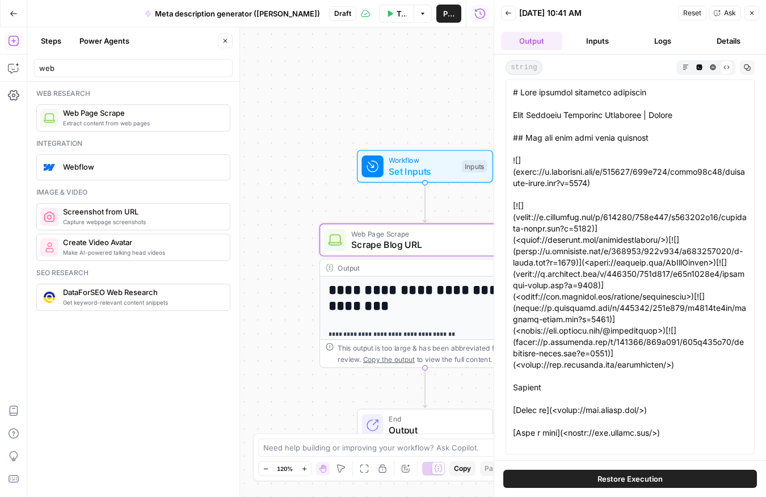
click at [686, 69] on icon "button" at bounding box center [685, 67] width 6 height 6
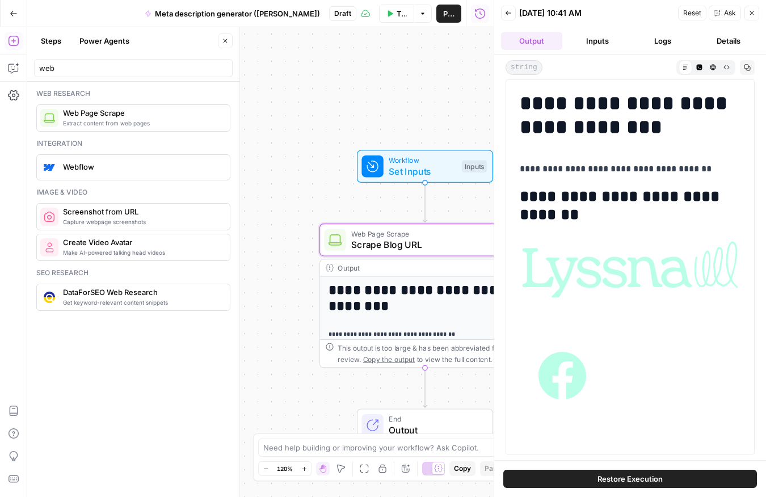
click at [750, 12] on icon "button" at bounding box center [751, 13] width 7 height 7
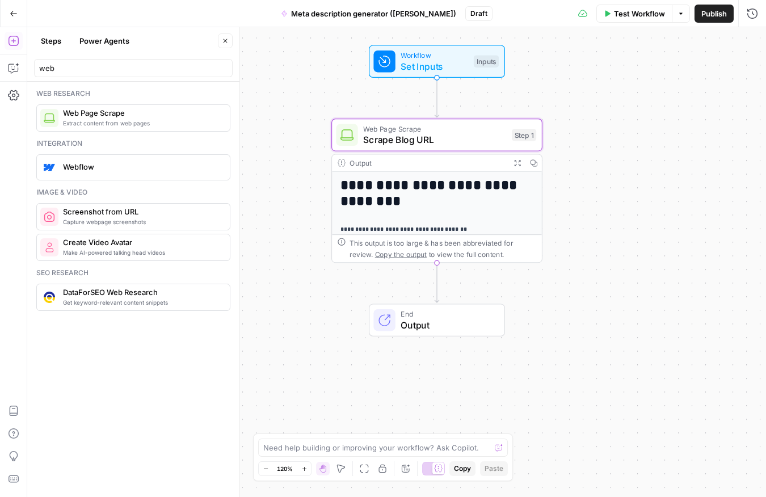
drag, startPoint x: 578, startPoint y: 340, endPoint x: 579, endPoint y: 235, distance: 104.9
click at [588, 235] on div "**********" at bounding box center [396, 262] width 738 height 470
click at [445, 202] on h1 "**********" at bounding box center [433, 193] width 193 height 32
click at [635, 14] on span "Test Workflow" at bounding box center [639, 13] width 51 height 11
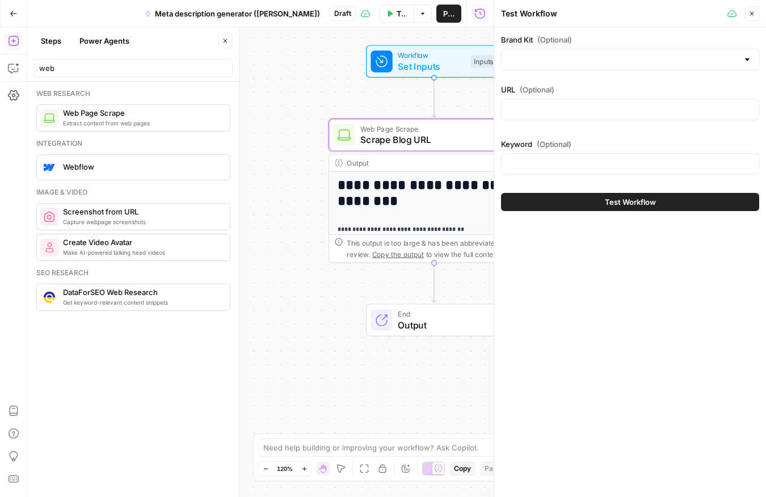
click at [754, 12] on icon "button" at bounding box center [751, 13] width 7 height 7
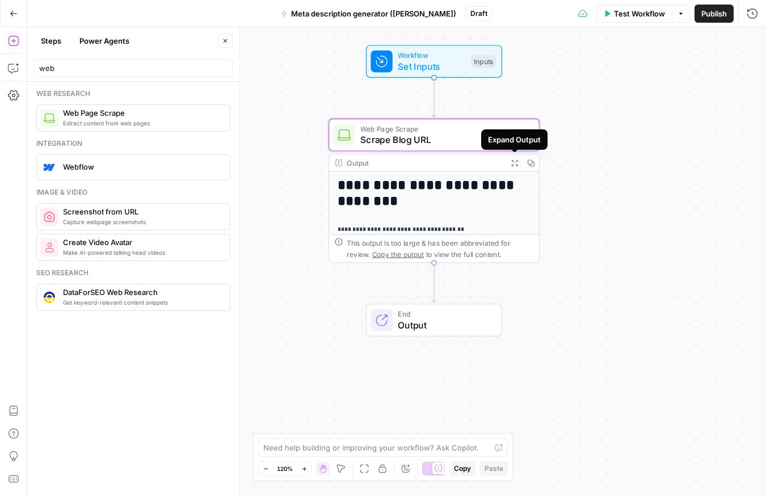
click at [514, 162] on icon "button" at bounding box center [514, 163] width 6 height 6
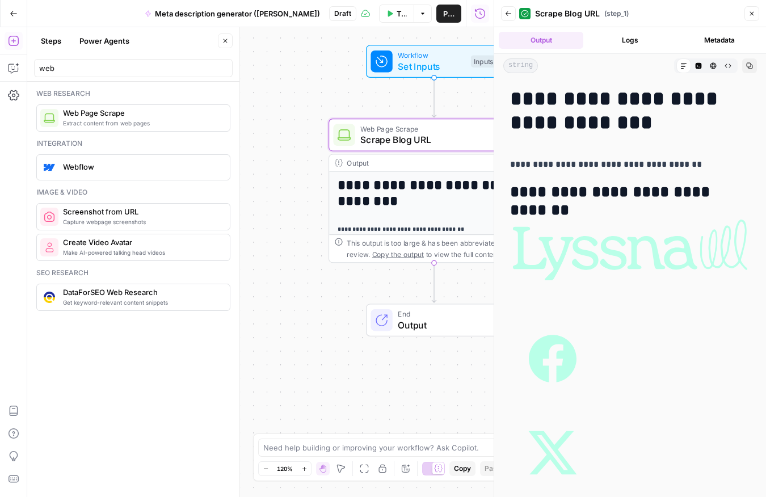
click at [639, 41] on button "Logs" at bounding box center [630, 40] width 84 height 17
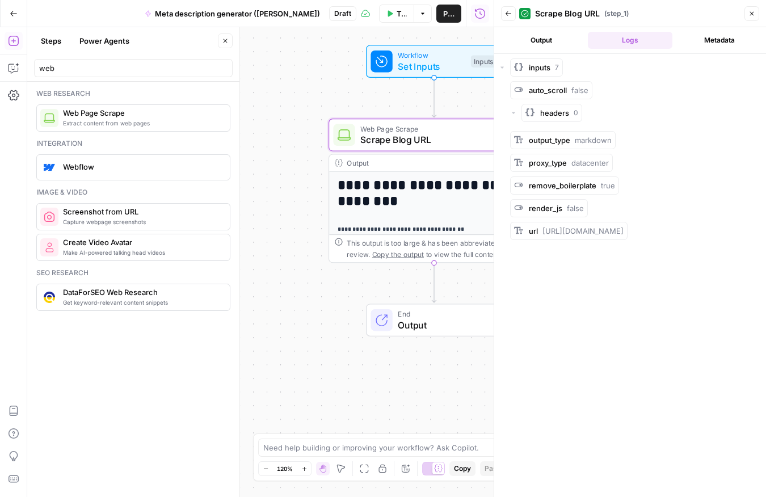
click at [544, 40] on button "Output" at bounding box center [540, 40] width 84 height 17
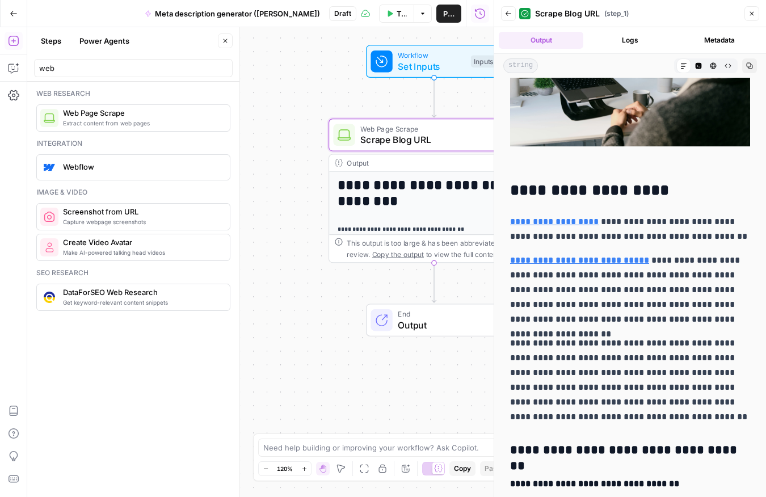
scroll to position [9474, 0]
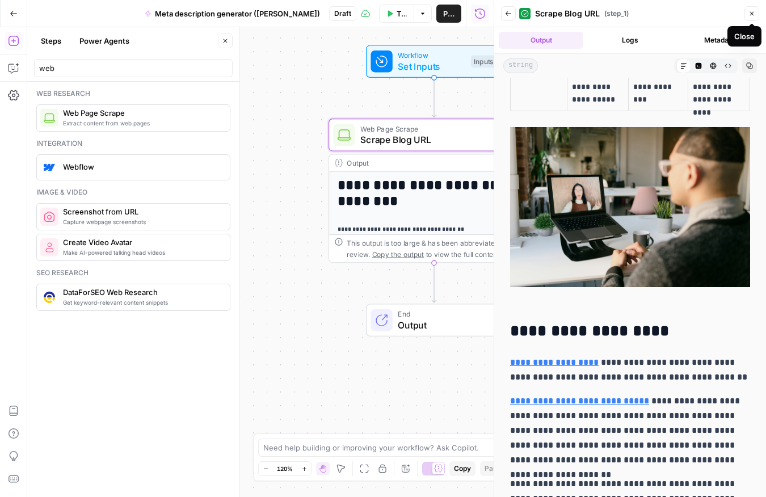
click at [750, 14] on icon "button" at bounding box center [752, 14] width 4 height 4
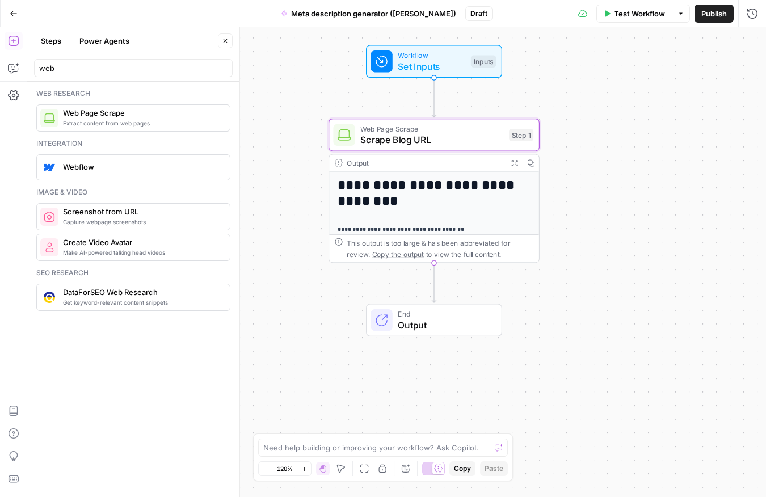
click at [14, 36] on icon "button" at bounding box center [13, 41] width 10 height 10
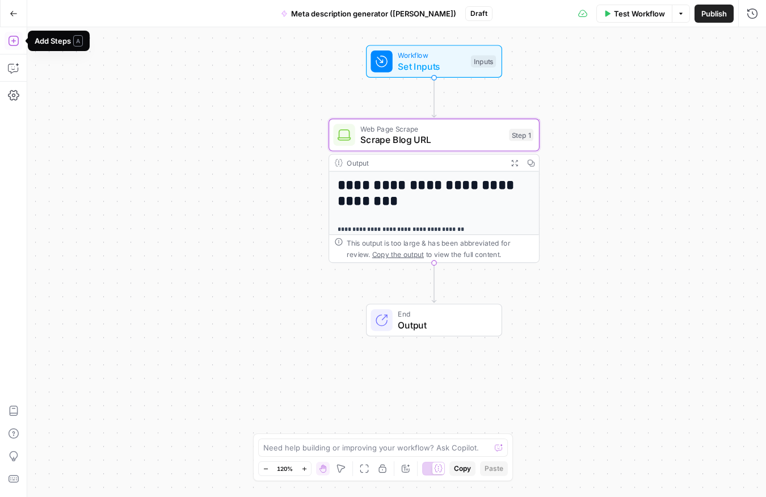
click at [15, 37] on icon "button" at bounding box center [13, 40] width 11 height 11
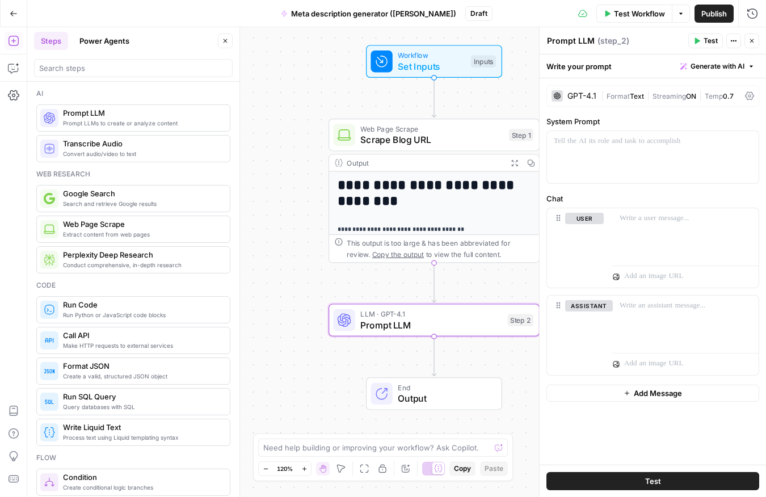
click at [583, 97] on div "GPT-4.1" at bounding box center [581, 96] width 29 height 8
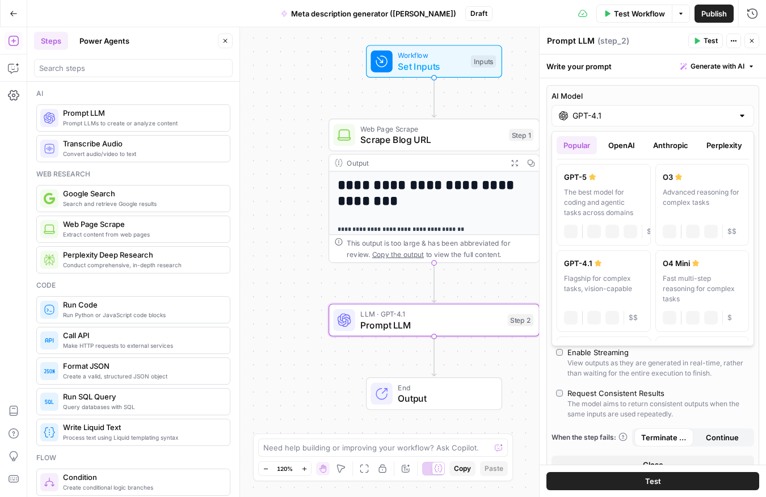
click at [616, 116] on input "GPT-4.1" at bounding box center [652, 115] width 160 height 11
click at [610, 185] on div "The best model for coding and agentic tasks across domains" at bounding box center [603, 200] width 79 height 31
type input "GPT-5"
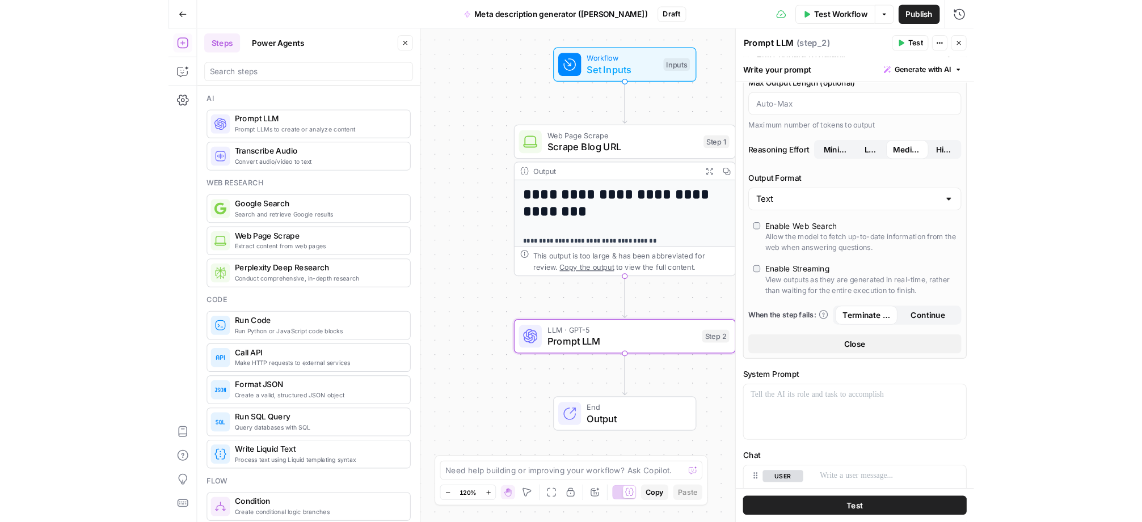
scroll to position [97, 0]
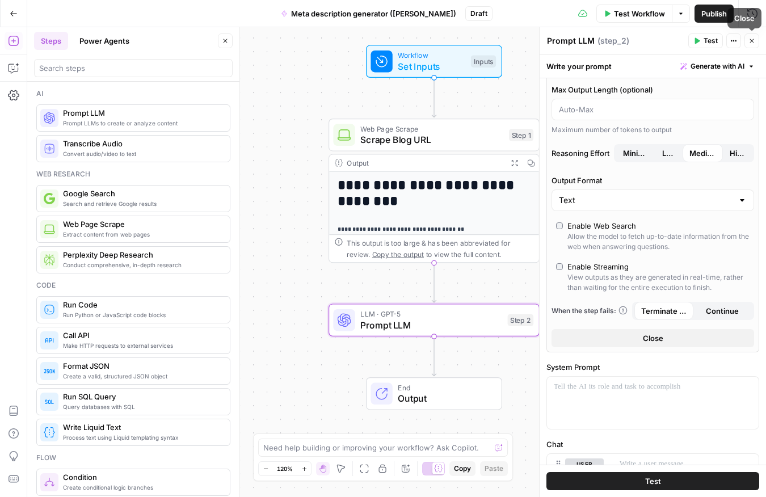
click at [749, 40] on icon "button" at bounding box center [751, 40] width 7 height 7
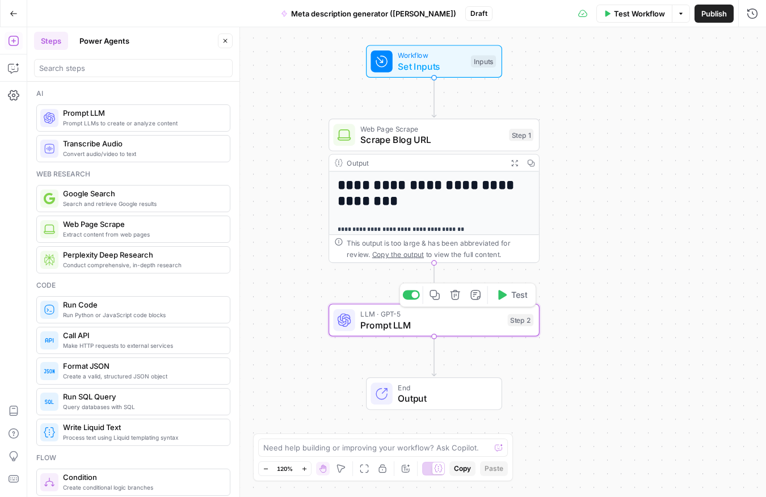
click at [452, 331] on span "Prompt LLM" at bounding box center [431, 325] width 142 height 14
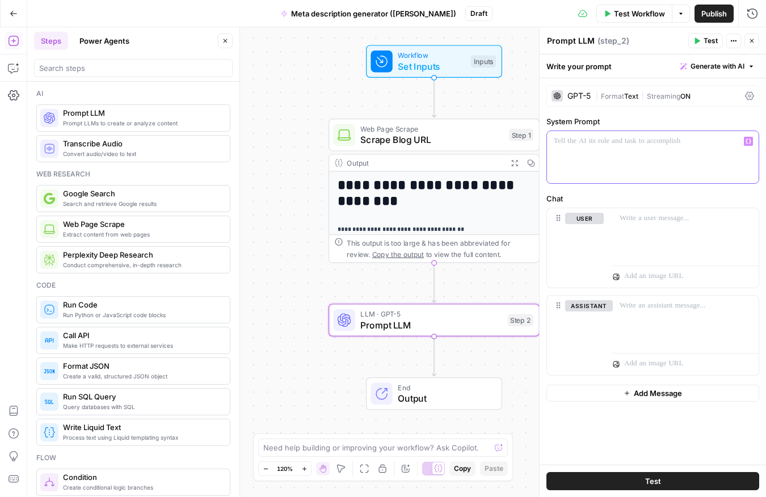
click at [627, 160] on div at bounding box center [653, 157] width 212 height 52
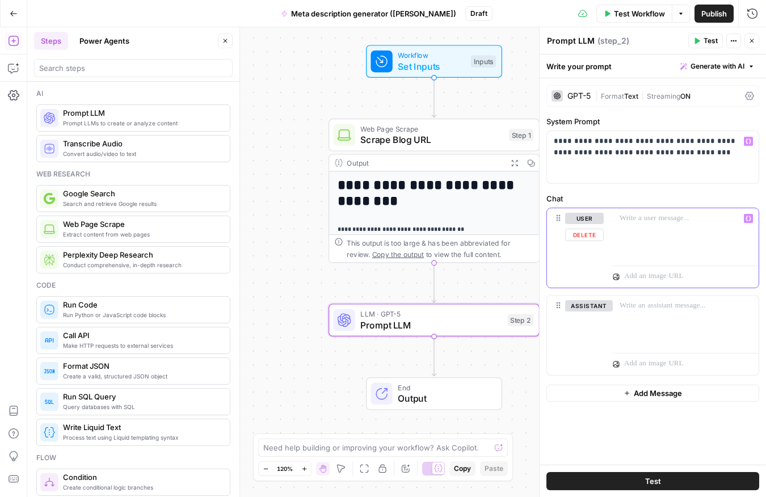
click at [666, 221] on p at bounding box center [685, 218] width 132 height 11
click at [746, 222] on button "Variables Menu" at bounding box center [747, 218] width 9 height 9
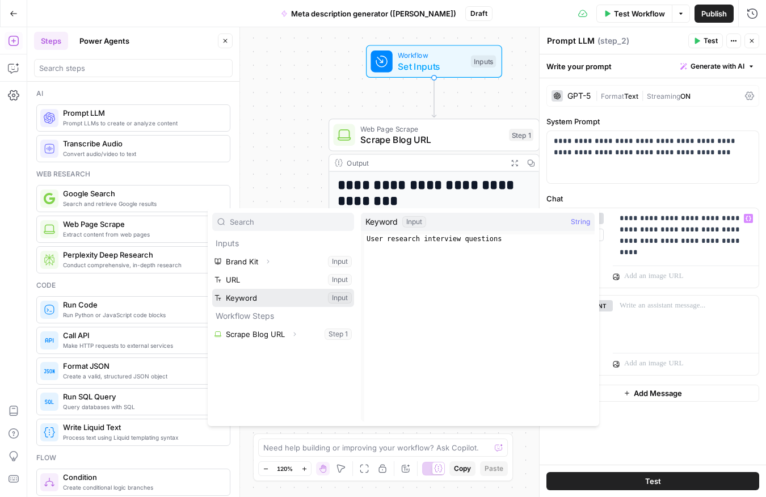
click at [240, 294] on button "Select variable Keyword" at bounding box center [283, 298] width 142 height 18
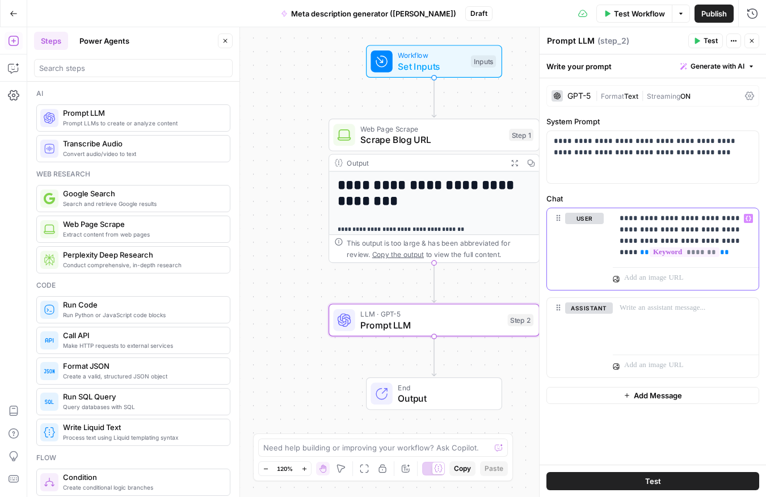
click at [617, 248] on div "**********" at bounding box center [685, 235] width 146 height 54
click at [708, 251] on p "**********" at bounding box center [685, 235] width 132 height 45
click at [644, 248] on span "**" at bounding box center [648, 251] width 9 height 7
click at [736, 248] on p "**********" at bounding box center [685, 235] width 132 height 45
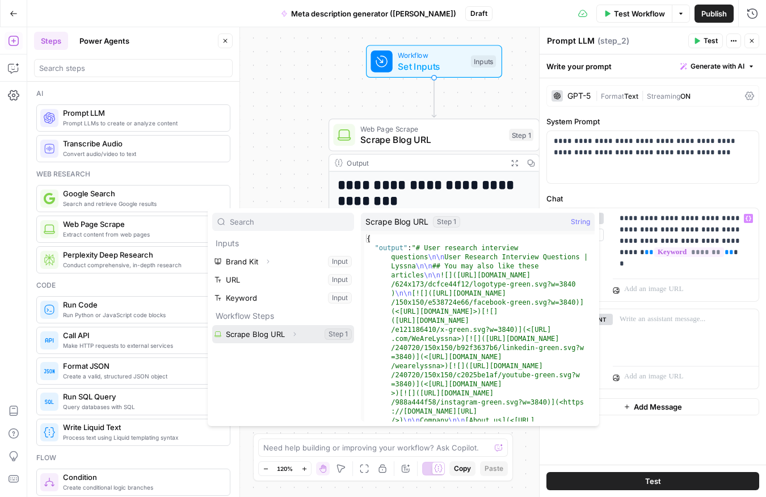
click at [276, 338] on button "Select variable Scrape Blog URL" at bounding box center [283, 334] width 142 height 18
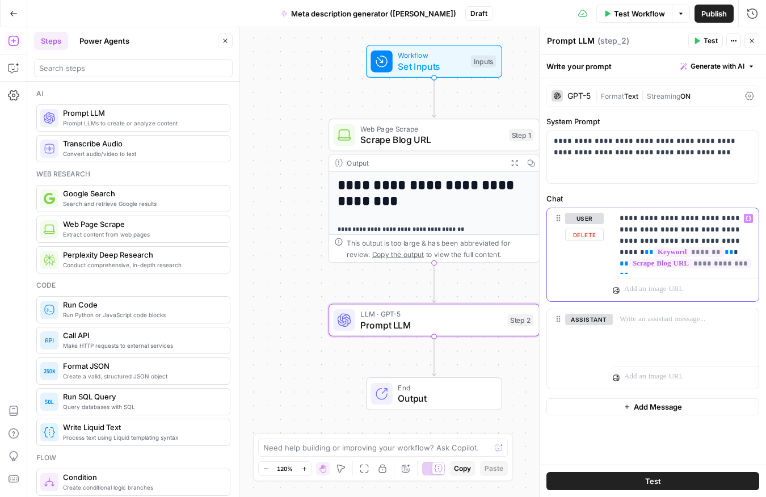
click at [719, 252] on p "**********" at bounding box center [685, 241] width 132 height 57
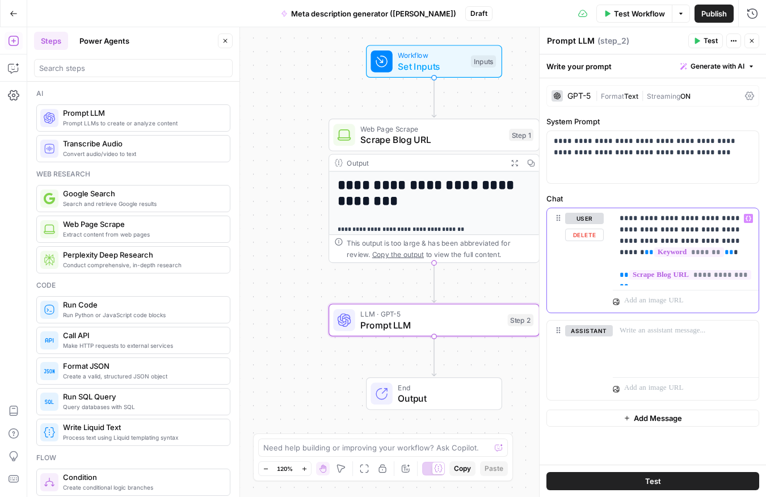
click at [753, 273] on div "**********" at bounding box center [685, 246] width 146 height 77
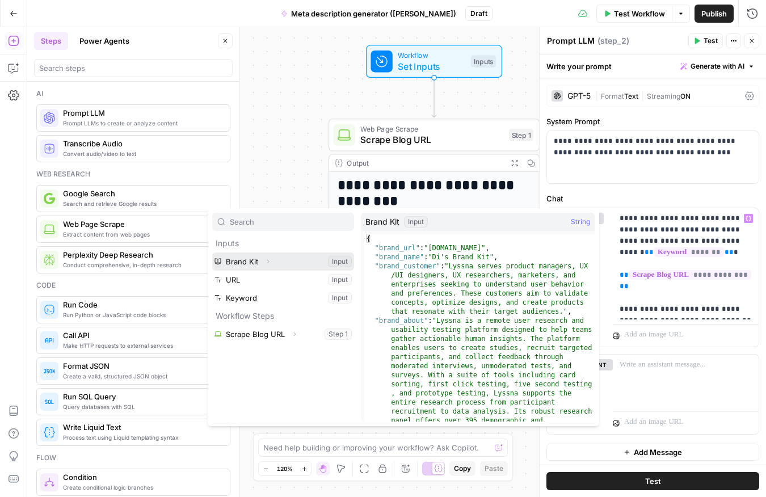
click at [261, 262] on button "Expand" at bounding box center [267, 261] width 15 height 15
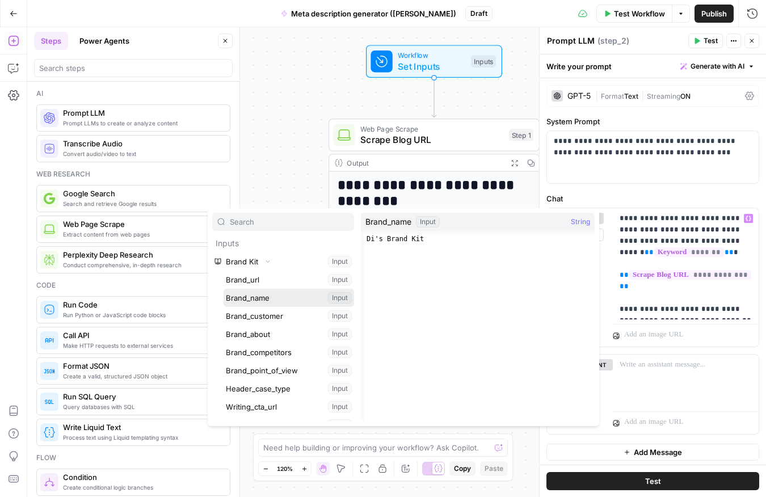
click at [286, 298] on button "Select variable Brand_name" at bounding box center [288, 298] width 130 height 18
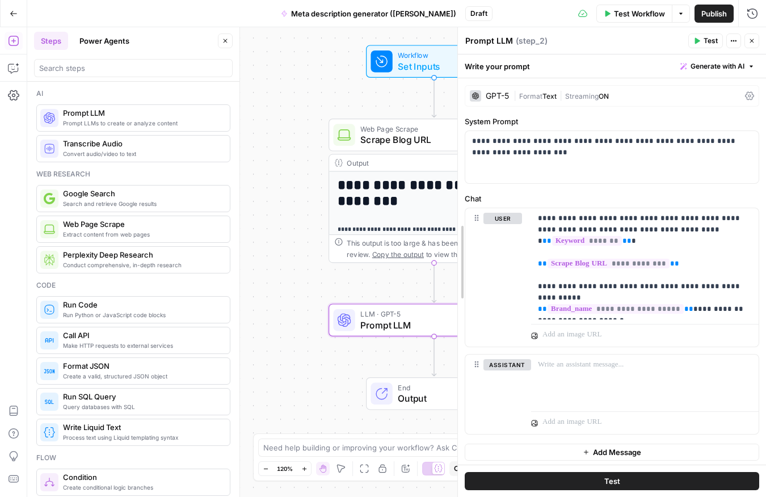
drag, startPoint x: 538, startPoint y: 129, endPoint x: 456, endPoint y: 130, distance: 81.7
click at [456, 130] on div at bounding box center [457, 262] width 11 height 470
click at [713, 282] on p "**********" at bounding box center [645, 264] width 214 height 102
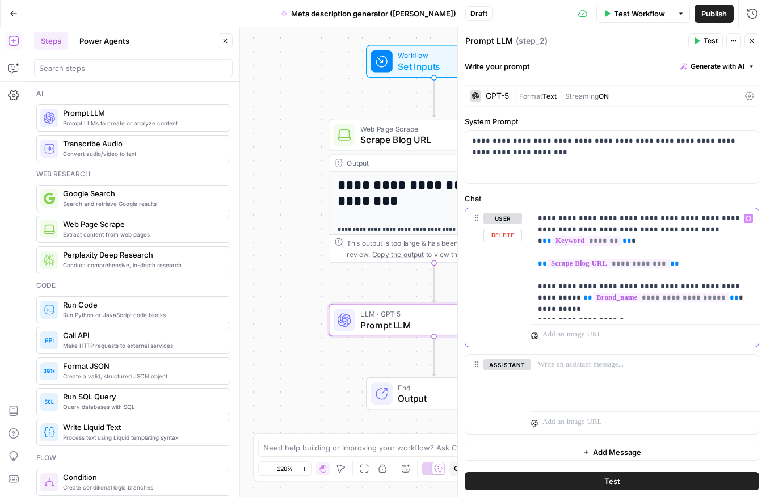
click at [654, 309] on p "**********" at bounding box center [645, 264] width 214 height 102
click at [624, 302] on p "**********" at bounding box center [645, 264] width 214 height 102
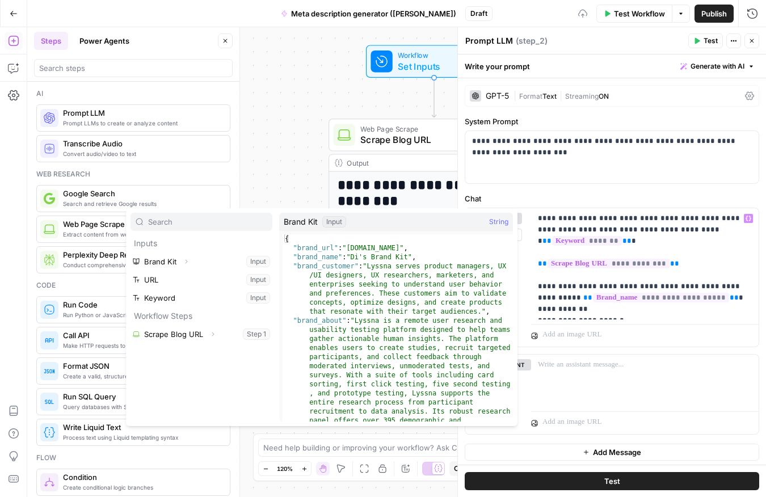
click at [197, 222] on input "text" at bounding box center [207, 221] width 119 height 11
type input "point"
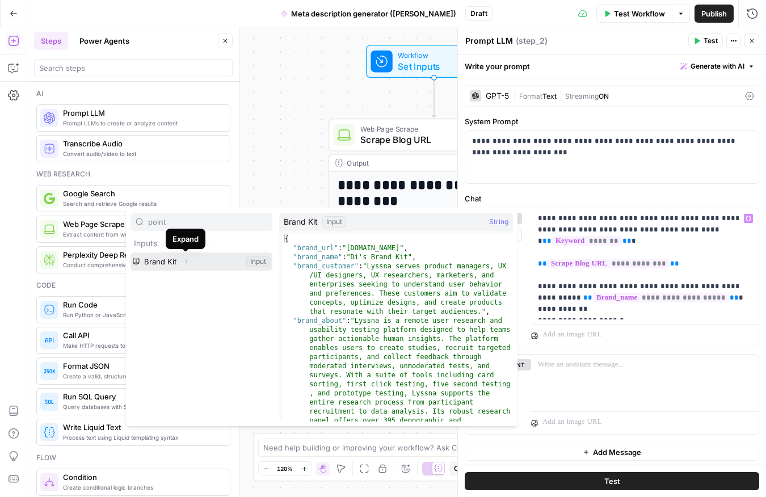
click at [185, 259] on icon "button" at bounding box center [186, 261] width 7 height 7
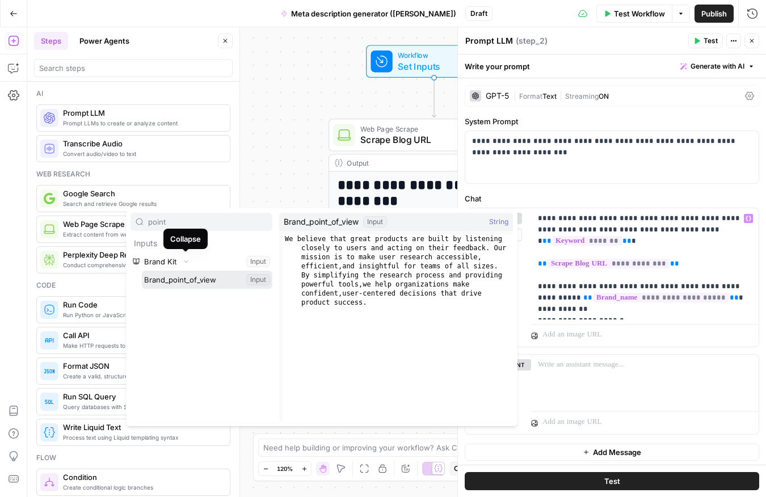
click at [183, 278] on button "Select variable Brand_point_of_view" at bounding box center [207, 280] width 130 height 18
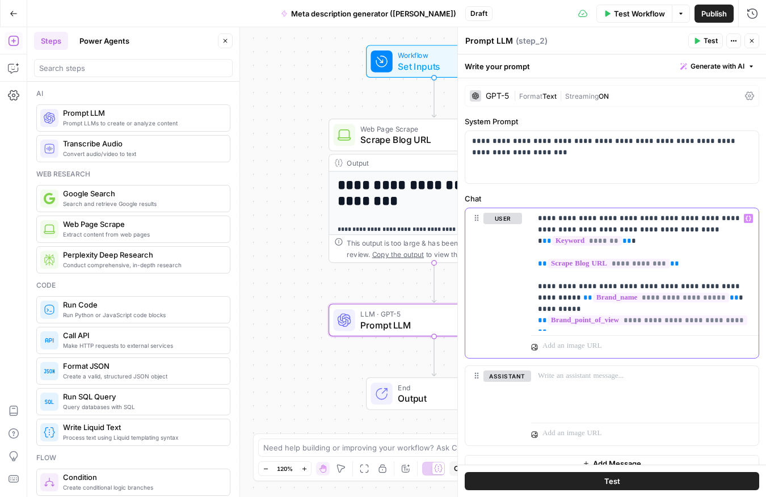
click at [627, 321] on p "**********" at bounding box center [645, 269] width 214 height 113
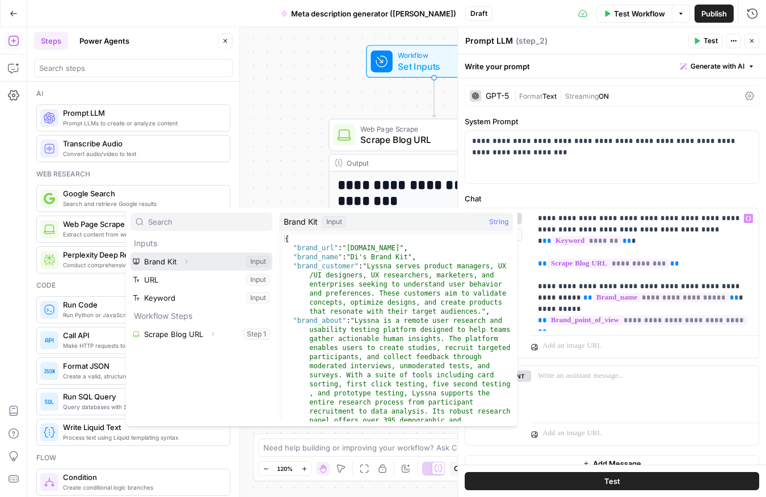
click at [191, 255] on button "Expand" at bounding box center [186, 261] width 15 height 15
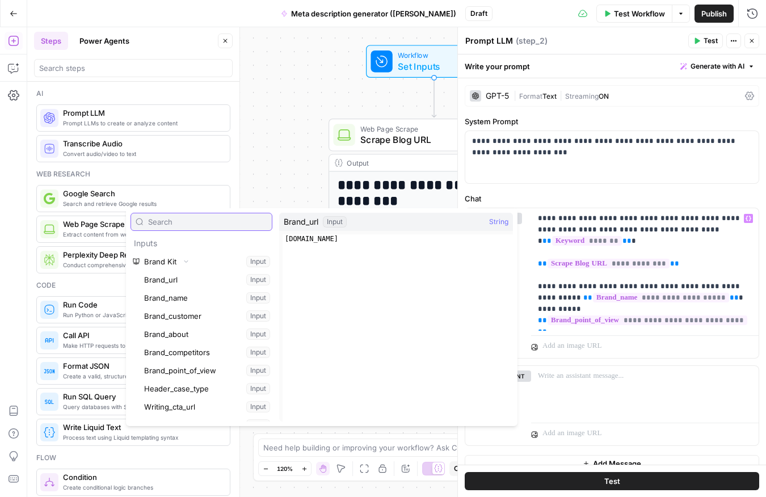
click at [168, 218] on input "text" at bounding box center [207, 221] width 119 height 11
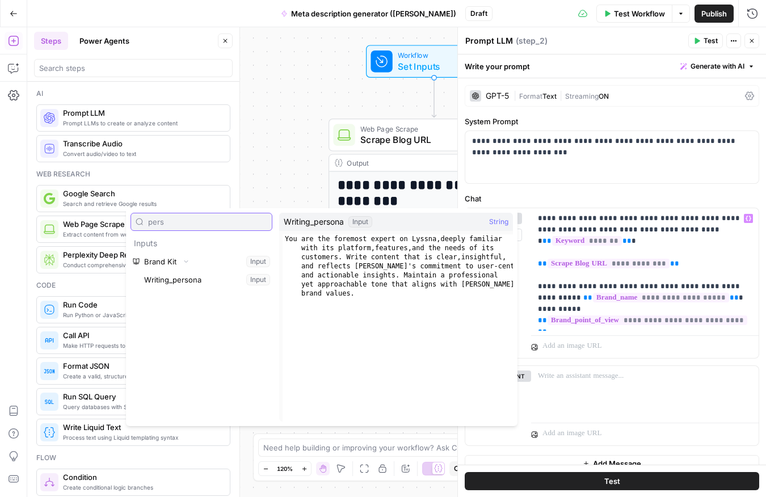
type input "pers"
click at [176, 282] on button "Select variable Writing_persona" at bounding box center [207, 280] width 130 height 18
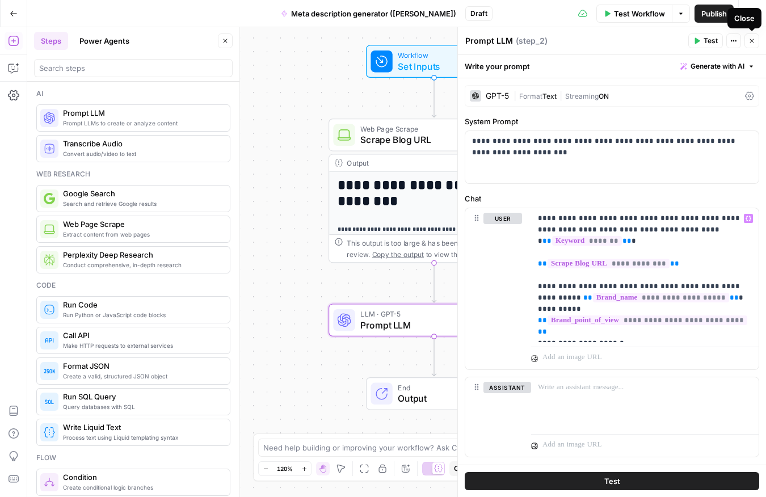
click at [757, 39] on button "Close" at bounding box center [751, 40] width 15 height 15
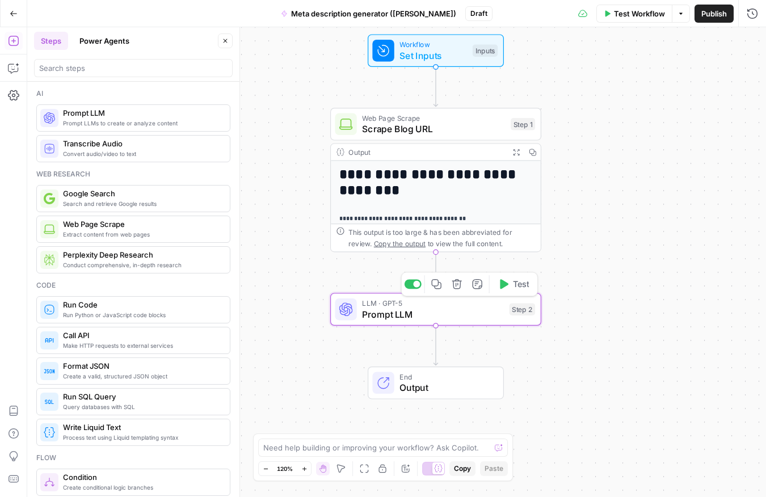
click at [453, 314] on span "Prompt LLM" at bounding box center [433, 314] width 142 height 14
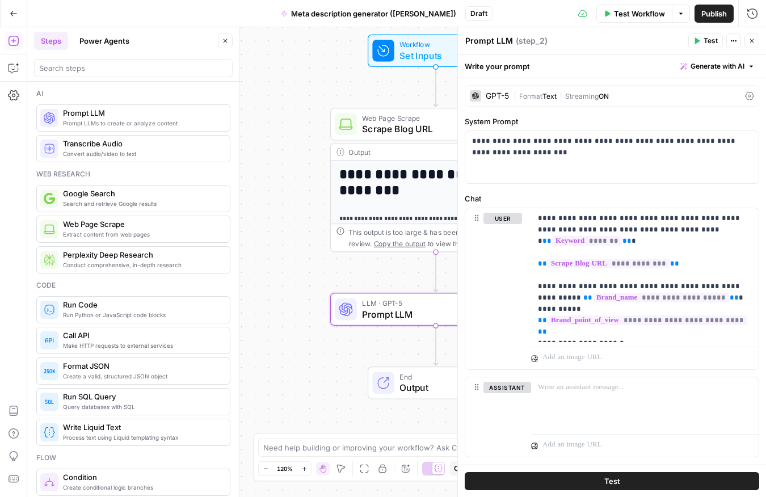
click at [708, 43] on span "Test" at bounding box center [710, 41] width 14 height 10
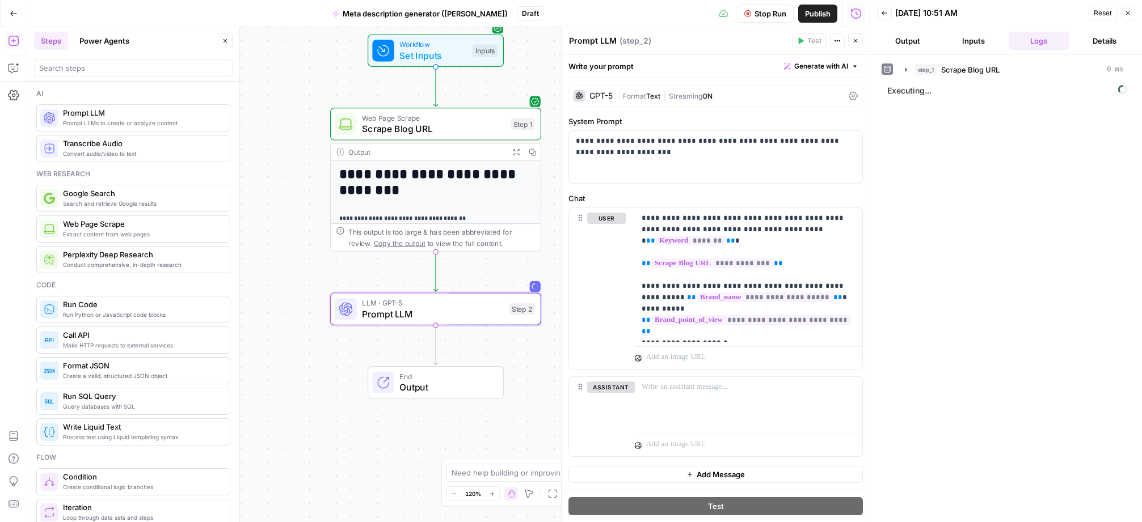
click at [445, 320] on span "Prompt LLM" at bounding box center [433, 314] width 142 height 14
click at [447, 310] on span "Prompt LLM" at bounding box center [433, 314] width 142 height 14
click at [601, 41] on textarea "Prompt LLM" at bounding box center [593, 40] width 48 height 11
drag, startPoint x: 614, startPoint y: 41, endPoint x: 567, endPoint y: 39, distance: 47.1
click at [567, 39] on div "**********" at bounding box center [715, 274] width 309 height 495
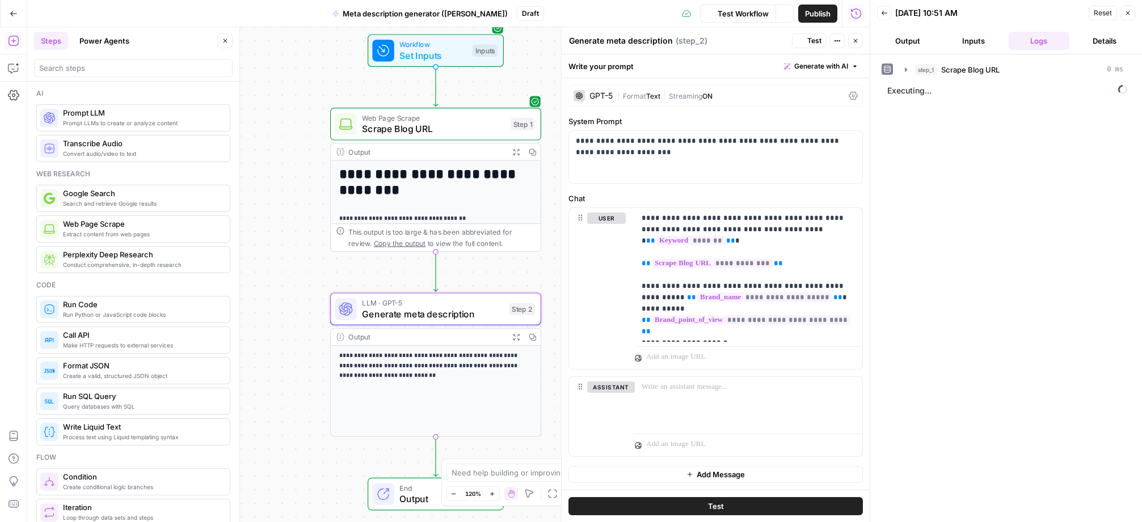
type textarea "Generate meta description"
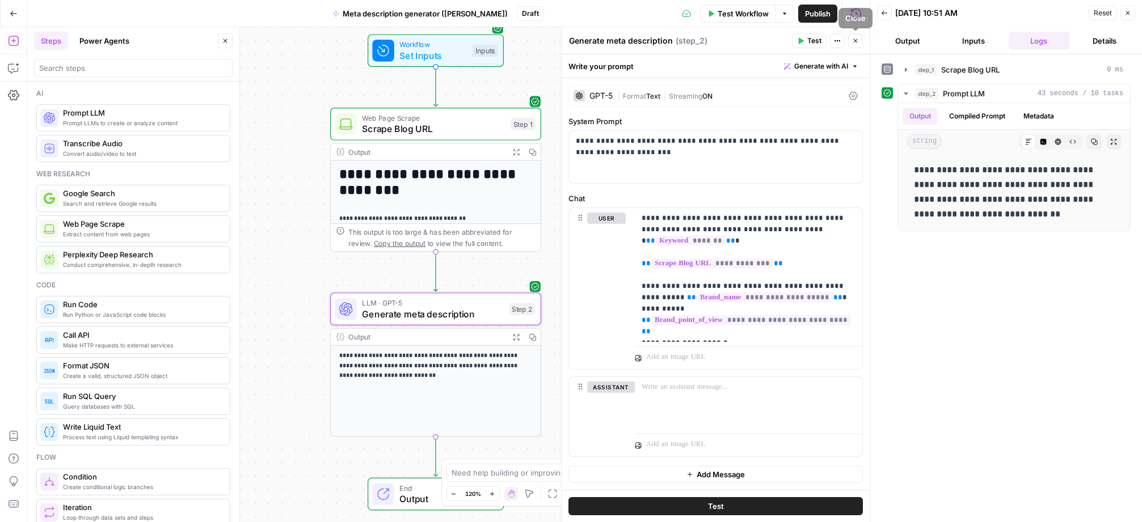
click at [765, 38] on icon "button" at bounding box center [855, 40] width 7 height 7
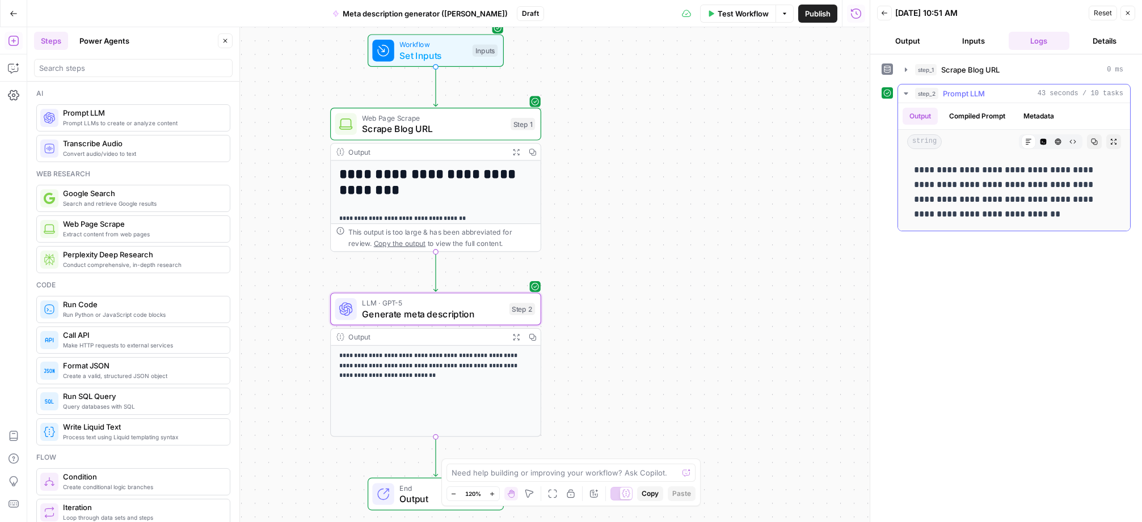
click at [765, 115] on button "Compiled Prompt" at bounding box center [977, 116] width 70 height 17
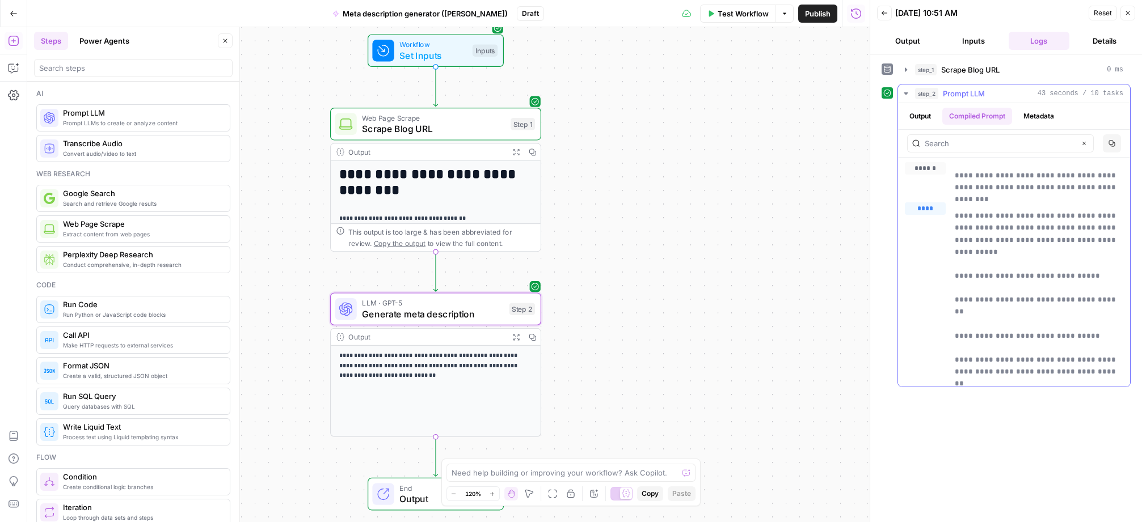
drag, startPoint x: 1017, startPoint y: 115, endPoint x: 1022, endPoint y: 115, distance: 5.7
click at [765, 115] on ul "Output Compiled Prompt Metadata" at bounding box center [981, 116] width 158 height 17
click at [765, 116] on button "Metadata" at bounding box center [1038, 116] width 44 height 17
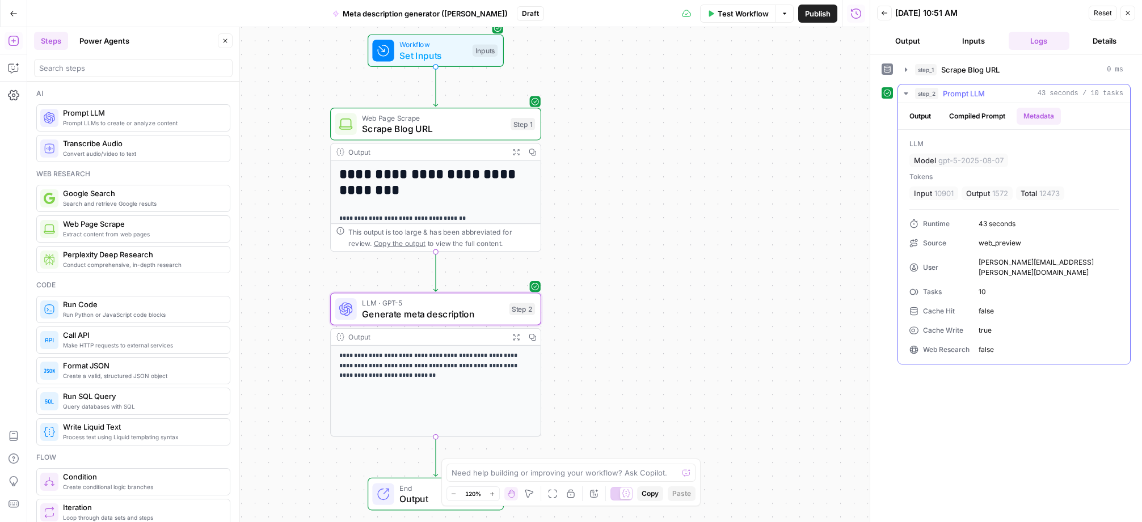
click at [765, 116] on button "Compiled Prompt" at bounding box center [977, 116] width 70 height 17
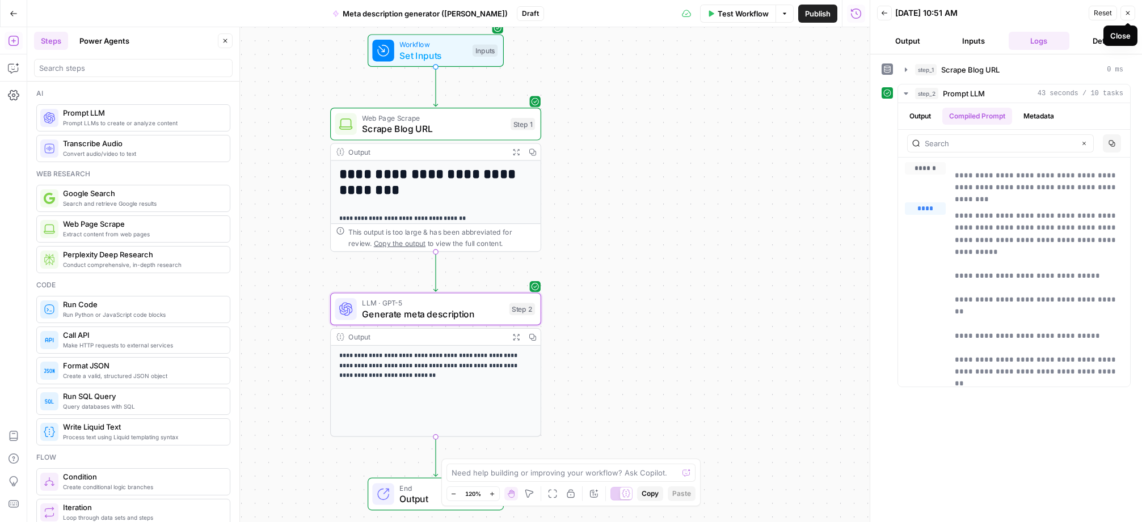
click at [765, 15] on icon "button" at bounding box center [1127, 13] width 7 height 7
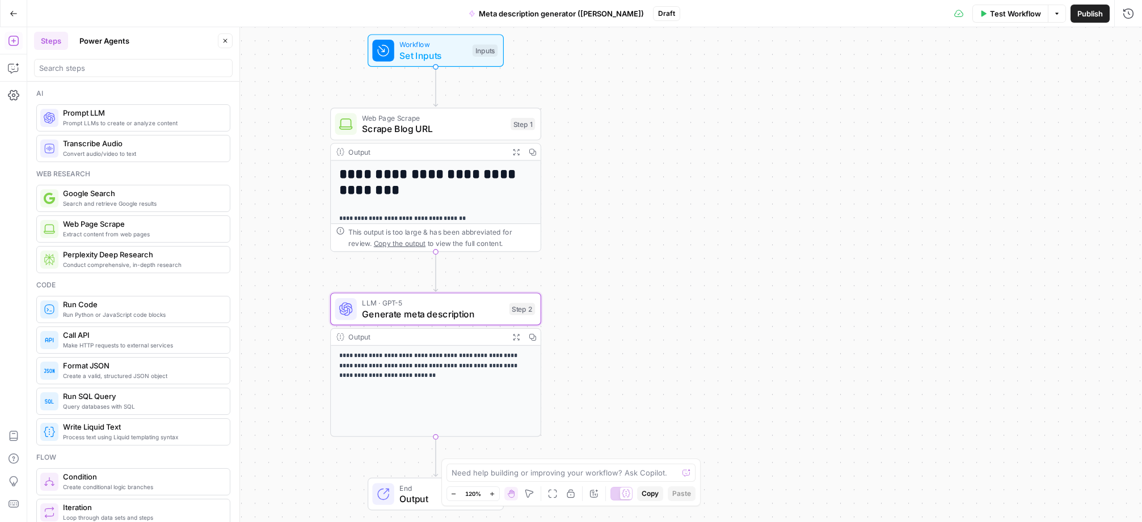
click at [765, 16] on span "Publish" at bounding box center [1090, 13] width 26 height 11
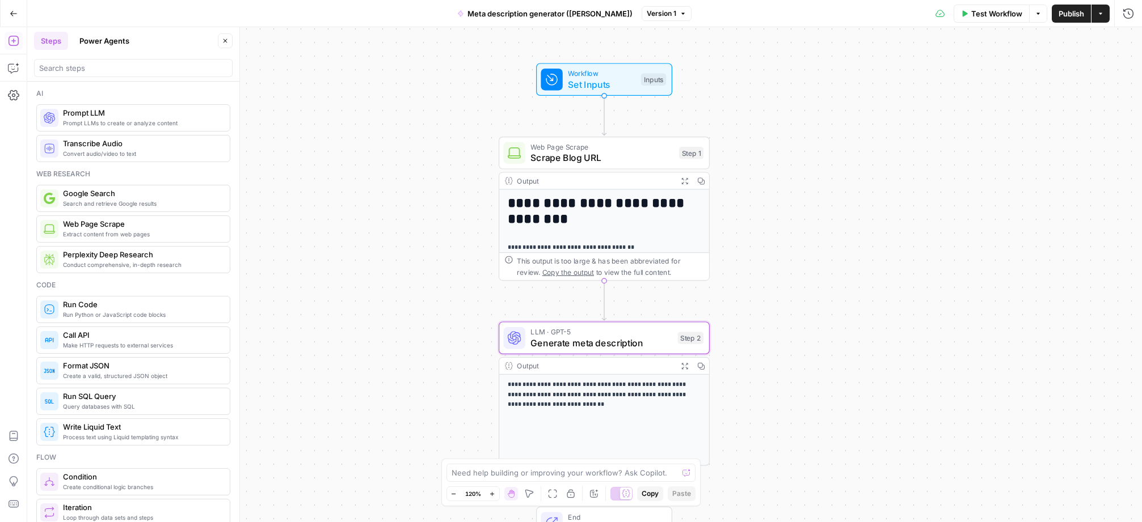
drag, startPoint x: 621, startPoint y: 198, endPoint x: 788, endPoint y: 226, distance: 169.5
click at [765, 226] on div "**********" at bounding box center [584, 274] width 1114 height 495
click at [13, 11] on icon "button" at bounding box center [14, 14] width 8 height 8
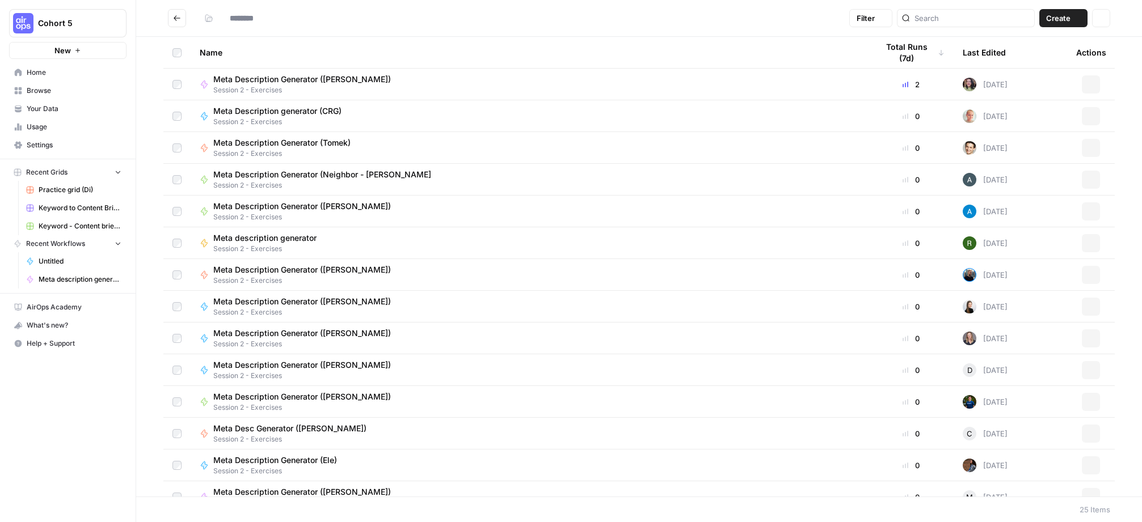
type input "**********"
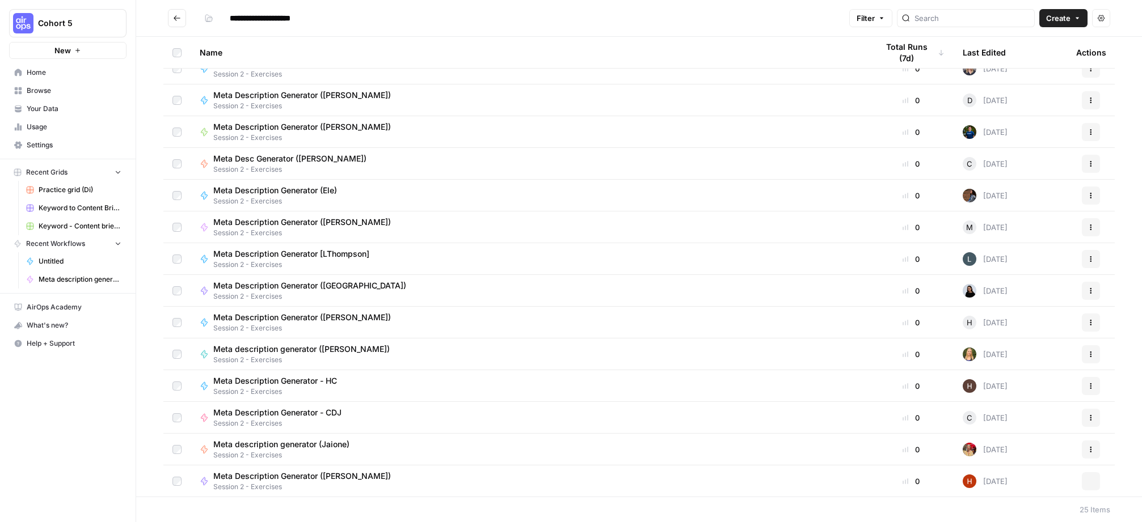
scroll to position [366, 0]
